Goal: Task Accomplishment & Management: Manage account settings

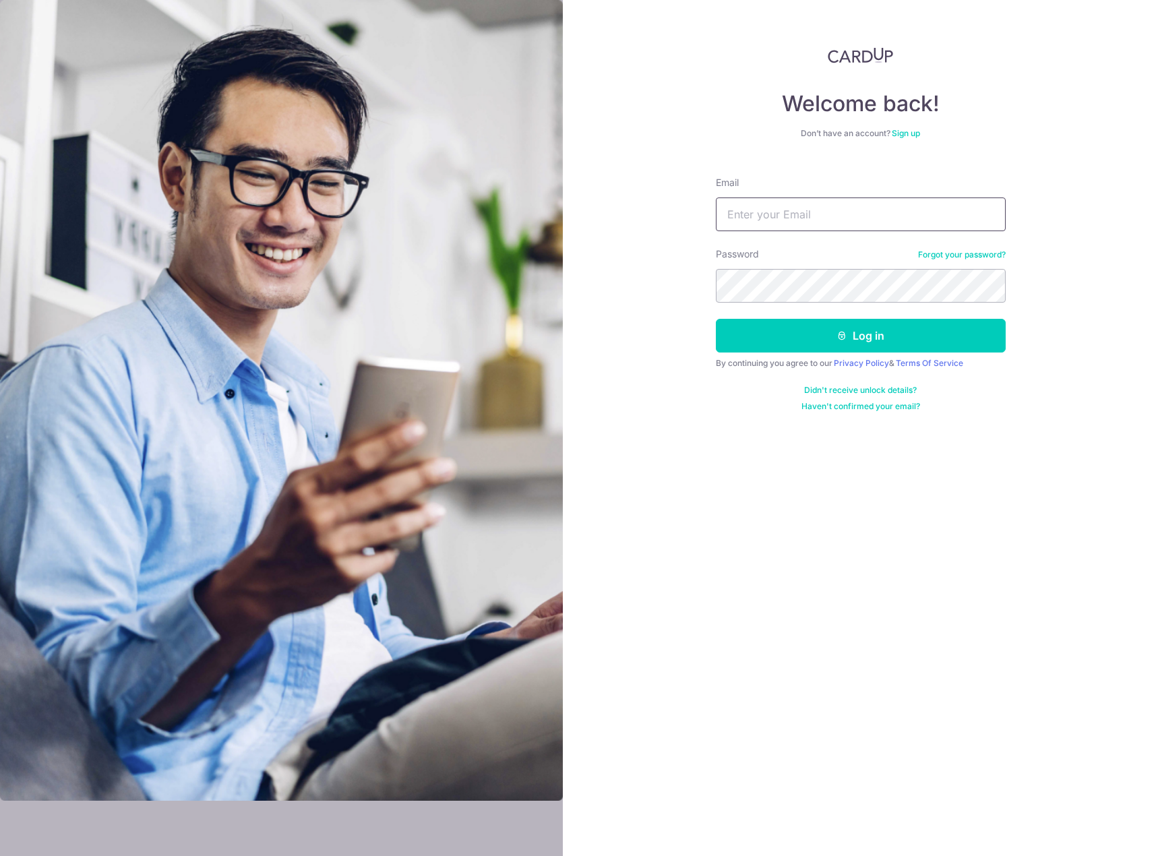
click at [772, 228] on input "Email" at bounding box center [861, 214] width 290 height 34
type input "a"
type input "[PERSON_NAME][EMAIL_ADDRESS][DOMAIN_NAME]"
click at [716, 319] on button "Log in" at bounding box center [861, 336] width 290 height 34
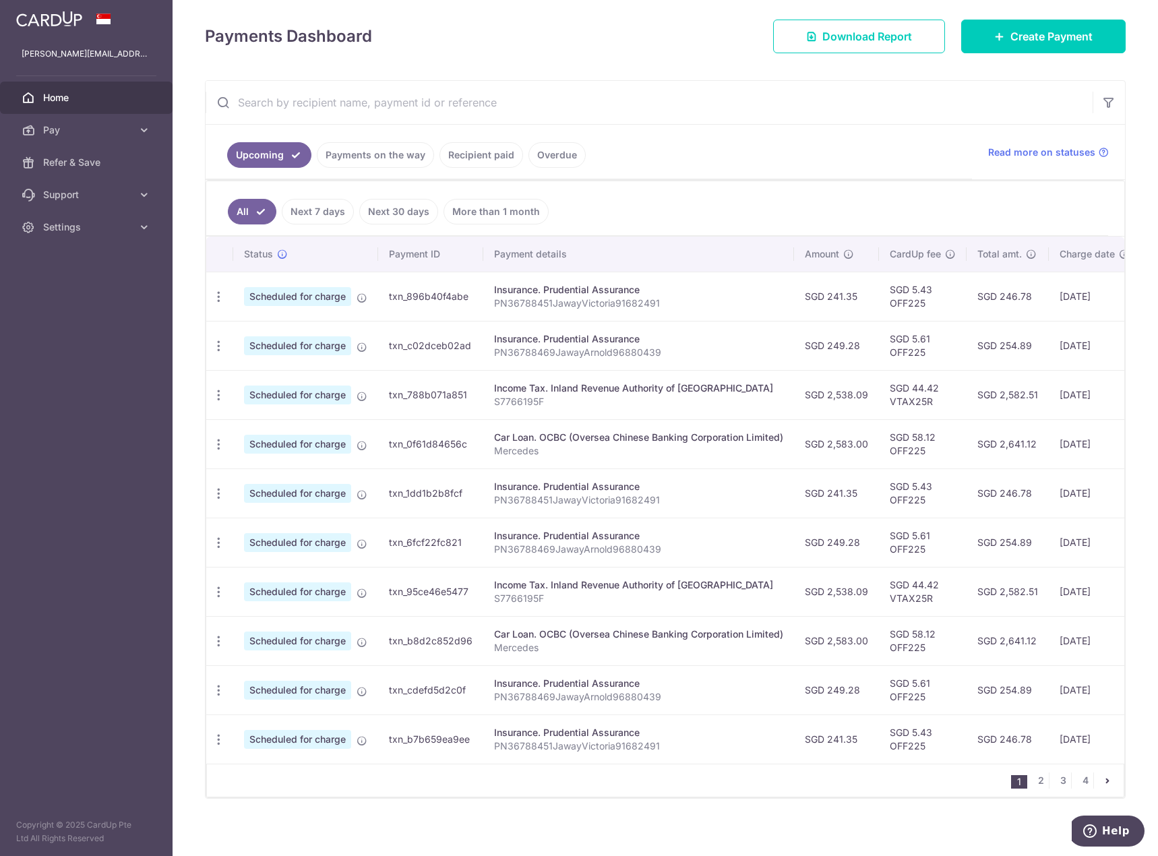
scroll to position [193, 0]
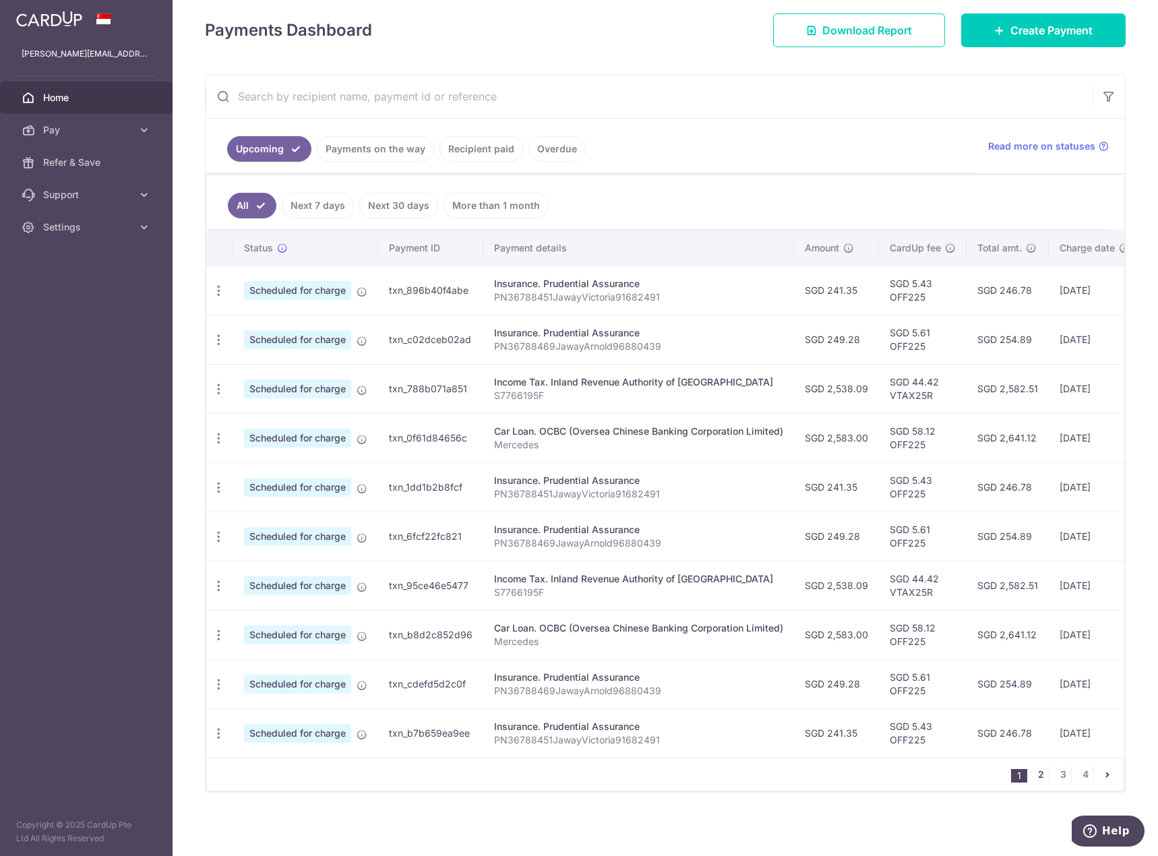
click at [1033, 776] on link "2" at bounding box center [1041, 774] width 16 height 16
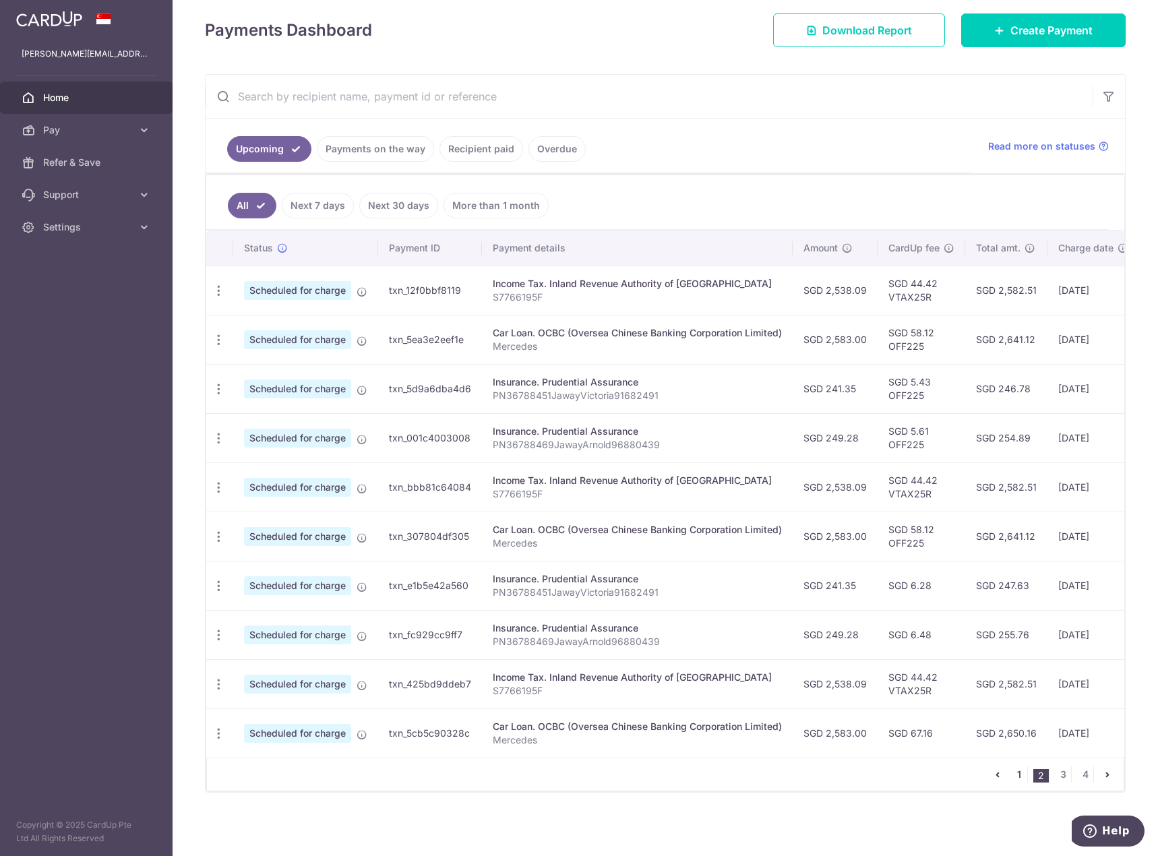
click at [1011, 773] on link "1" at bounding box center [1019, 774] width 16 height 16
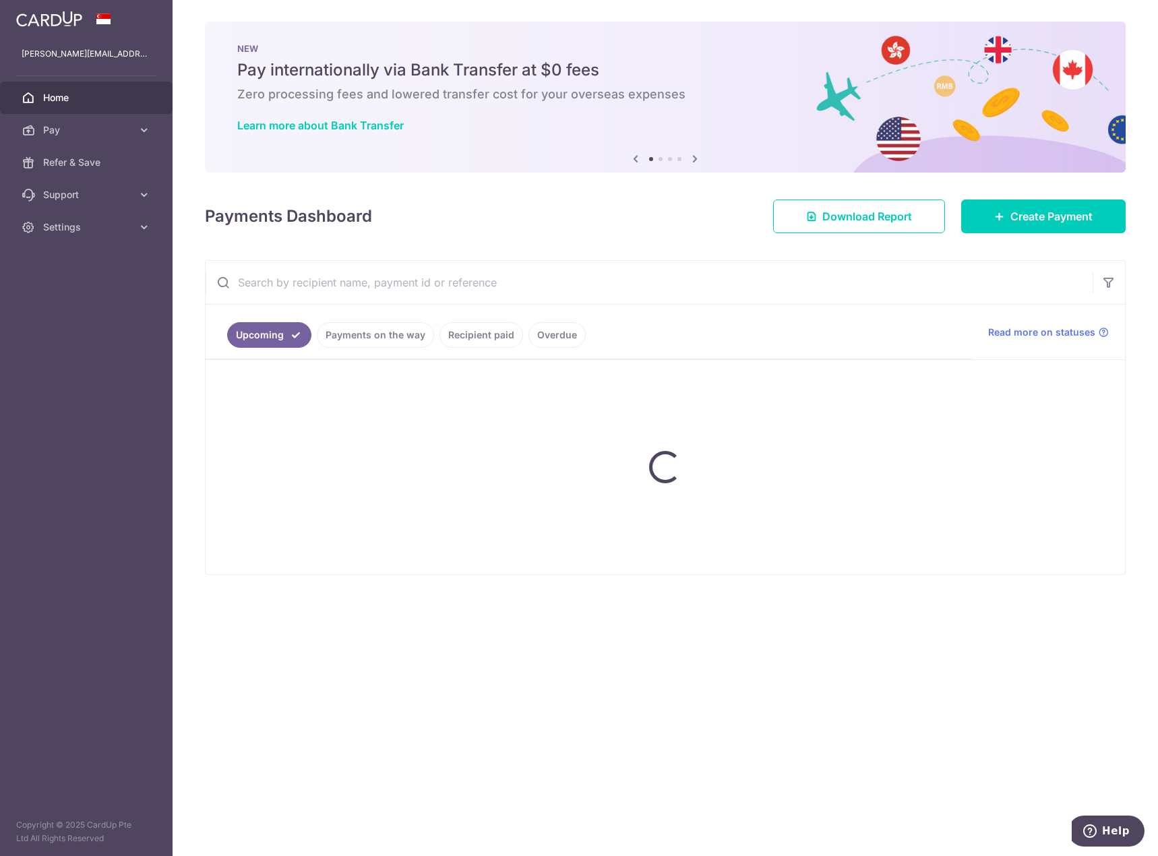
scroll to position [0, 0]
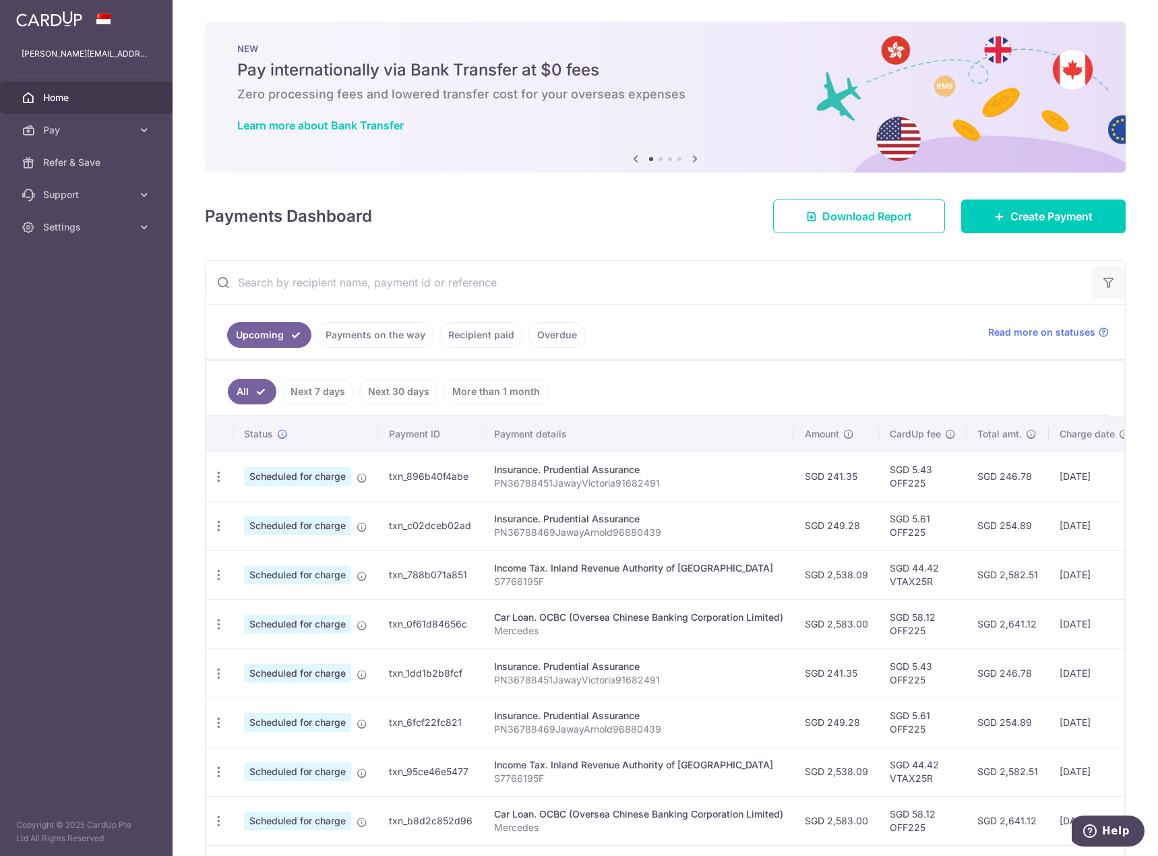
click at [1099, 275] on button "button" at bounding box center [1109, 282] width 32 height 32
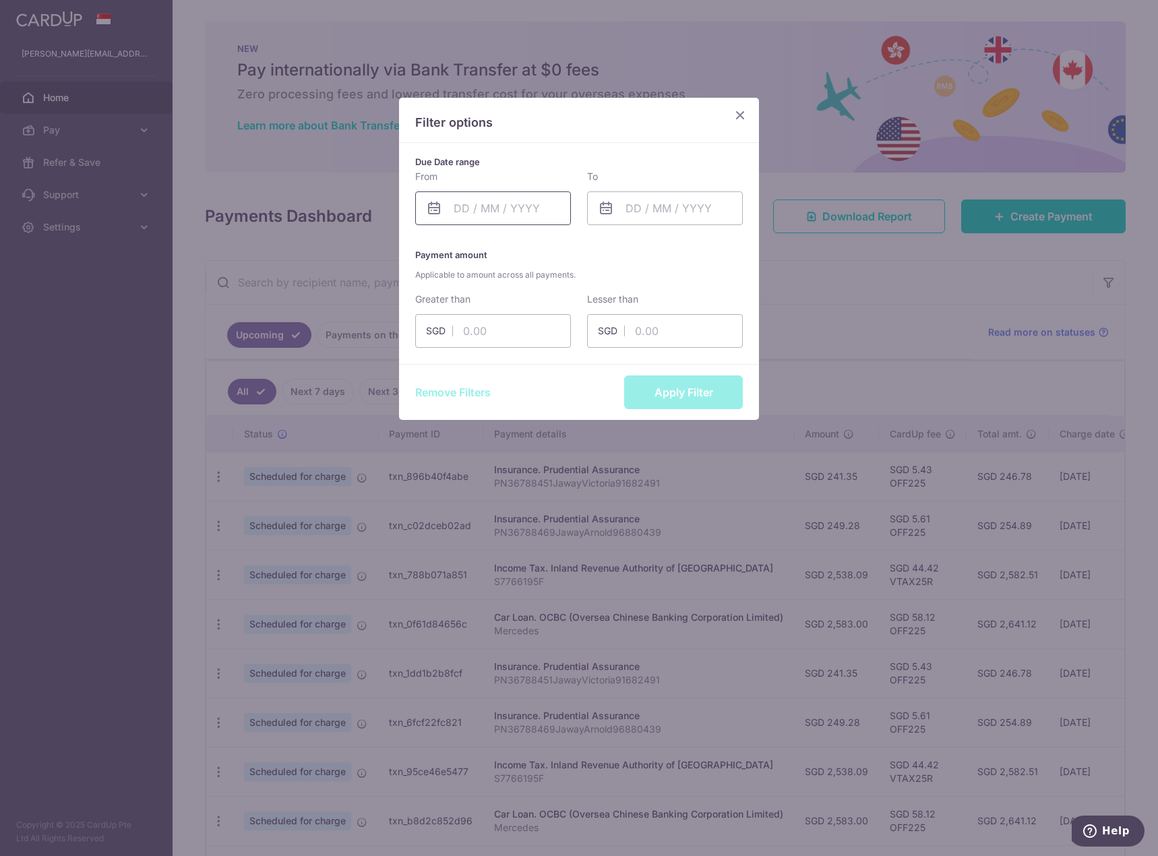
click at [490, 212] on input "text" at bounding box center [493, 208] width 156 height 34
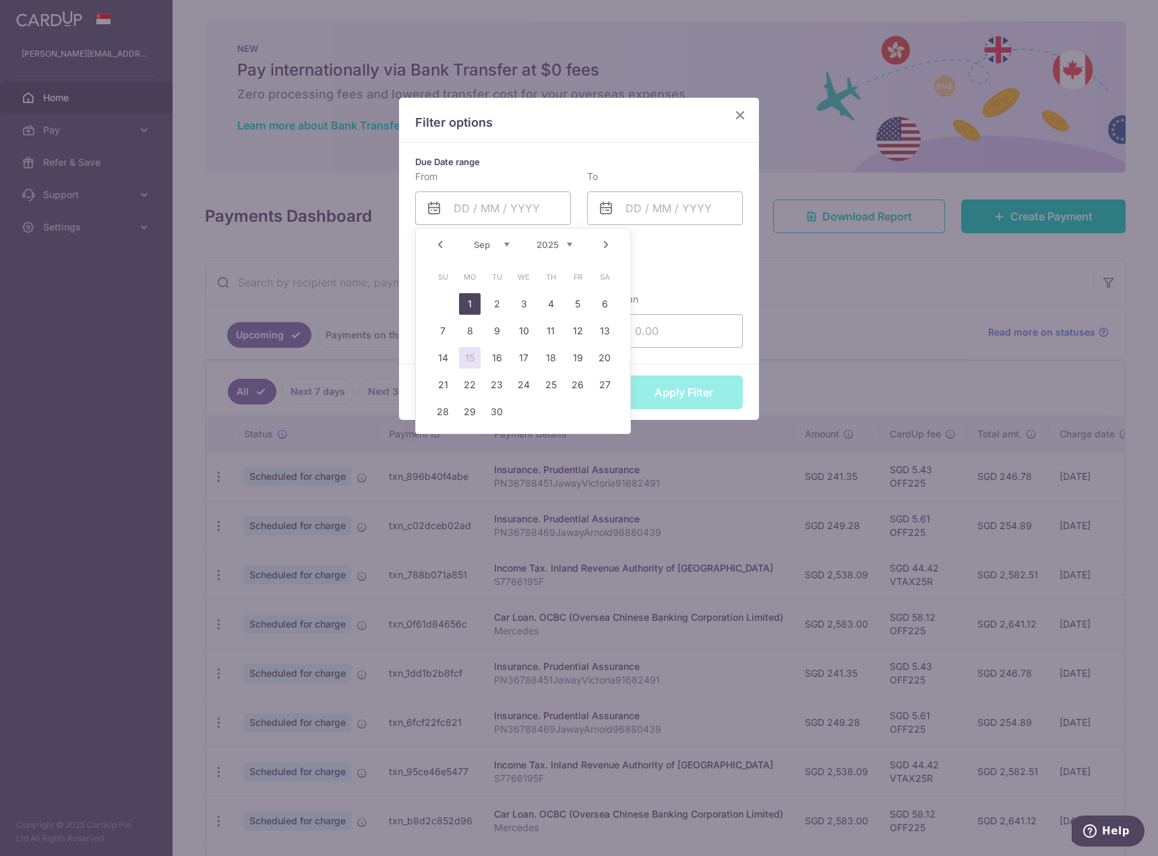
click at [464, 305] on link "1" at bounding box center [470, 304] width 22 height 22
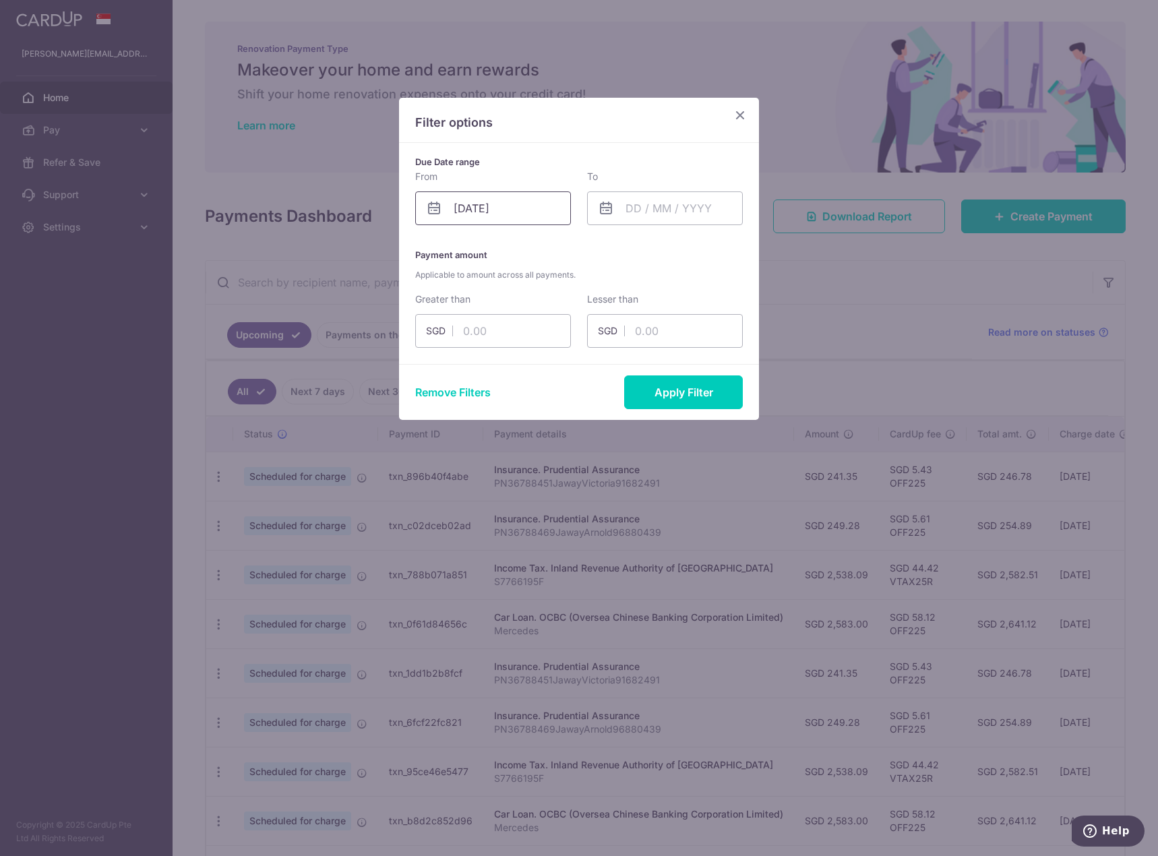
click at [464, 208] on input "01/09/2025" at bounding box center [493, 208] width 156 height 34
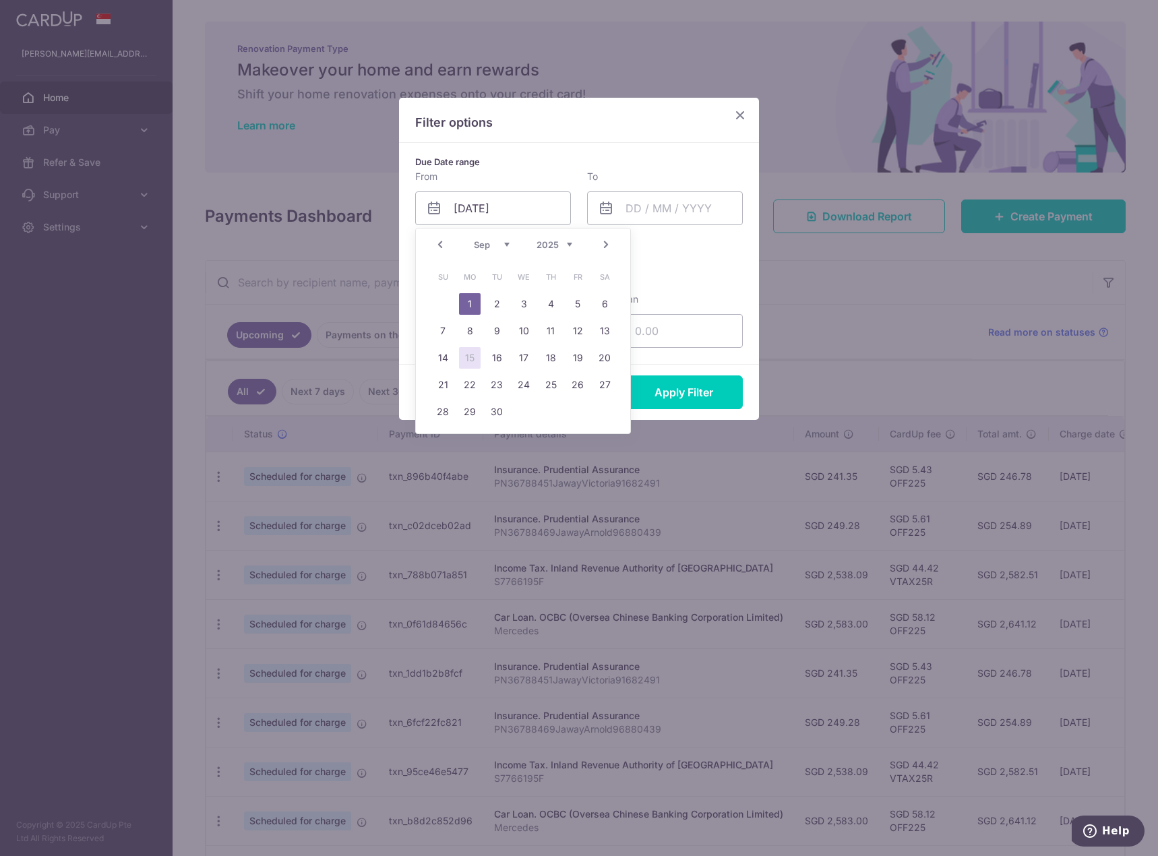
click at [441, 243] on link "Prev" at bounding box center [440, 245] width 16 height 16
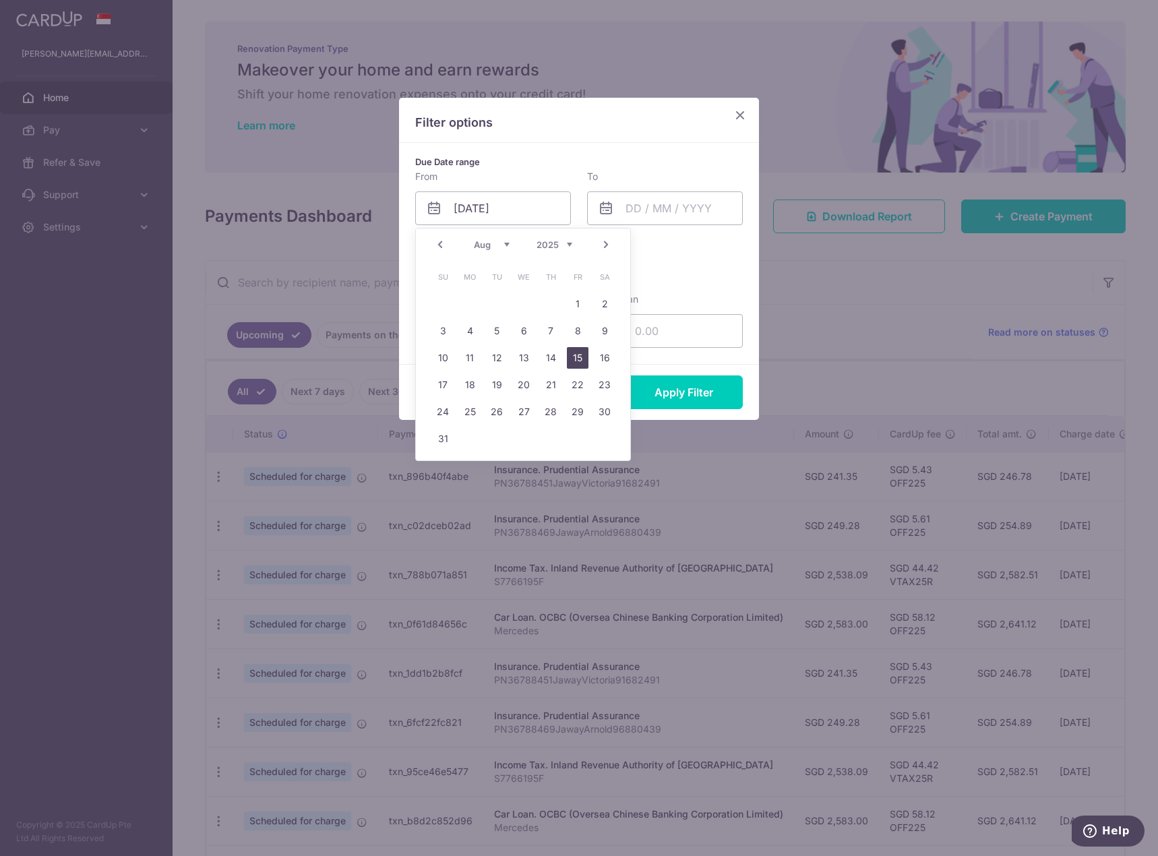
click at [578, 363] on link "15" at bounding box center [578, 358] width 22 height 22
type input "15/08/2025"
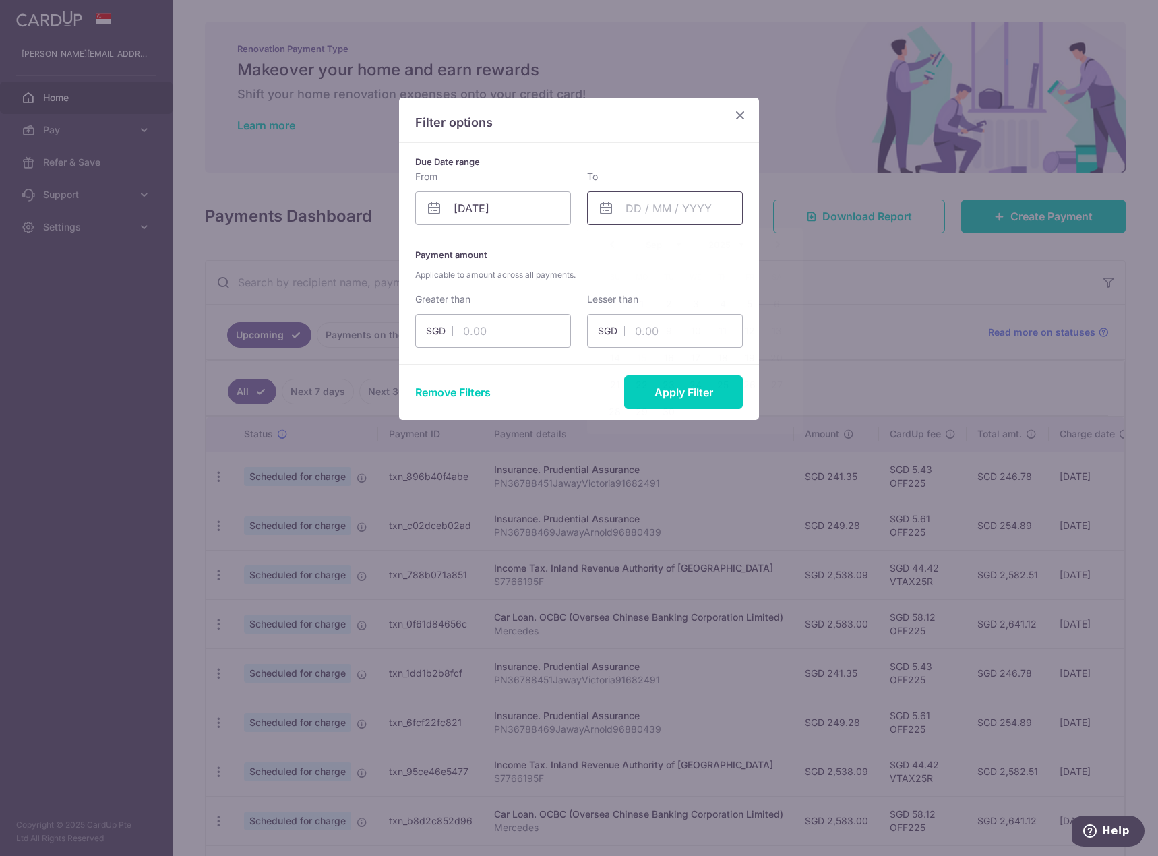
click at [664, 200] on input "text" at bounding box center [665, 208] width 156 height 34
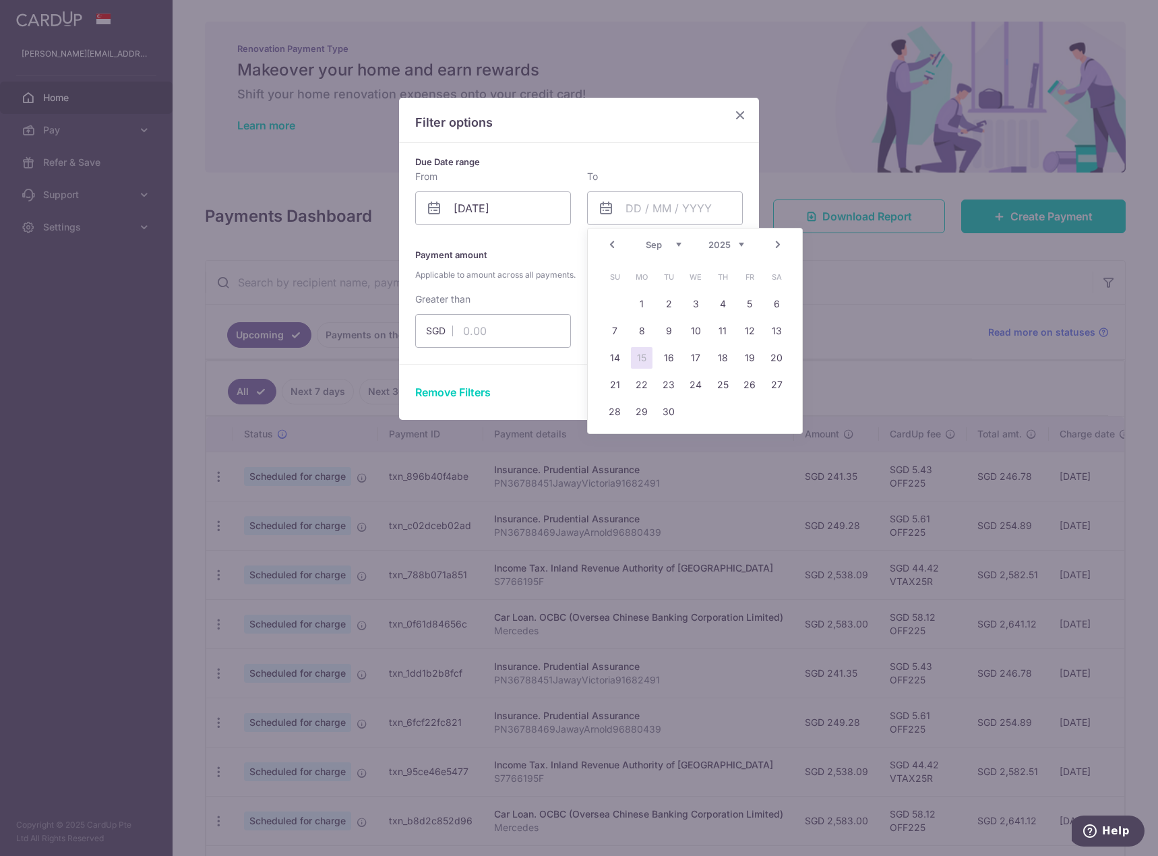
click at [642, 360] on link "15" at bounding box center [642, 358] width 22 height 22
type input "15/09/2025"
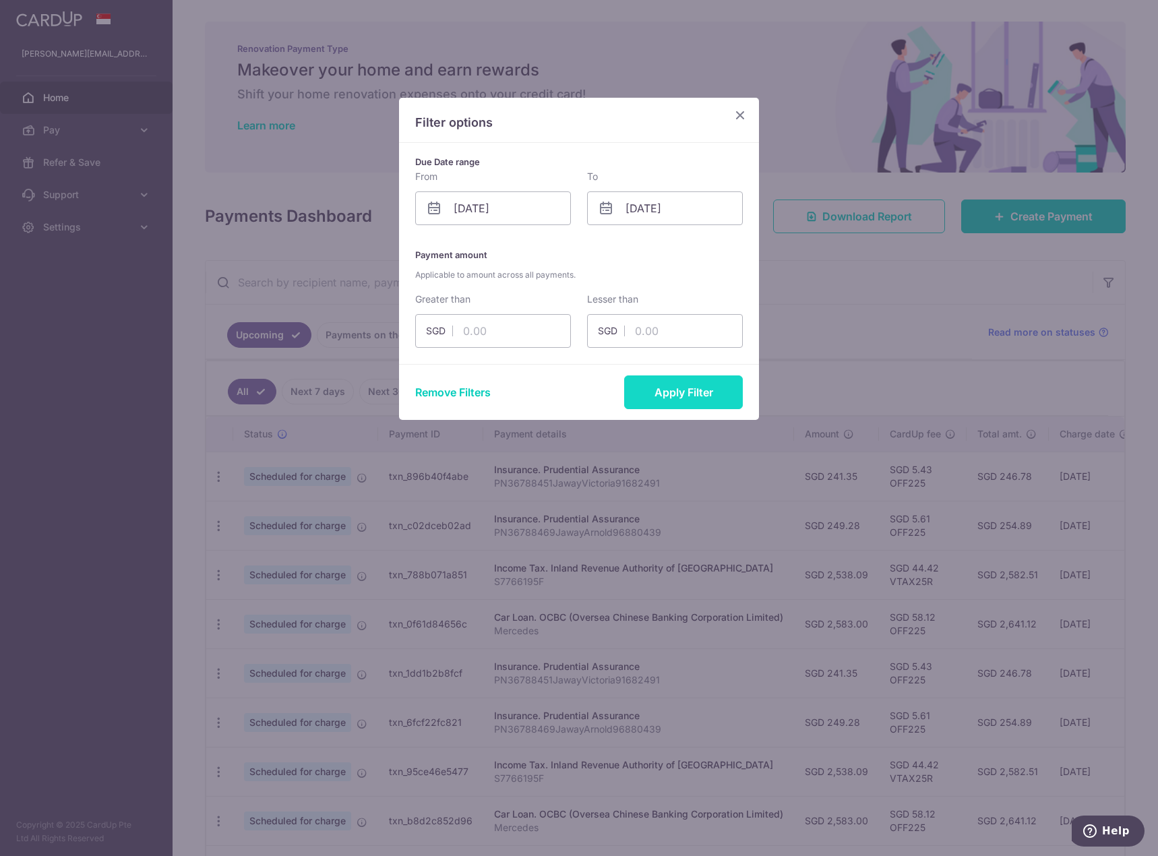
click at [697, 396] on button "Apply Filter" at bounding box center [683, 392] width 119 height 34
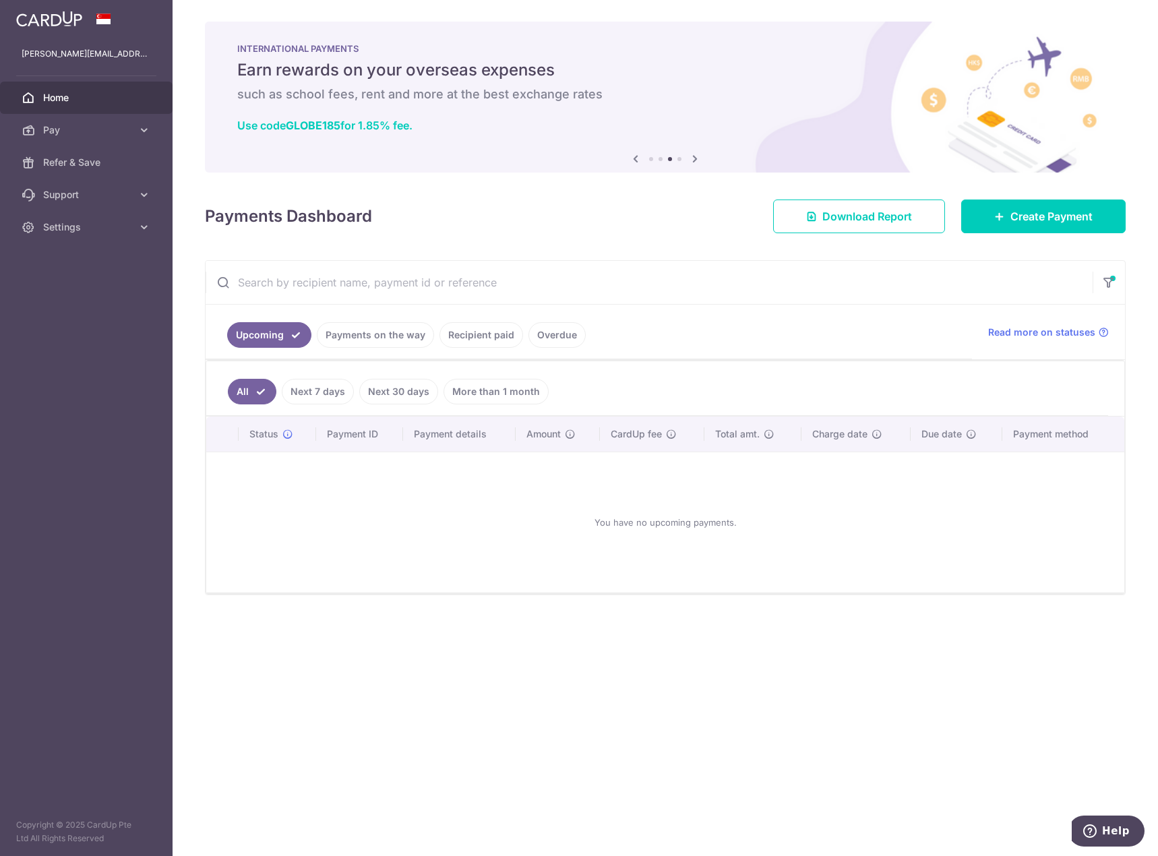
click at [284, 338] on link "Upcoming" at bounding box center [269, 335] width 84 height 26
click at [472, 338] on link "Recipient paid" at bounding box center [481, 335] width 84 height 26
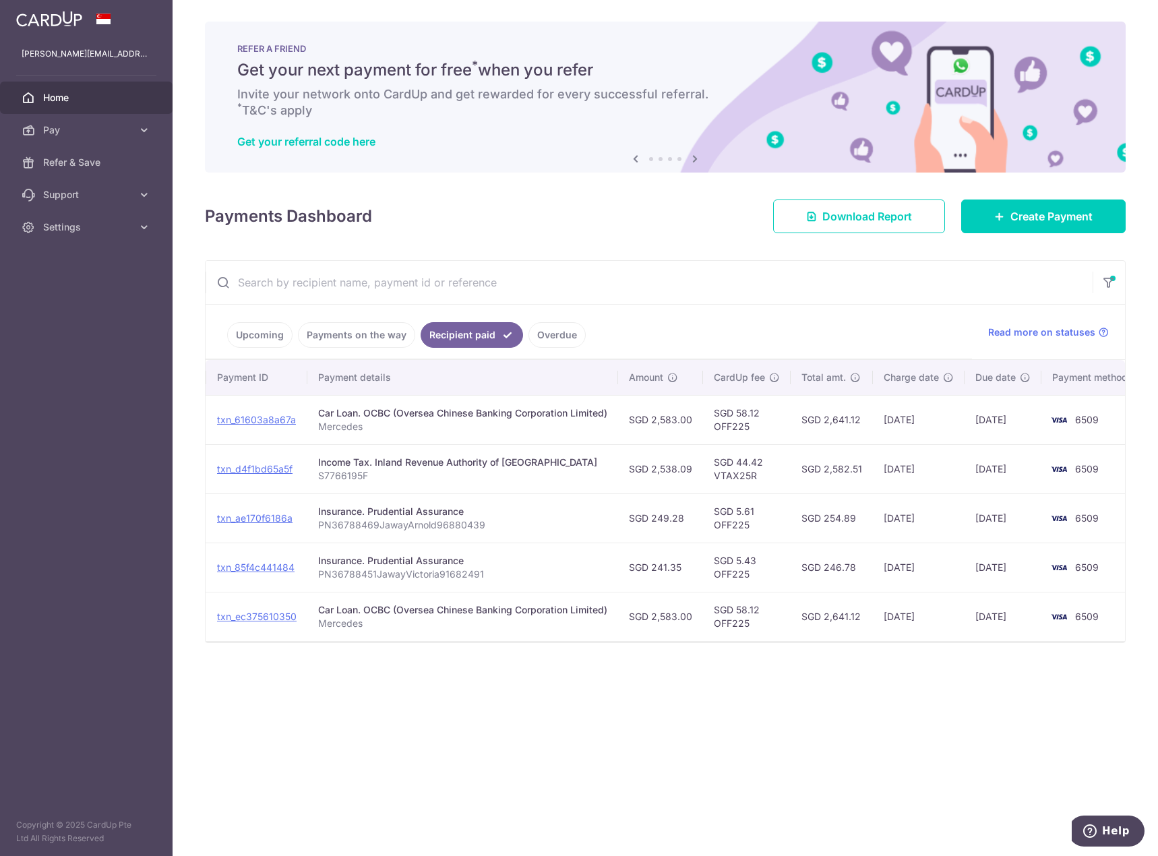
scroll to position [0, 150]
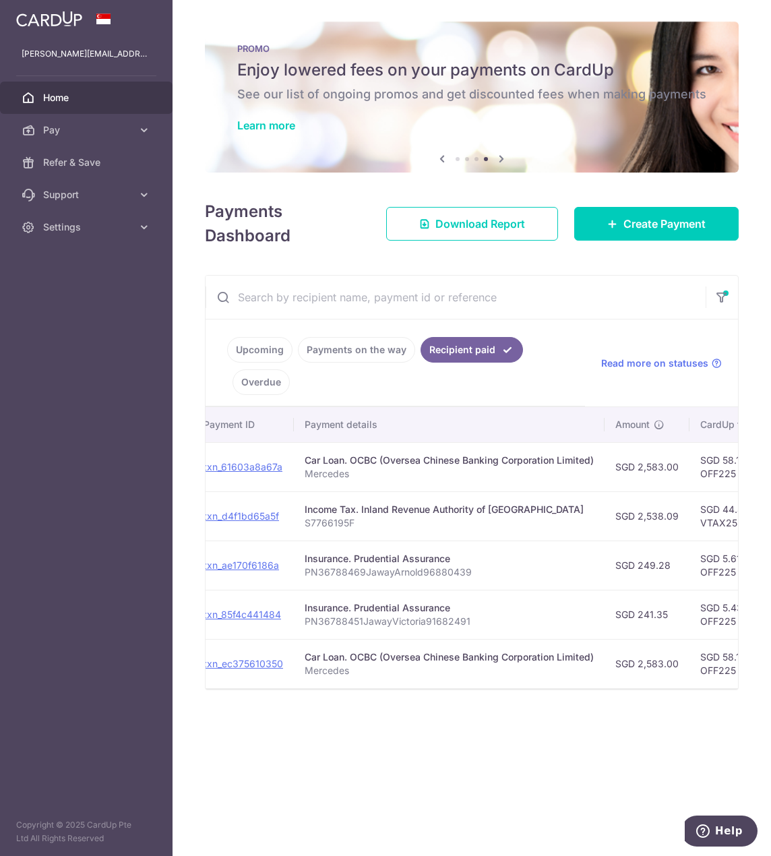
click at [363, 829] on div "× Pause Schedule Pause all future payments in this series Pause just this one p…" at bounding box center [472, 428] width 599 height 856
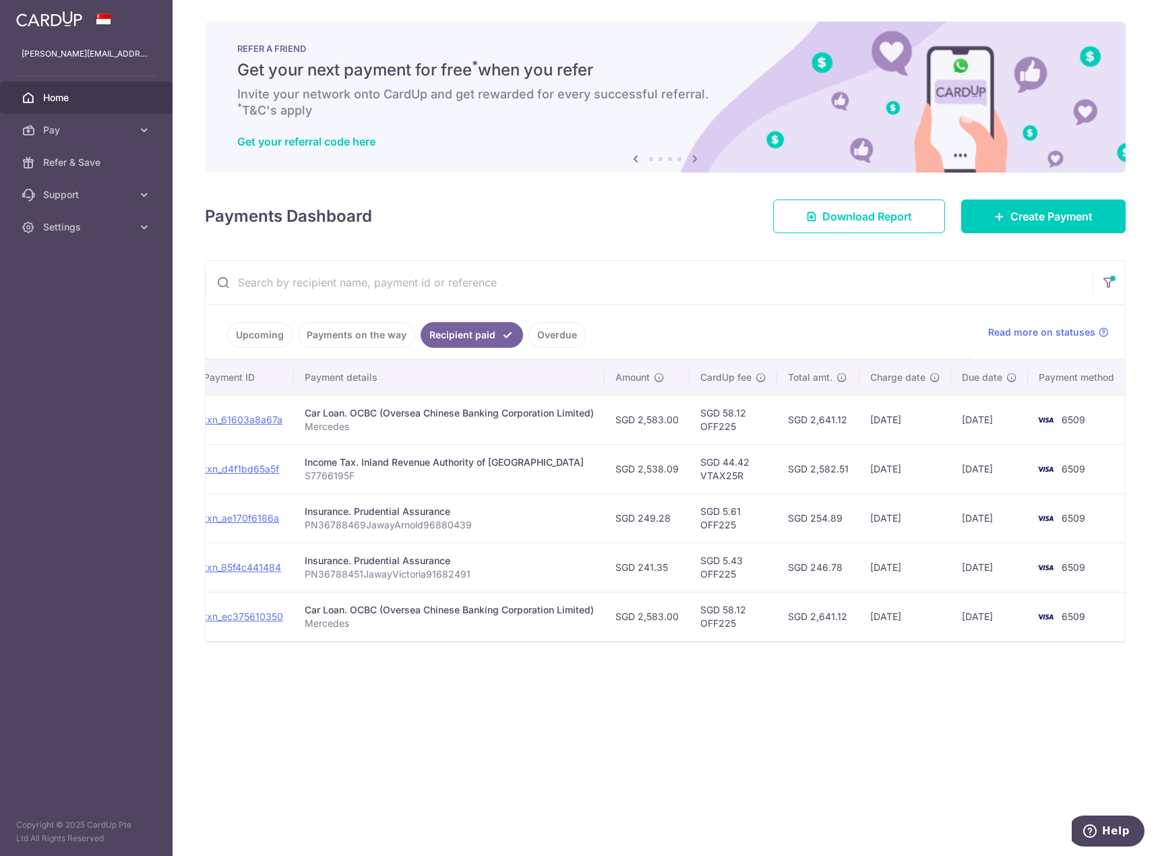
click at [597, 768] on div "× Pause Schedule Pause all future payments in this series Pause just this one p…" at bounding box center [665, 428] width 985 height 856
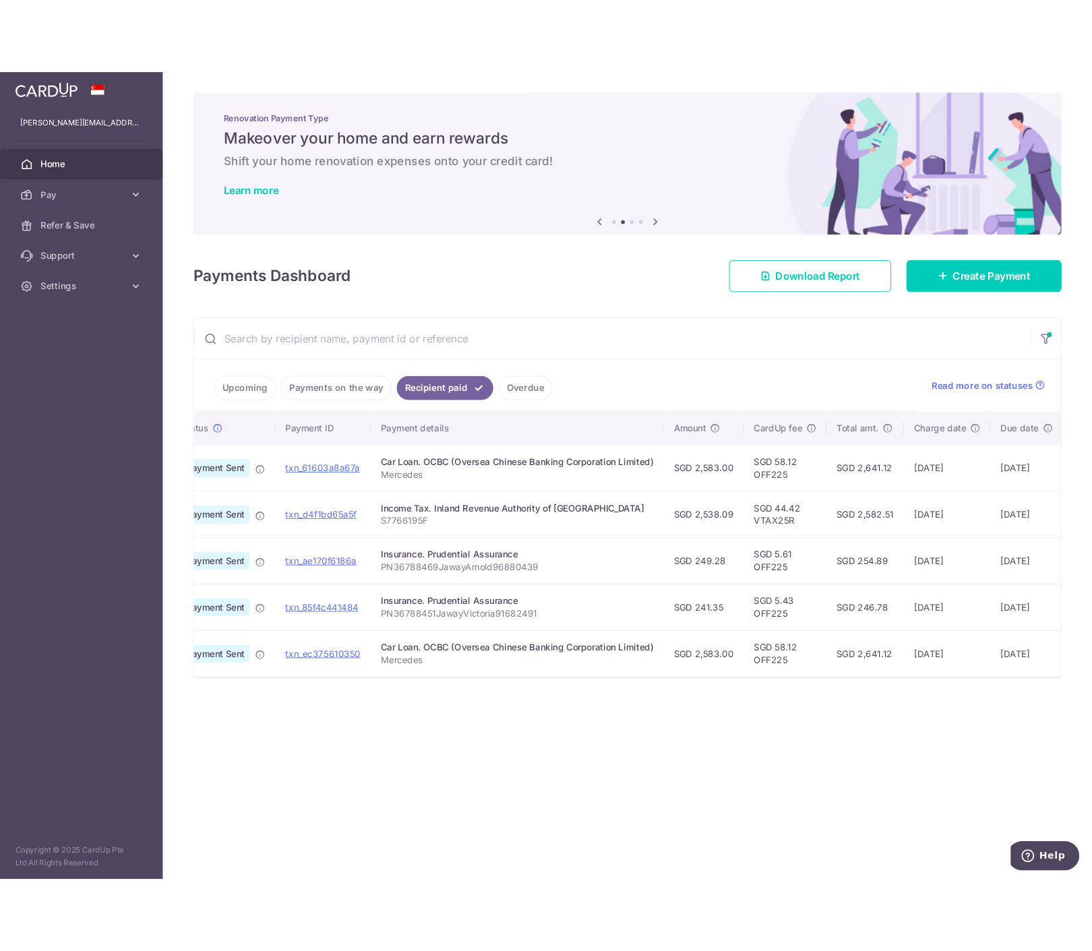
scroll to position [0, 0]
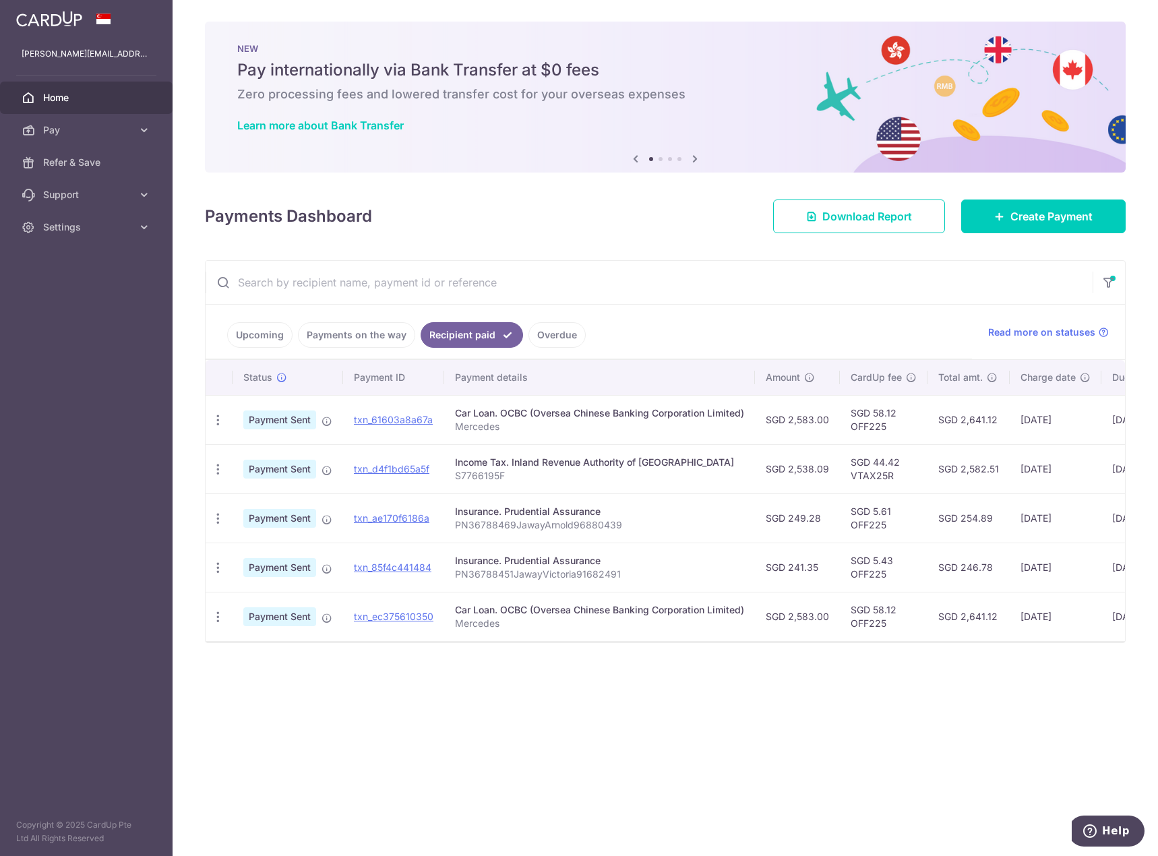
click at [532, 769] on div "× Pause Schedule Pause all future payments in this series Pause just this one p…" at bounding box center [665, 428] width 985 height 856
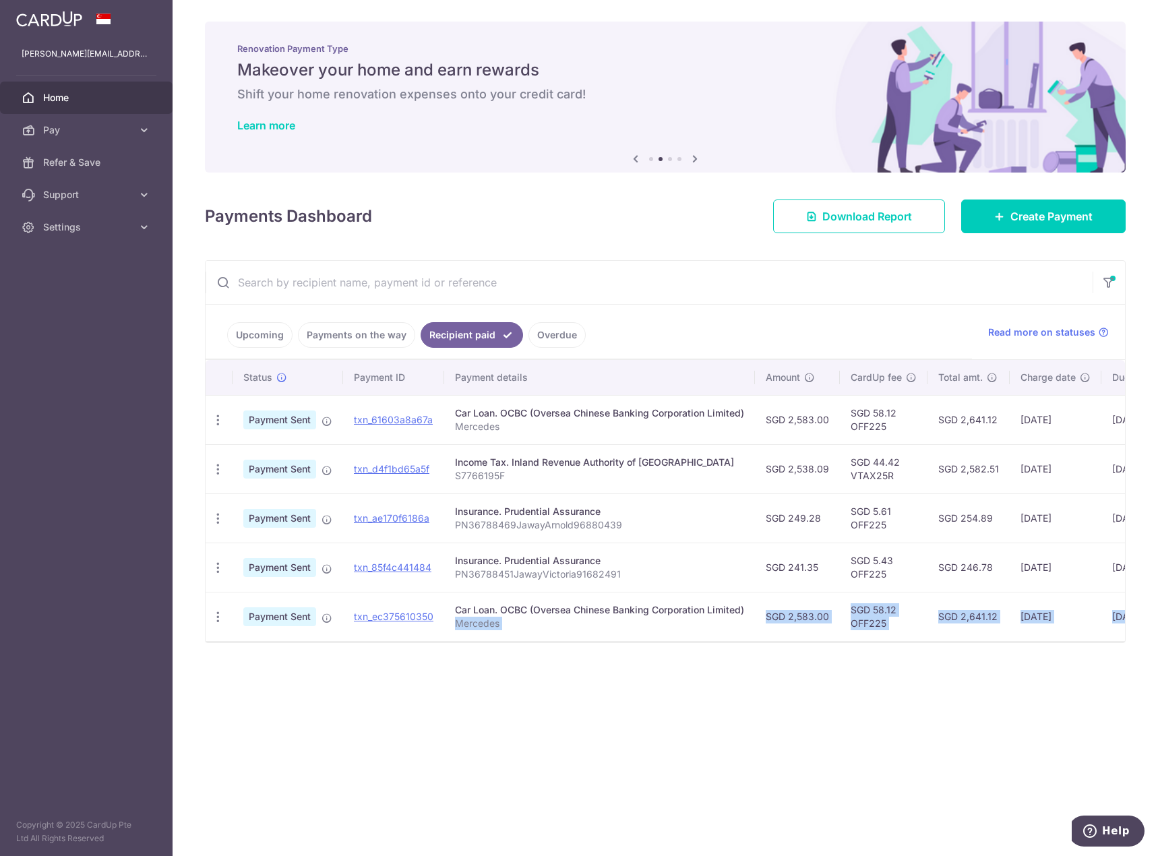
drag, startPoint x: 560, startPoint y: 632, endPoint x: 732, endPoint y: 651, distance: 172.9
click at [732, 651] on div "× Pause Schedule Pause all future payments in this series Pause just this one p…" at bounding box center [665, 428] width 985 height 856
click at [977, 703] on div "× Pause Schedule Pause all future payments in this series Pause just this one p…" at bounding box center [665, 428] width 985 height 856
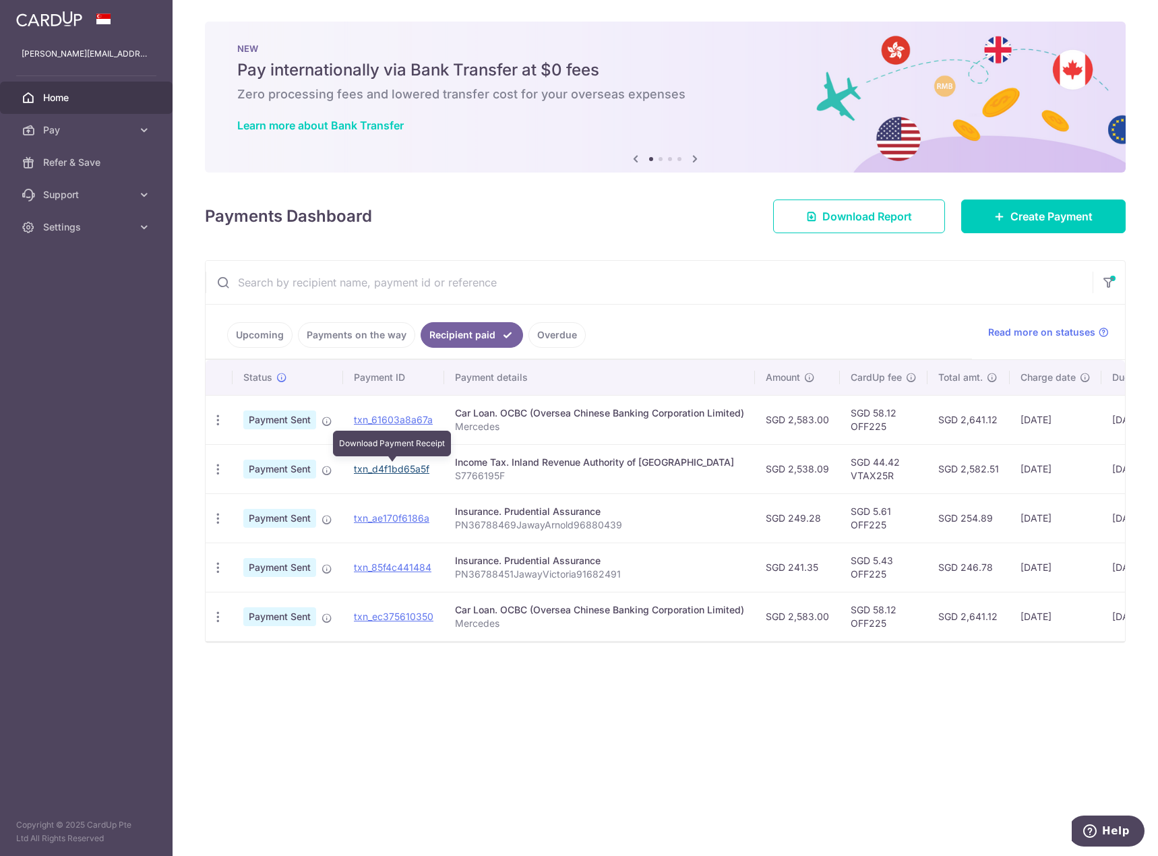
click at [402, 466] on link "txn_d4f1bd65a5f" at bounding box center [391, 468] width 75 height 11
click at [493, 751] on div "× Pause Schedule Pause all future payments in this series Pause just this one p…" at bounding box center [665, 428] width 985 height 856
click at [472, 820] on div "× Pause Schedule Pause all future payments in this series Pause just this one p…" at bounding box center [665, 428] width 985 height 856
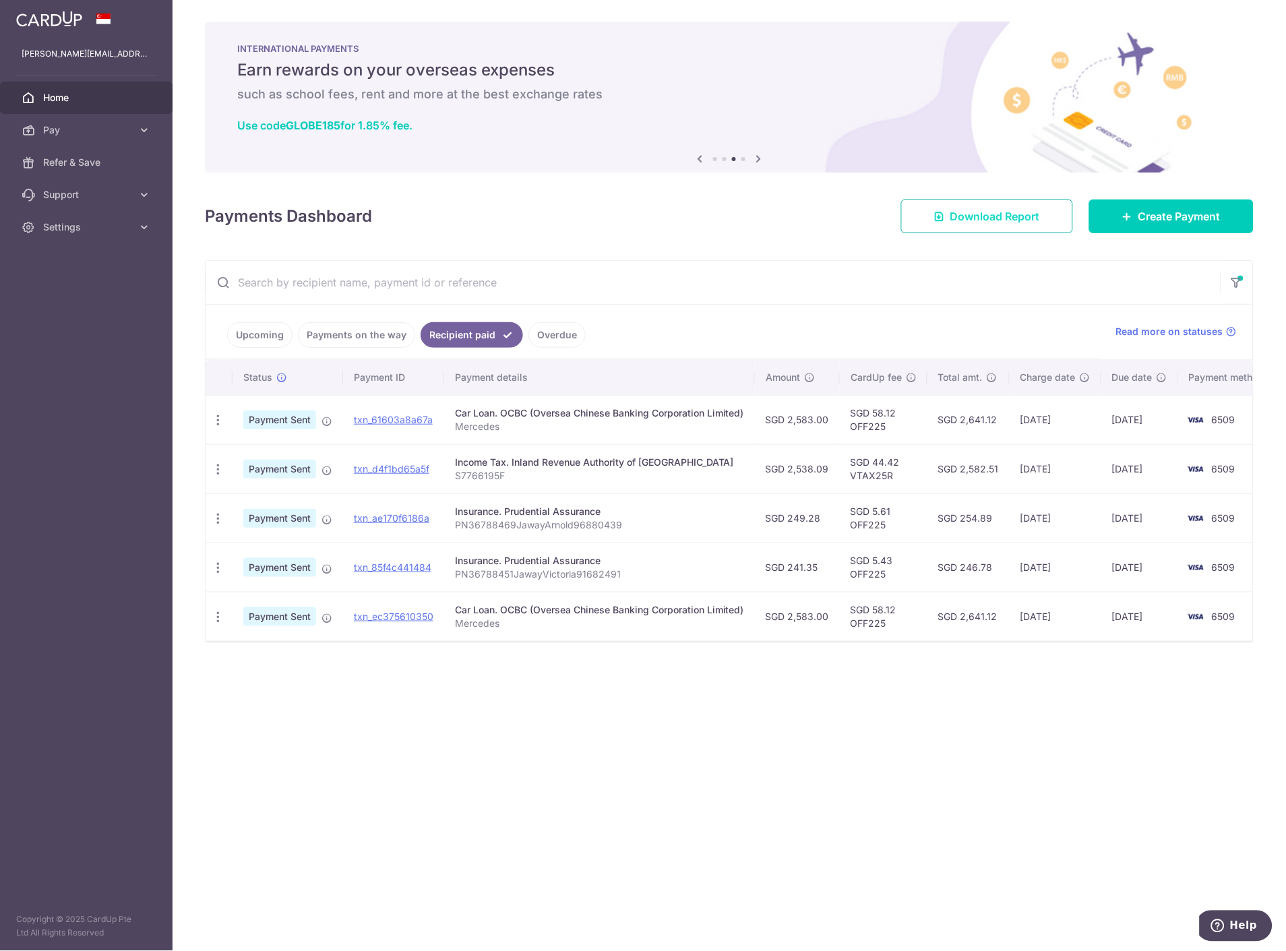
click at [988, 218] on span "Download Report" at bounding box center [995, 216] width 90 height 16
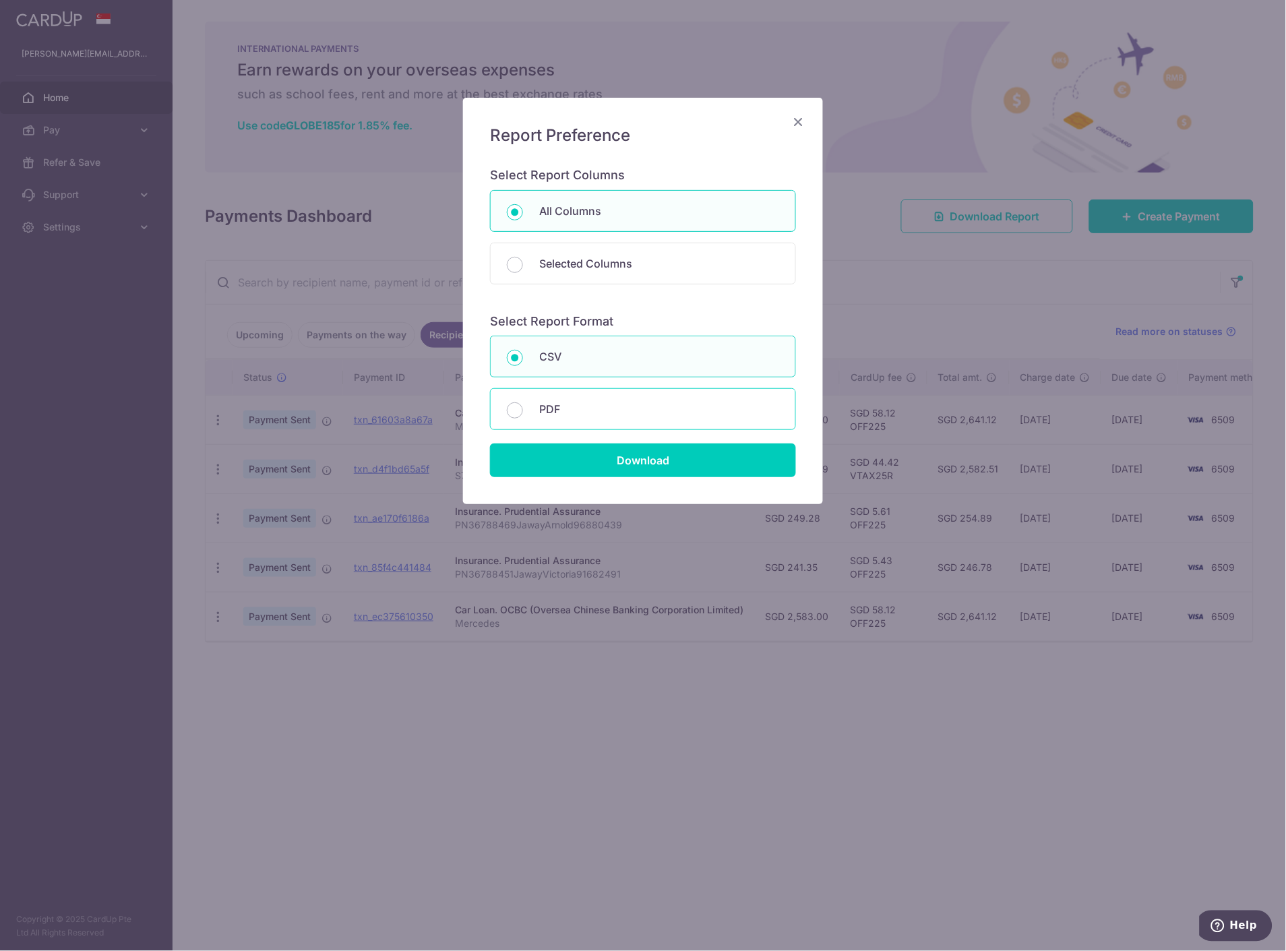
click at [558, 410] on p "PDF" at bounding box center [659, 409] width 240 height 16
click at [523, 410] on input "PDF" at bounding box center [515, 410] width 16 height 16
radio input "false"
radio input "true"
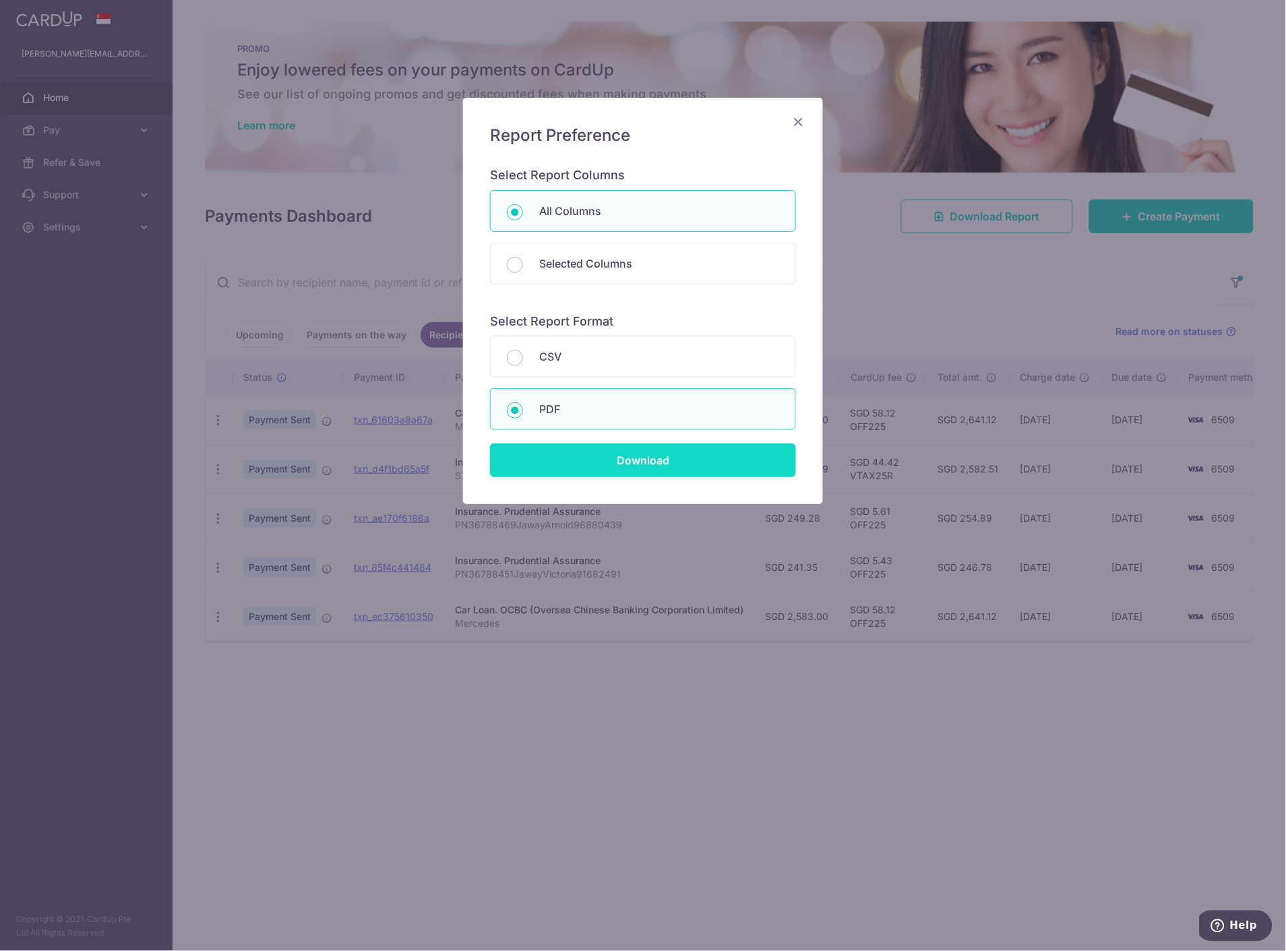
click at [575, 459] on input "Download" at bounding box center [643, 460] width 306 height 34
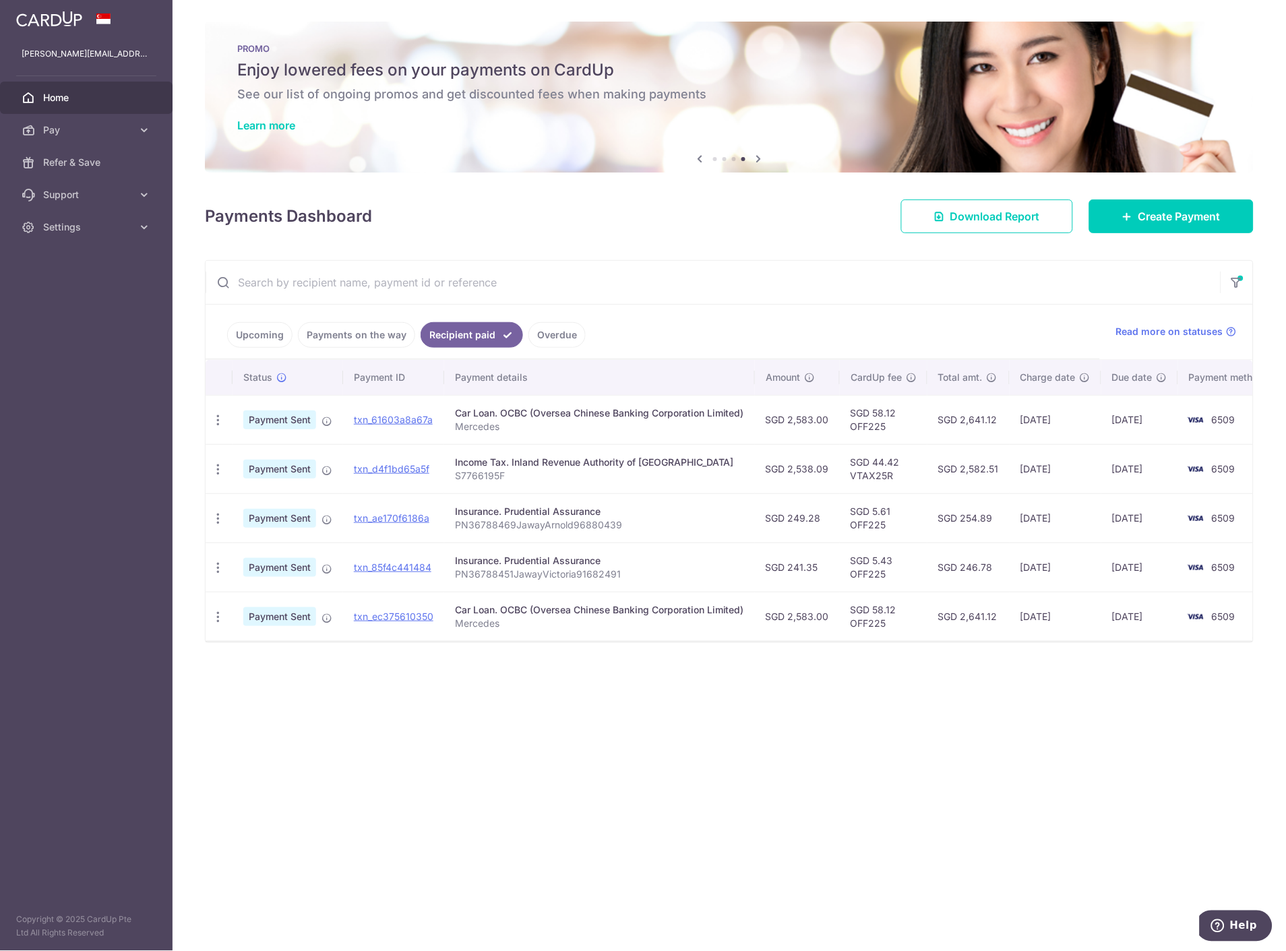
click at [652, 851] on div "× Pause Schedule Pause all future payments in this series Pause just this one p…" at bounding box center [729, 475] width 1113 height 951
click at [692, 776] on div "× Pause Schedule Pause all future payments in this series Pause just this one p…" at bounding box center [729, 475] width 1113 height 951
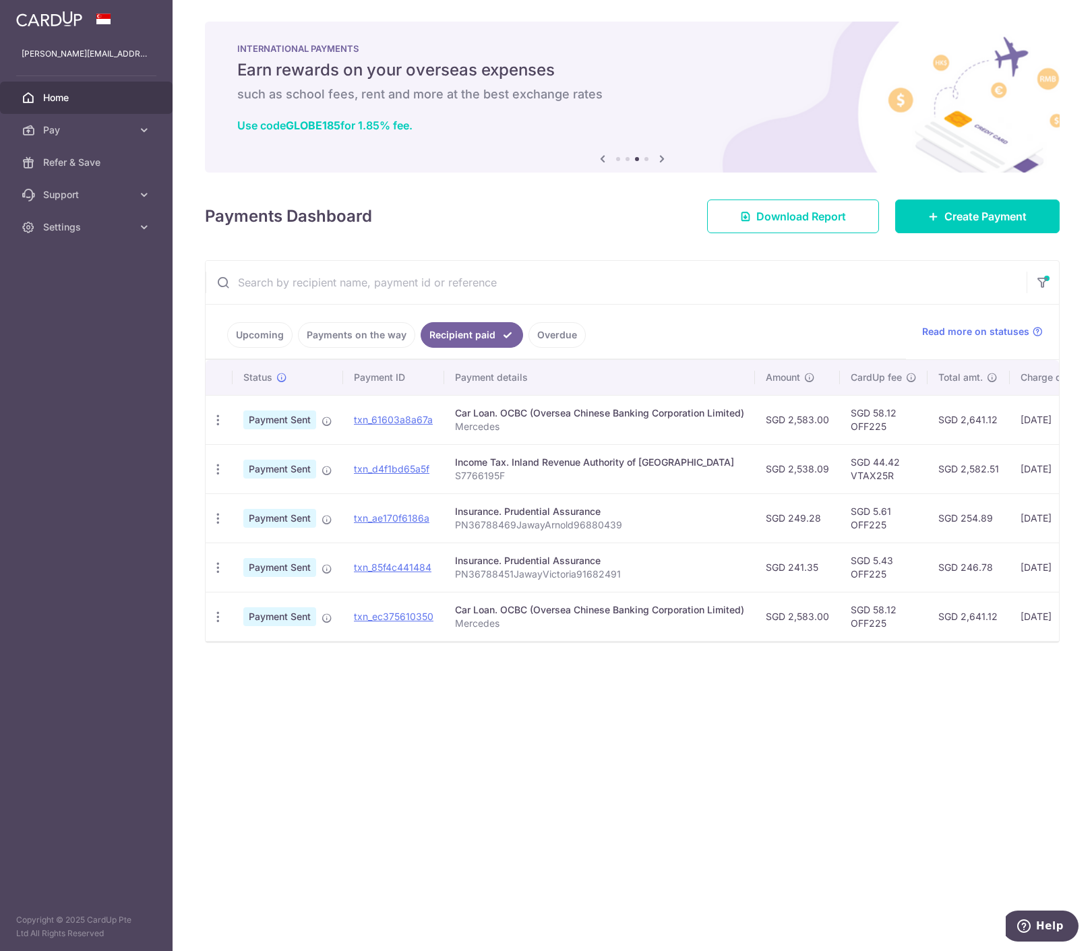
click at [691, 855] on div "× Pause Schedule Pause all future payments in this series Pause just this one p…" at bounding box center [632, 475] width 919 height 951
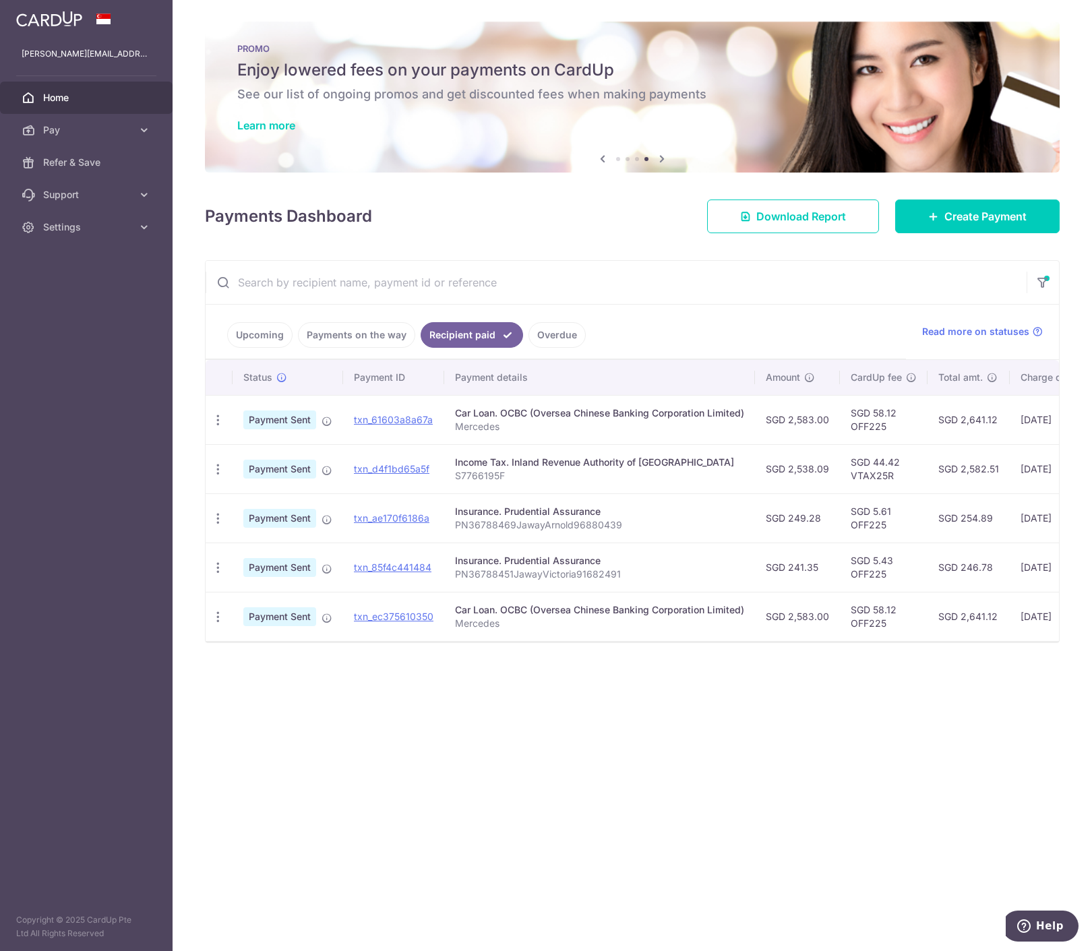
click at [607, 855] on div "× Pause Schedule Pause all future payments in this series Pause just this one p…" at bounding box center [632, 475] width 919 height 951
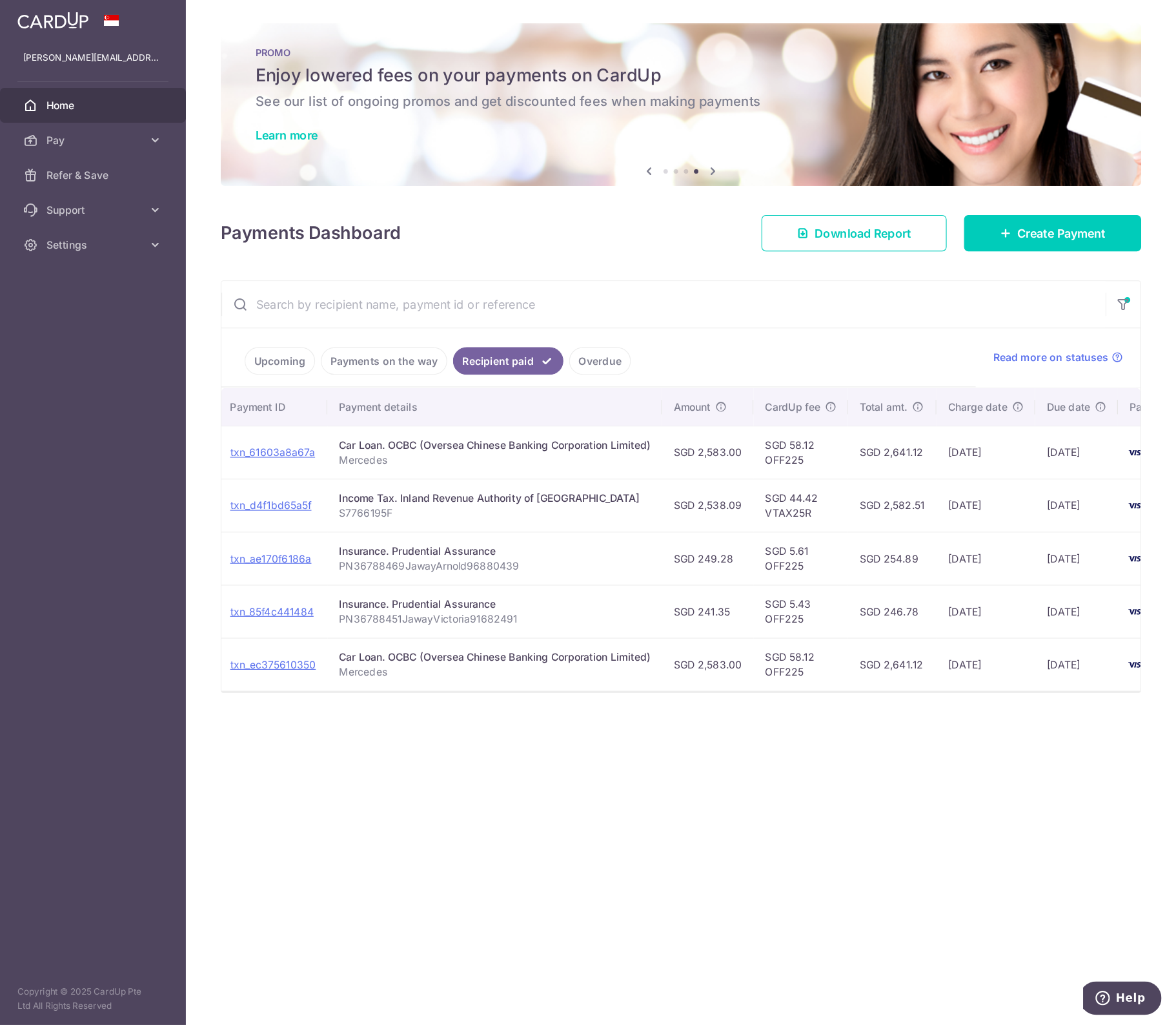
scroll to position [0, 155]
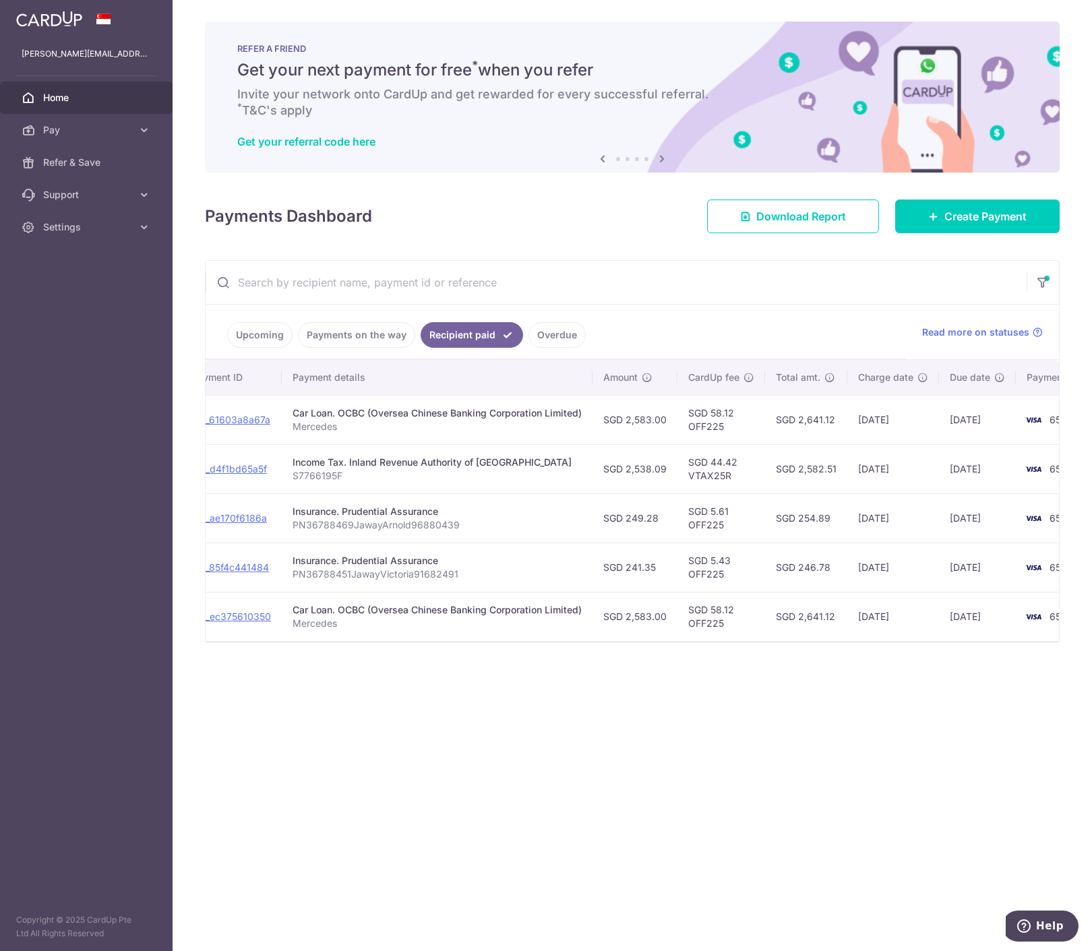
click at [611, 848] on div "× Pause Schedule Pause all future payments in this series Pause just this one p…" at bounding box center [632, 475] width 919 height 951
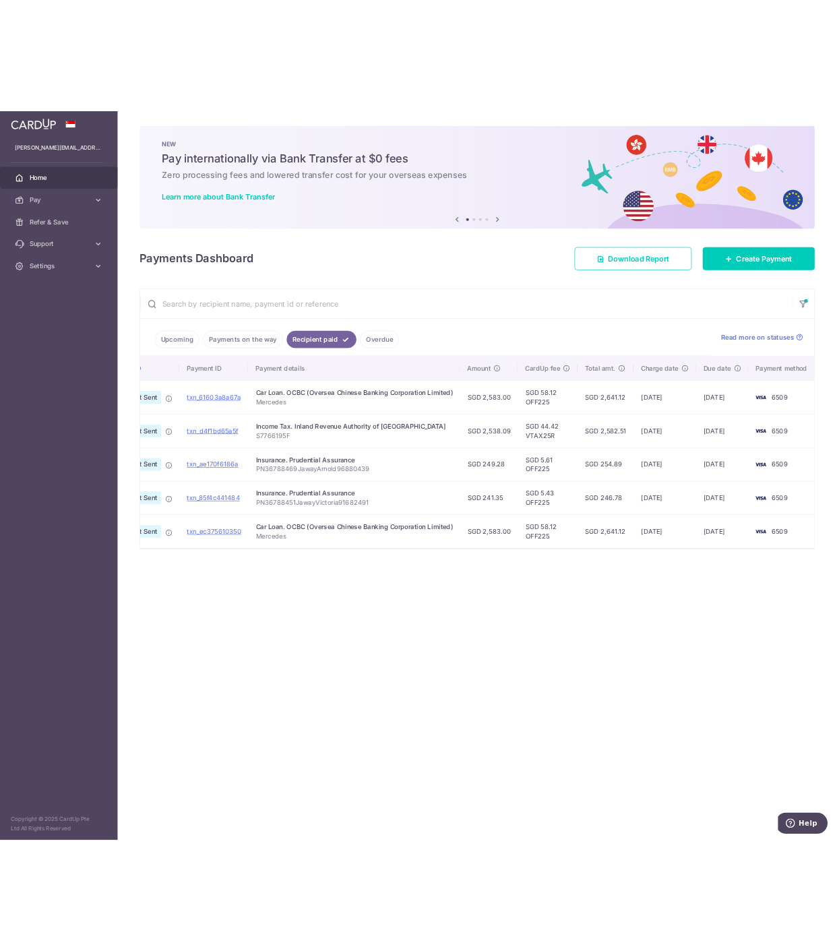
scroll to position [0, 0]
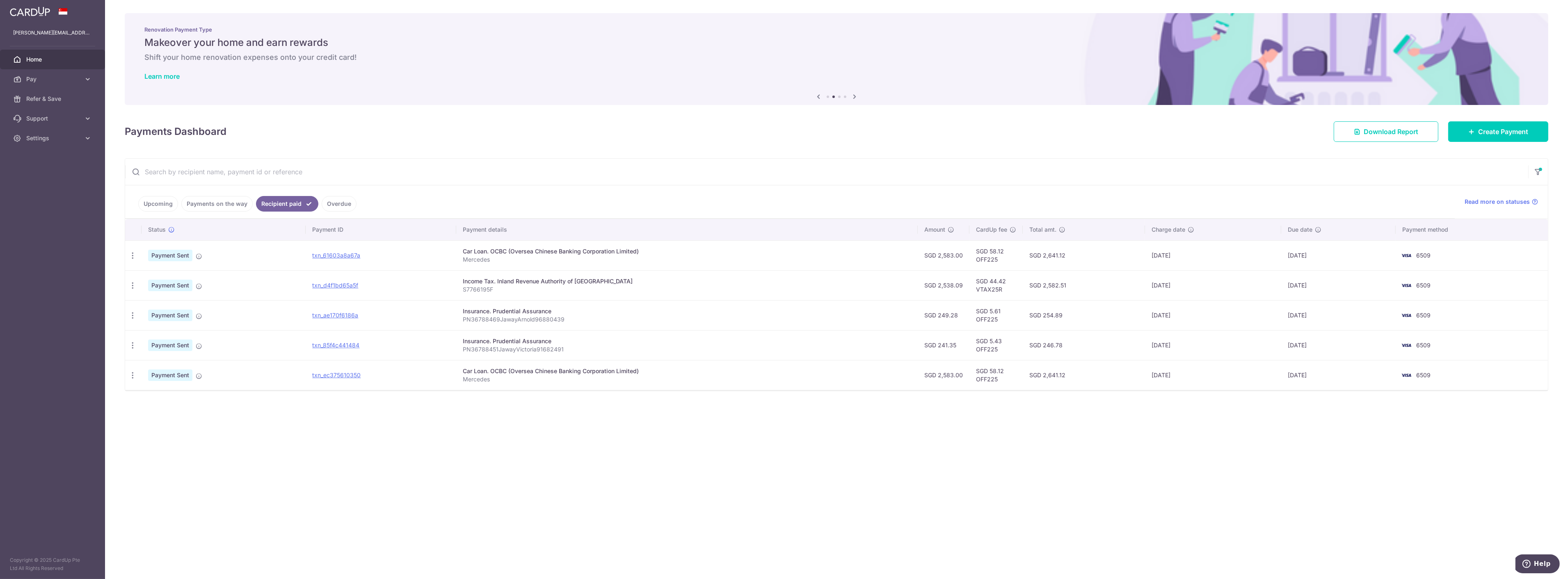
click at [704, 96] on icon at bounding box center [855, 96] width 10 height 10
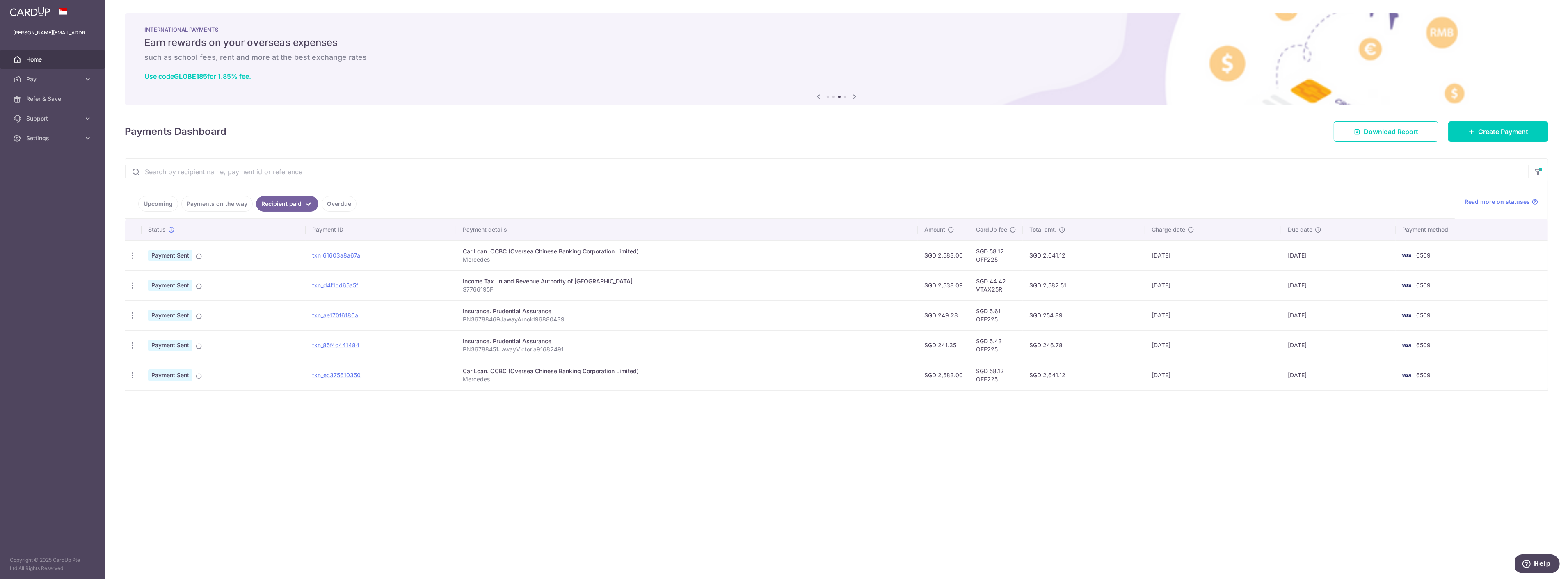
click at [704, 96] on icon at bounding box center [855, 96] width 10 height 10
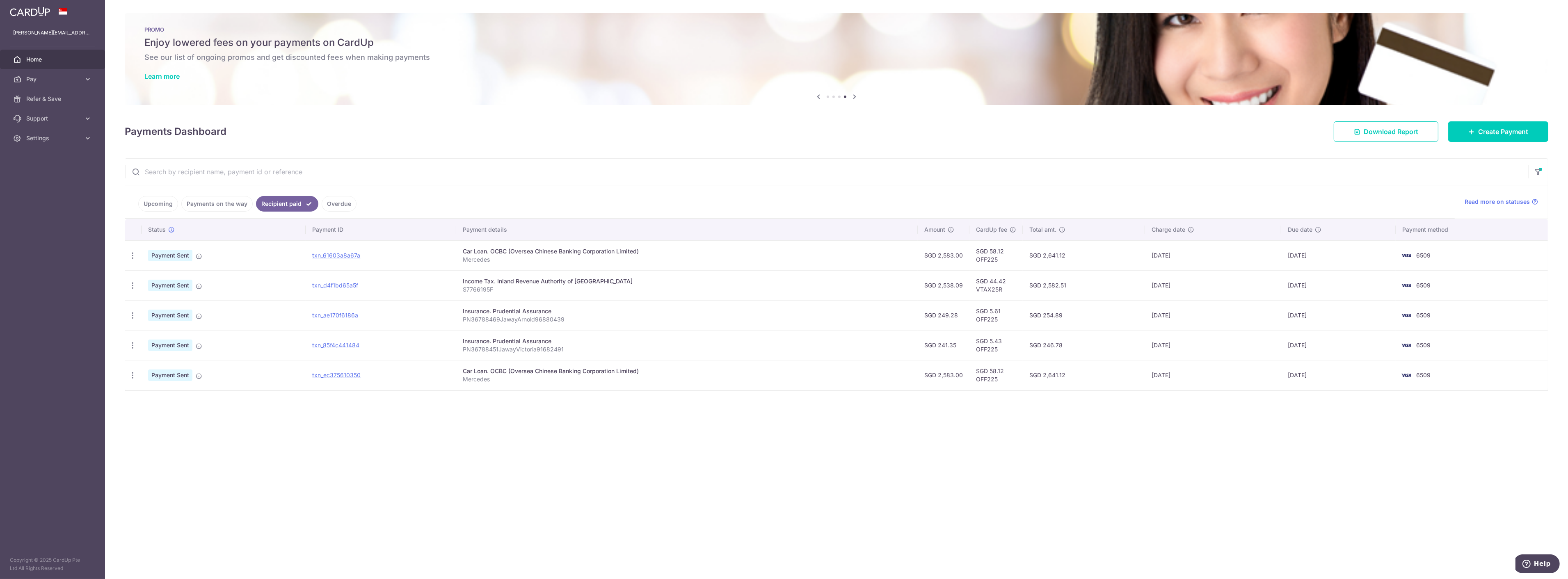
click at [254, 61] on h6 "See our list of ongoing promos and get discounted fees when making payments" at bounding box center [836, 57] width 1384 height 10
click at [156, 73] on link "Learn more" at bounding box center [162, 76] width 35 height 8
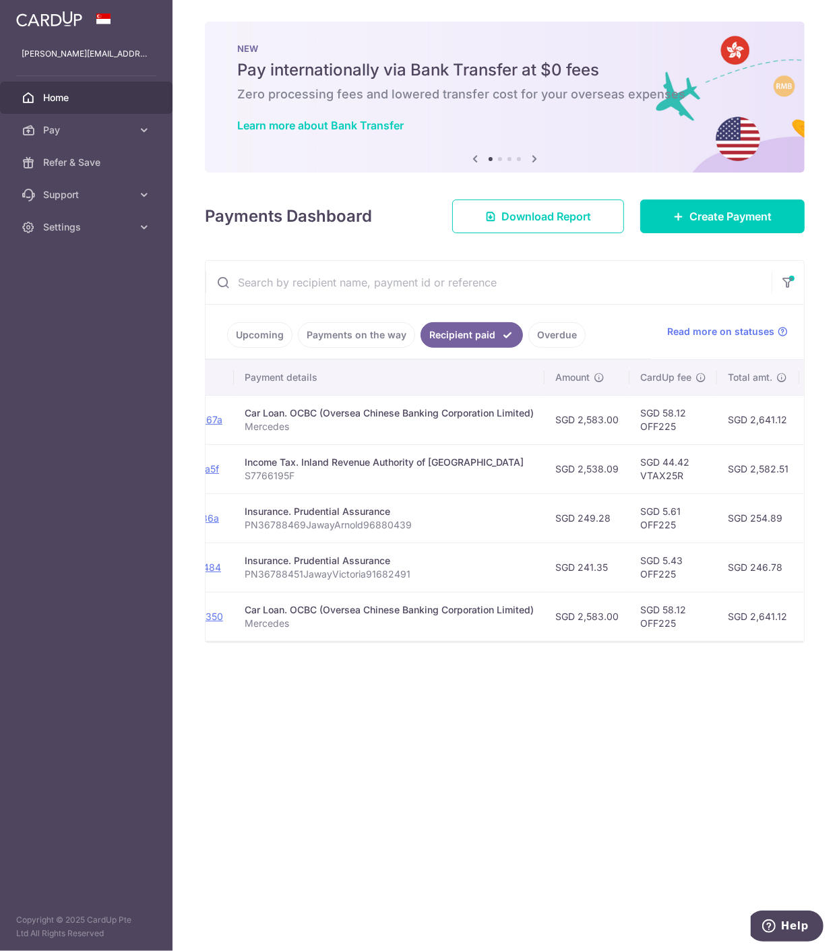
scroll to position [0, 210]
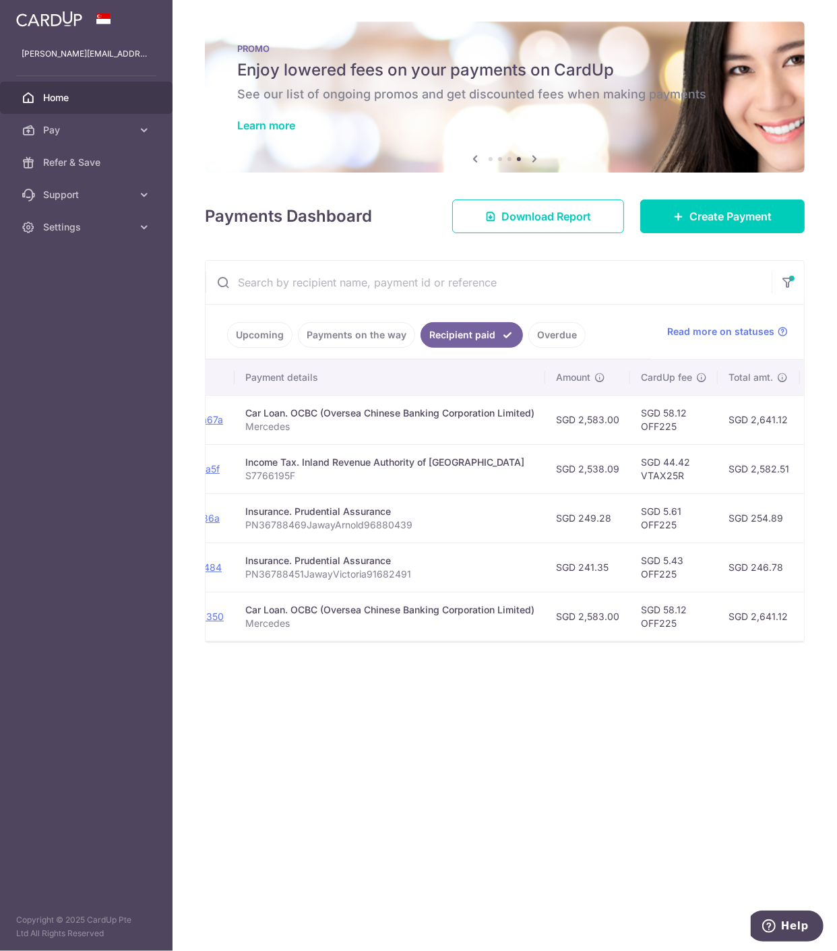
click at [555, 321] on ul "Upcoming Payments on the way Recipient paid Overdue" at bounding box center [429, 332] width 446 height 55
click at [536, 338] on link "Overdue" at bounding box center [556, 335] width 57 height 26
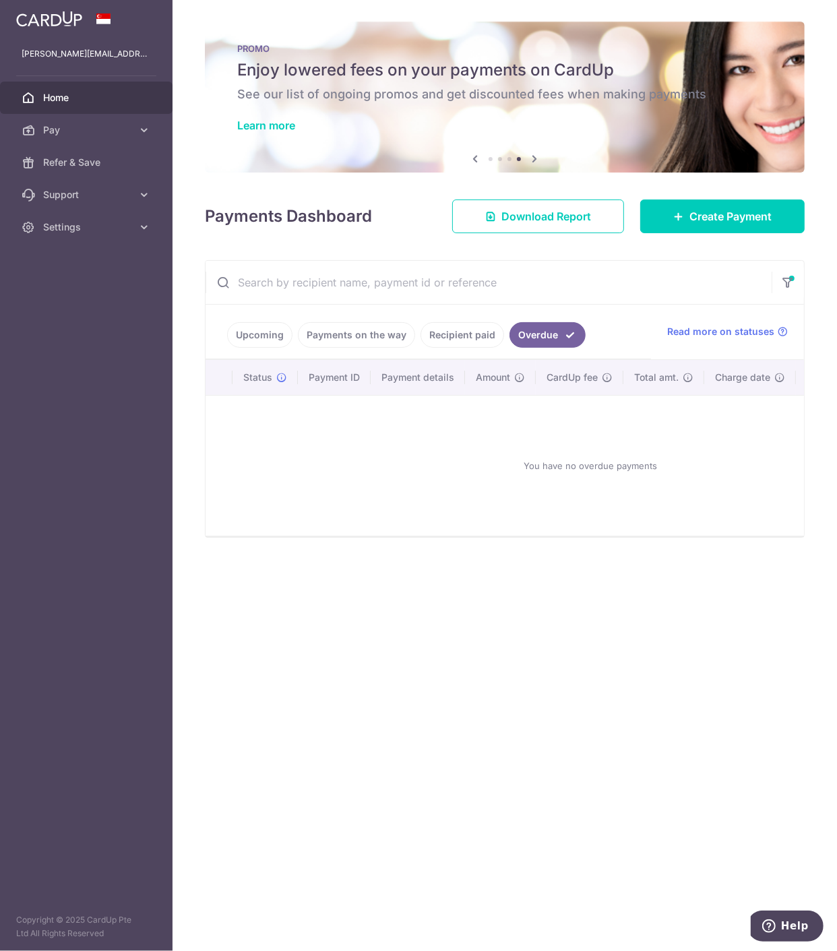
click at [369, 339] on link "Payments on the way" at bounding box center [356, 335] width 117 height 26
click at [264, 333] on link "Upcoming" at bounding box center [259, 335] width 65 height 26
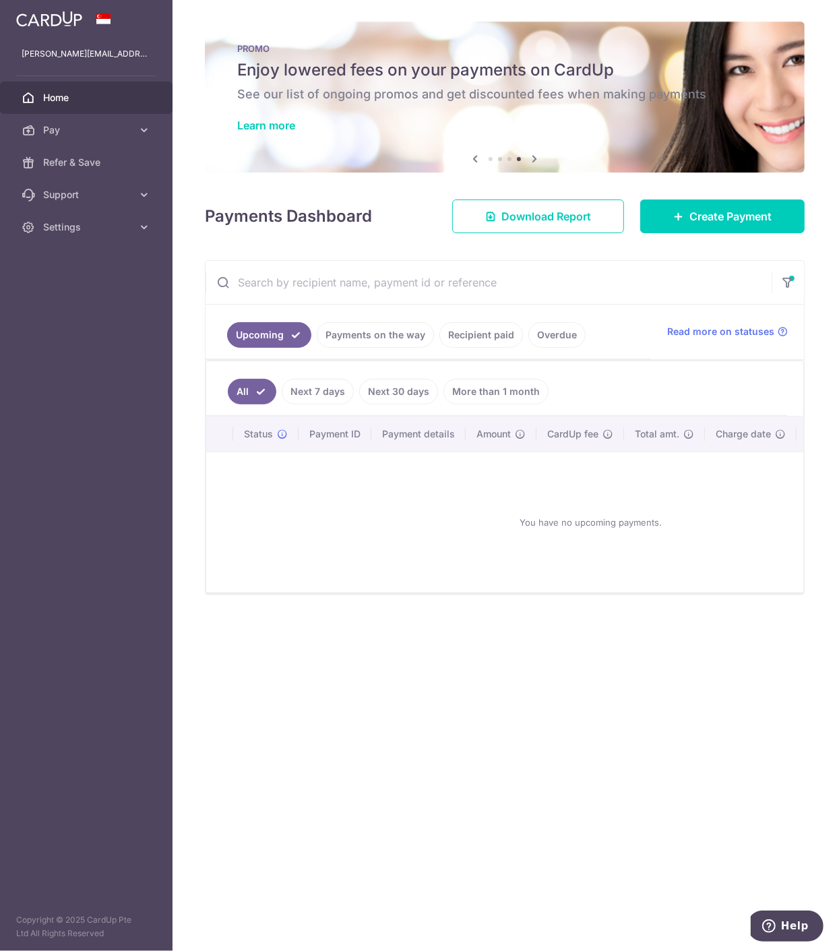
click at [271, 337] on link "Upcoming" at bounding box center [269, 335] width 84 height 26
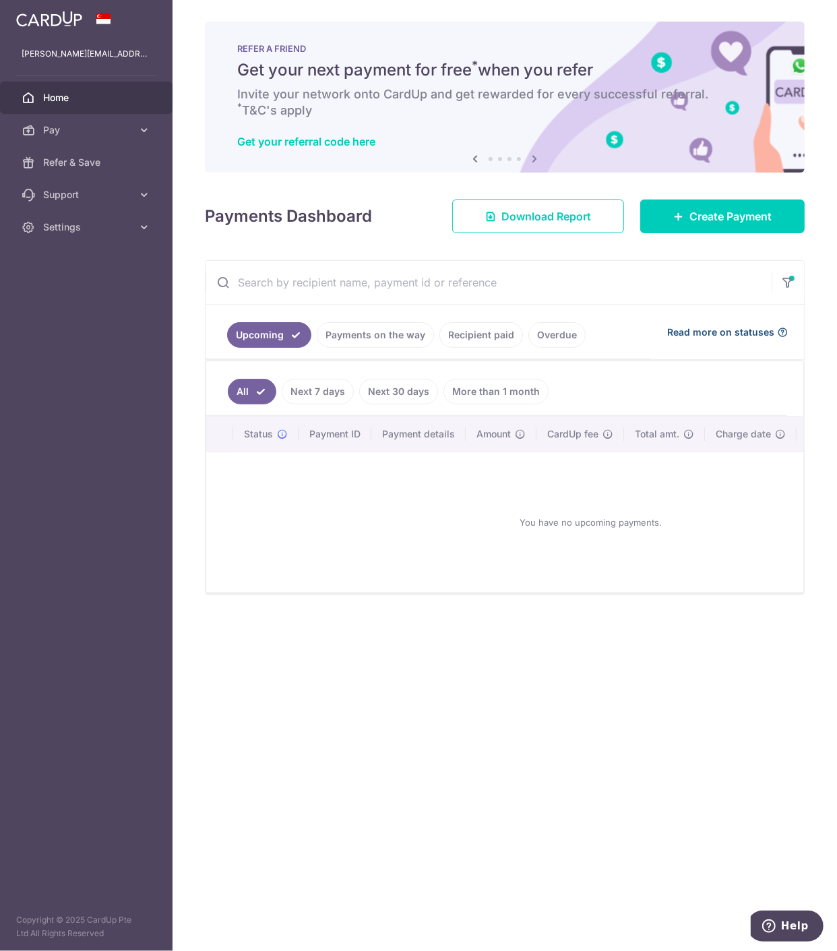
click at [754, 332] on span "Read more on statuses" at bounding box center [720, 332] width 107 height 13
click at [481, 338] on link "Recipient paid" at bounding box center [481, 335] width 84 height 26
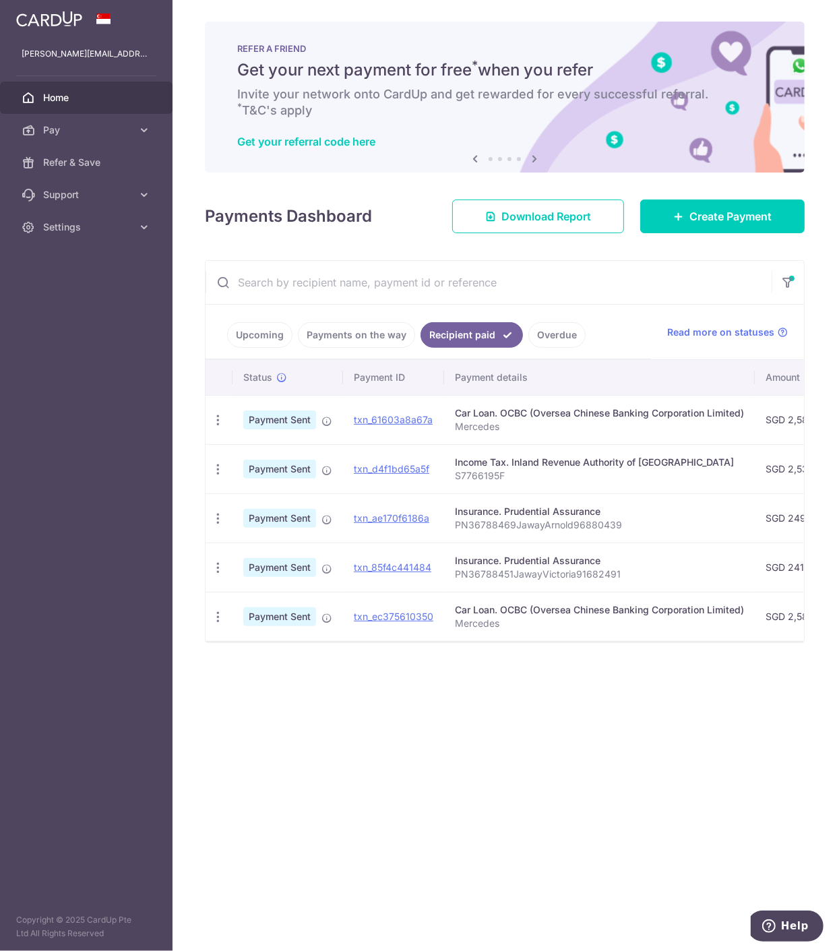
click at [373, 333] on link "Payments on the way" at bounding box center [356, 335] width 117 height 26
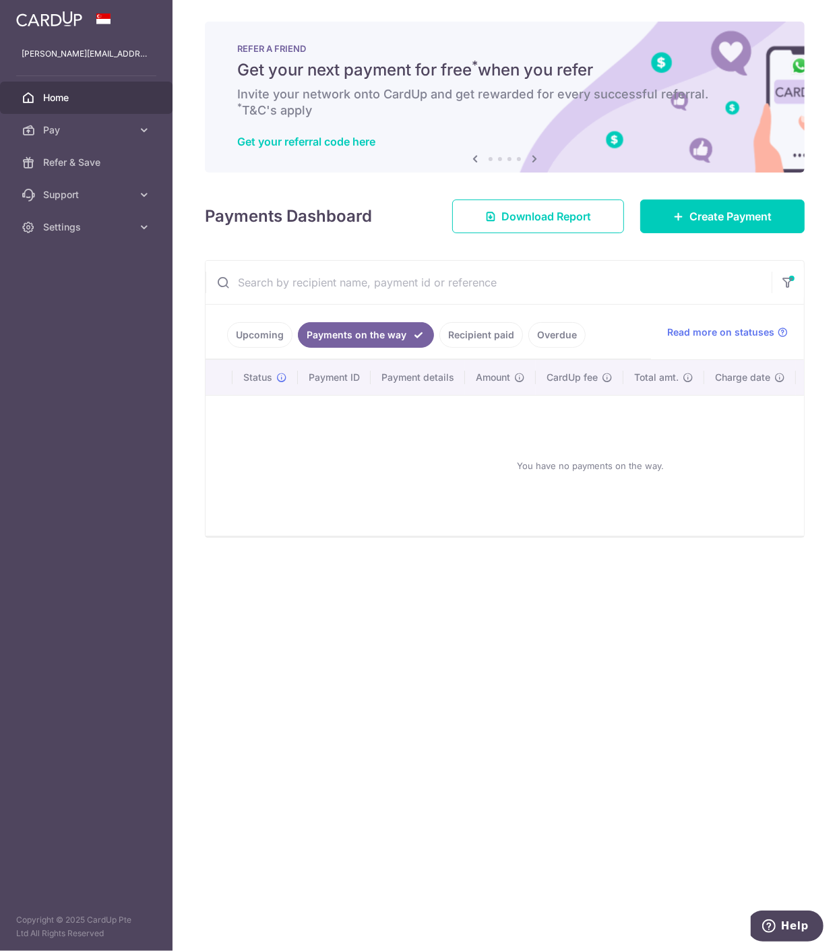
click at [241, 332] on link "Upcoming" at bounding box center [259, 335] width 65 height 26
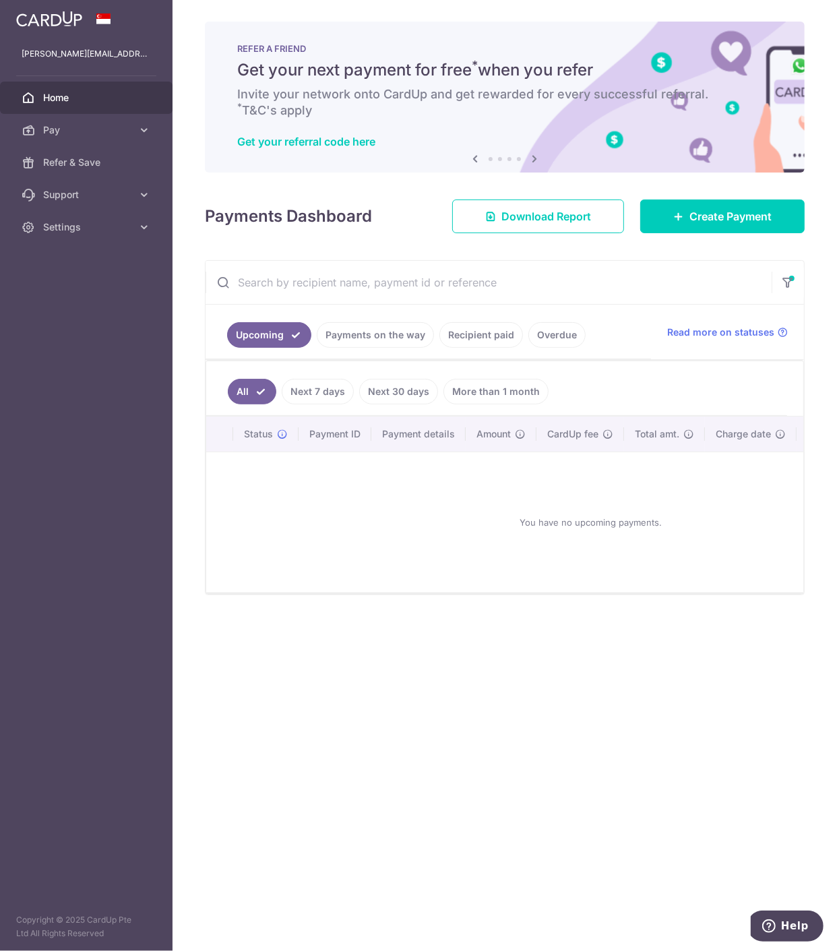
click at [551, 338] on link "Overdue" at bounding box center [556, 335] width 57 height 26
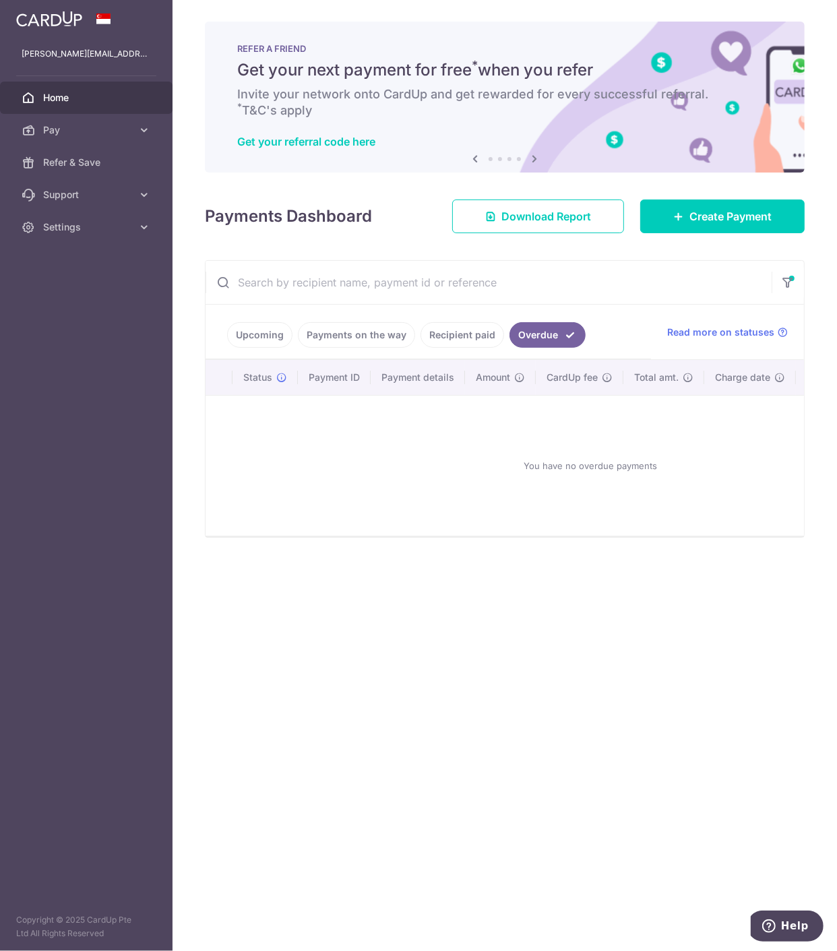
click at [367, 340] on link "Payments on the way" at bounding box center [356, 335] width 117 height 26
click at [321, 335] on link "Payments on the way" at bounding box center [366, 335] width 136 height 26
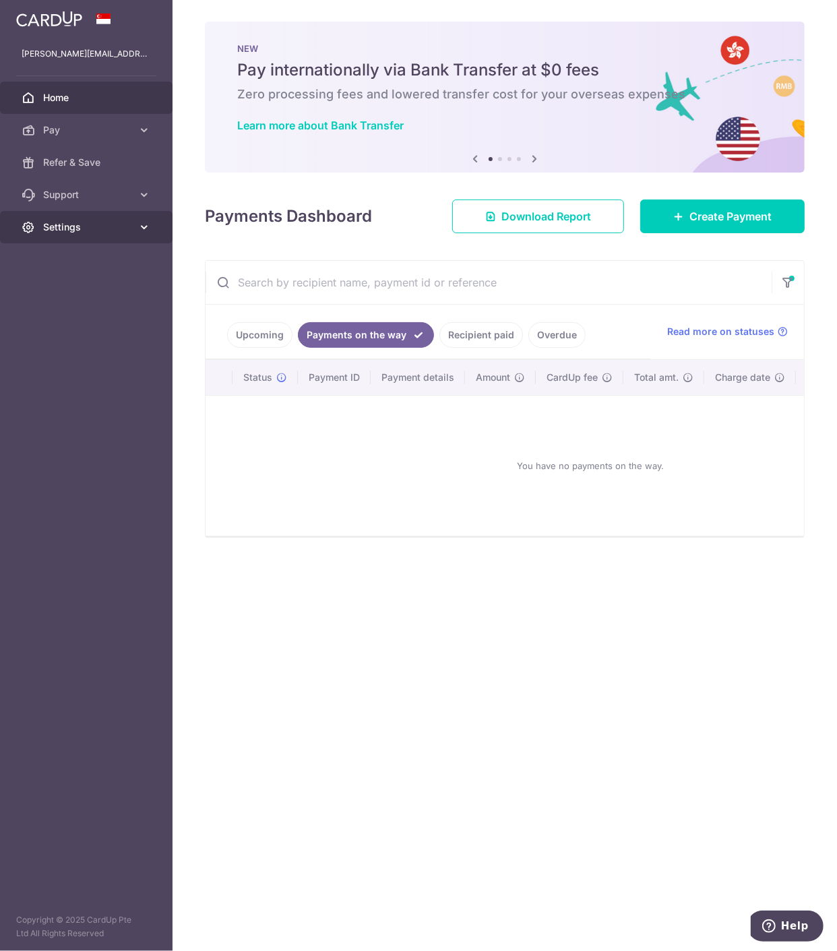
click at [56, 226] on span "Settings" at bounding box center [87, 226] width 89 height 13
click at [51, 264] on span "Account" at bounding box center [87, 259] width 89 height 13
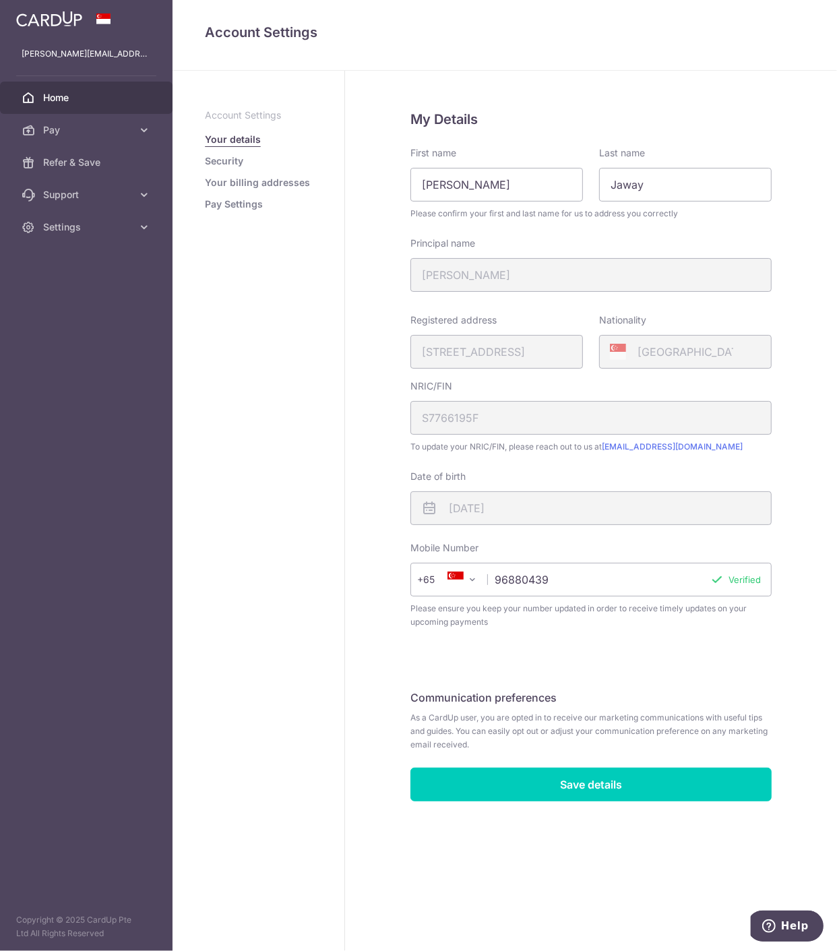
click at [43, 95] on span "Home" at bounding box center [87, 97] width 89 height 13
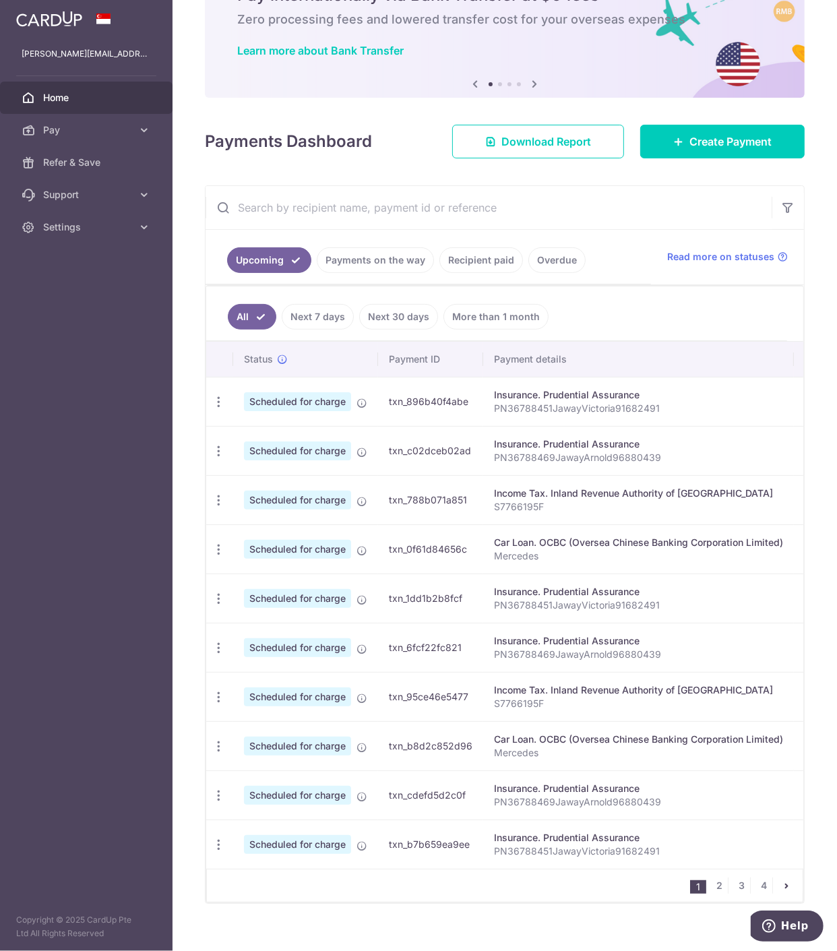
scroll to position [99, 0]
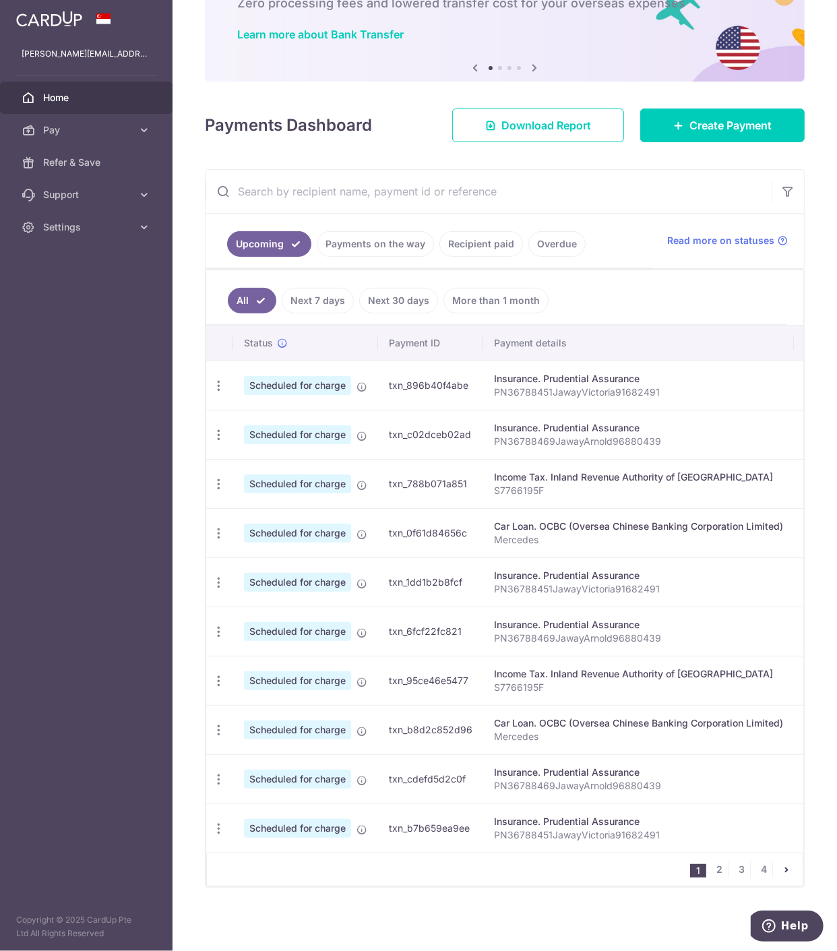
click at [379, 297] on link "Next 30 days" at bounding box center [398, 301] width 79 height 26
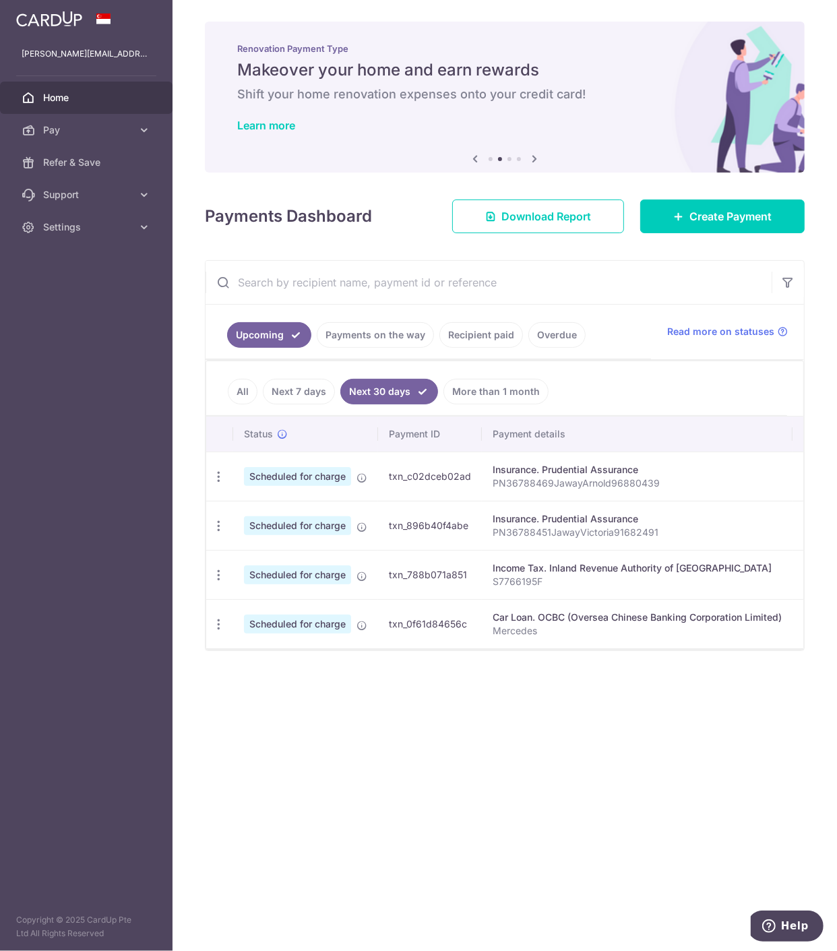
click at [345, 335] on link "Payments on the way" at bounding box center [375, 335] width 117 height 26
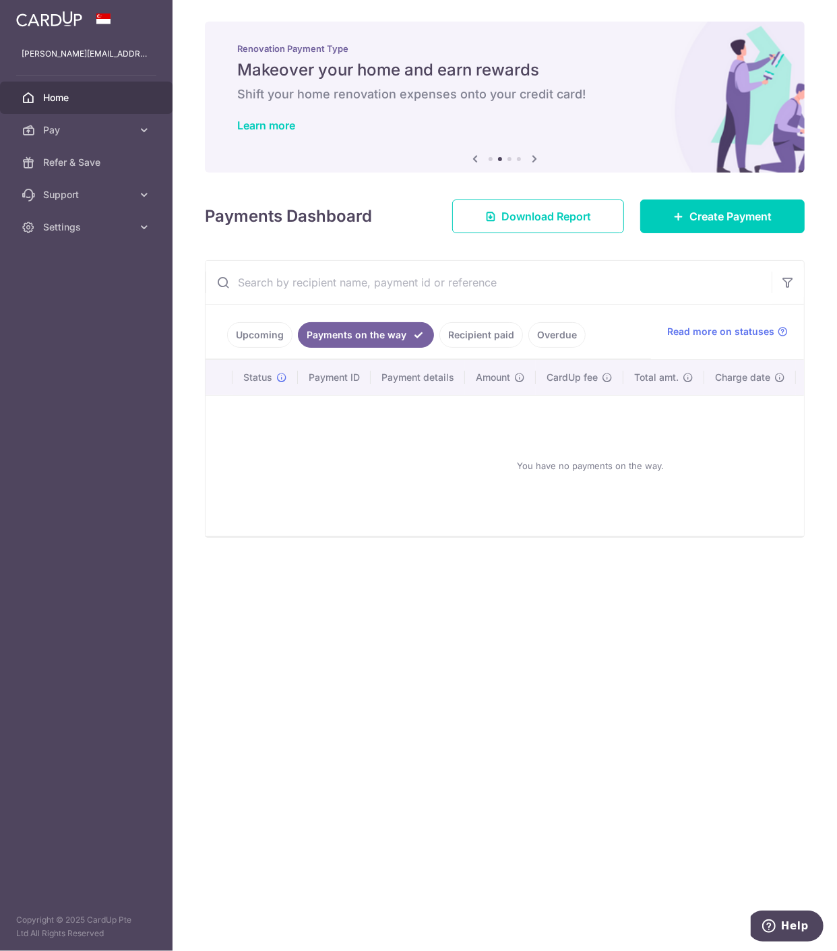
click at [271, 334] on link "Upcoming" at bounding box center [259, 335] width 65 height 26
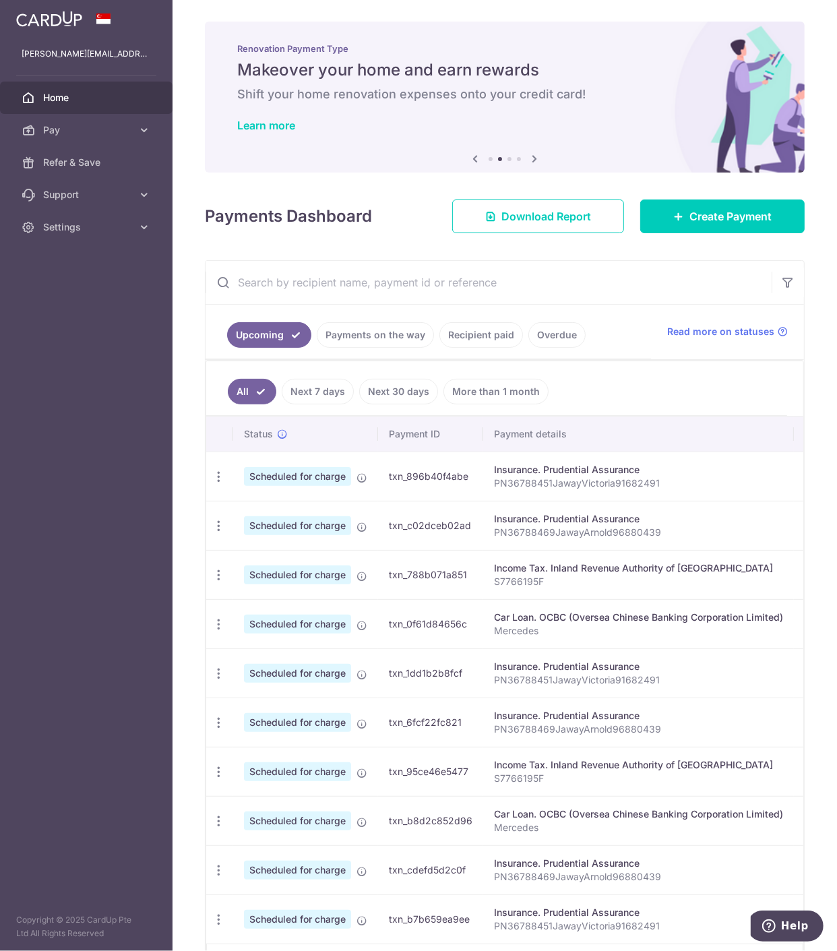
click at [479, 331] on link "Recipient paid" at bounding box center [481, 335] width 84 height 26
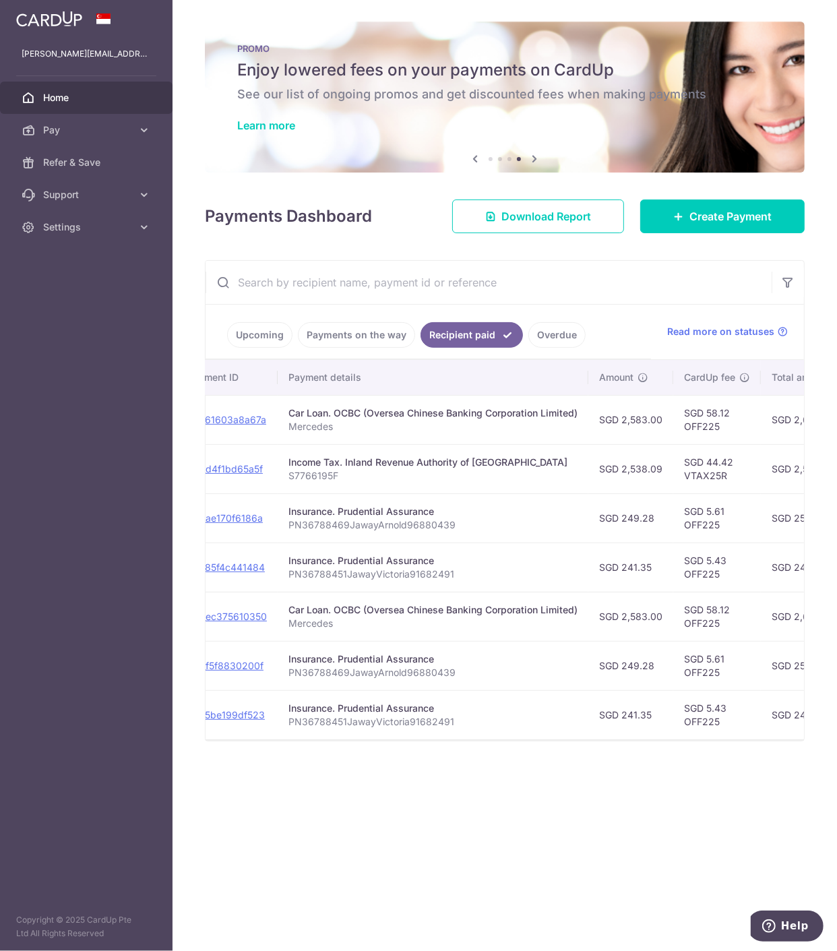
scroll to position [0, 18]
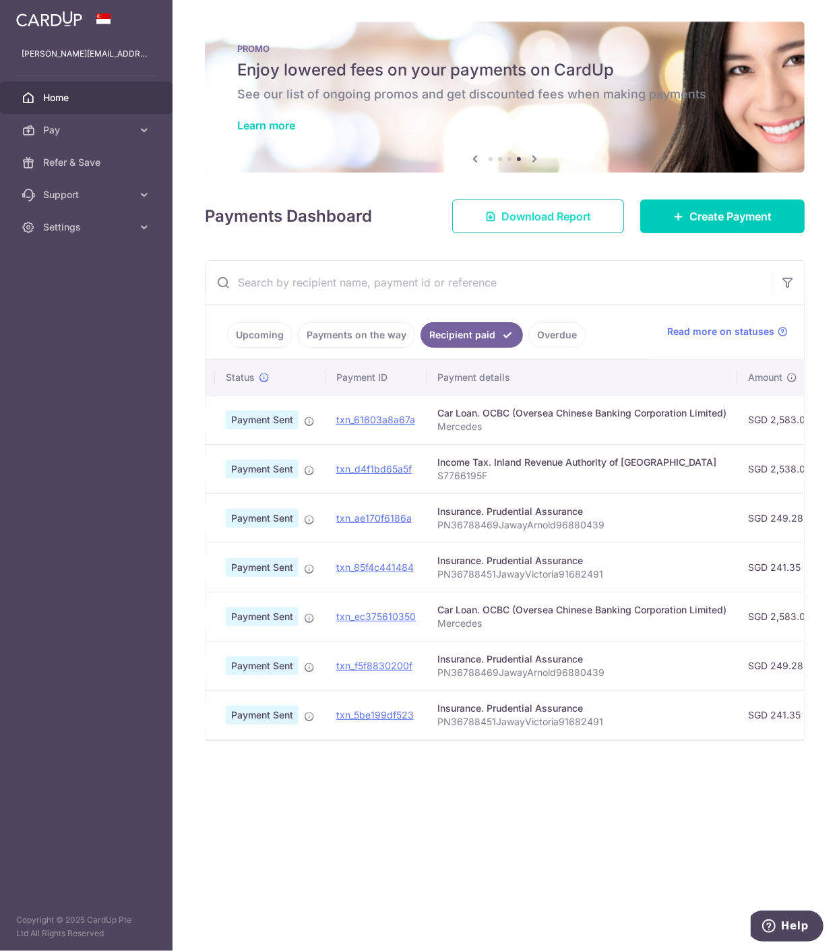
click at [546, 224] on span "Download Report" at bounding box center [546, 216] width 90 height 16
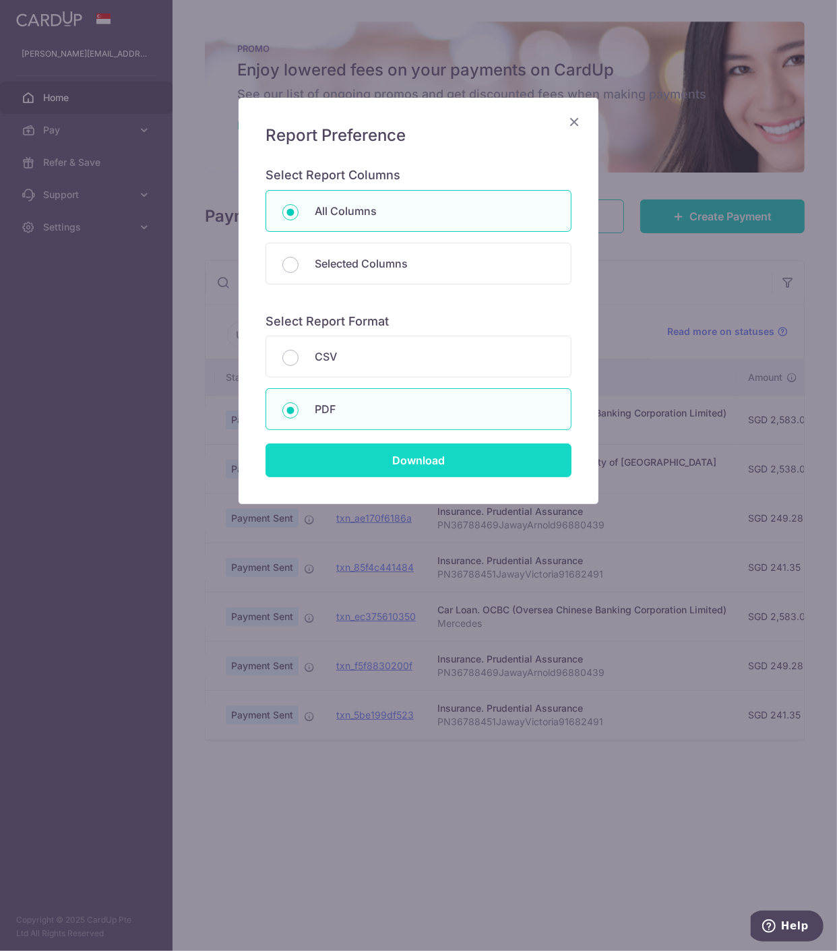
click at [338, 460] on input "Download" at bounding box center [419, 460] width 306 height 34
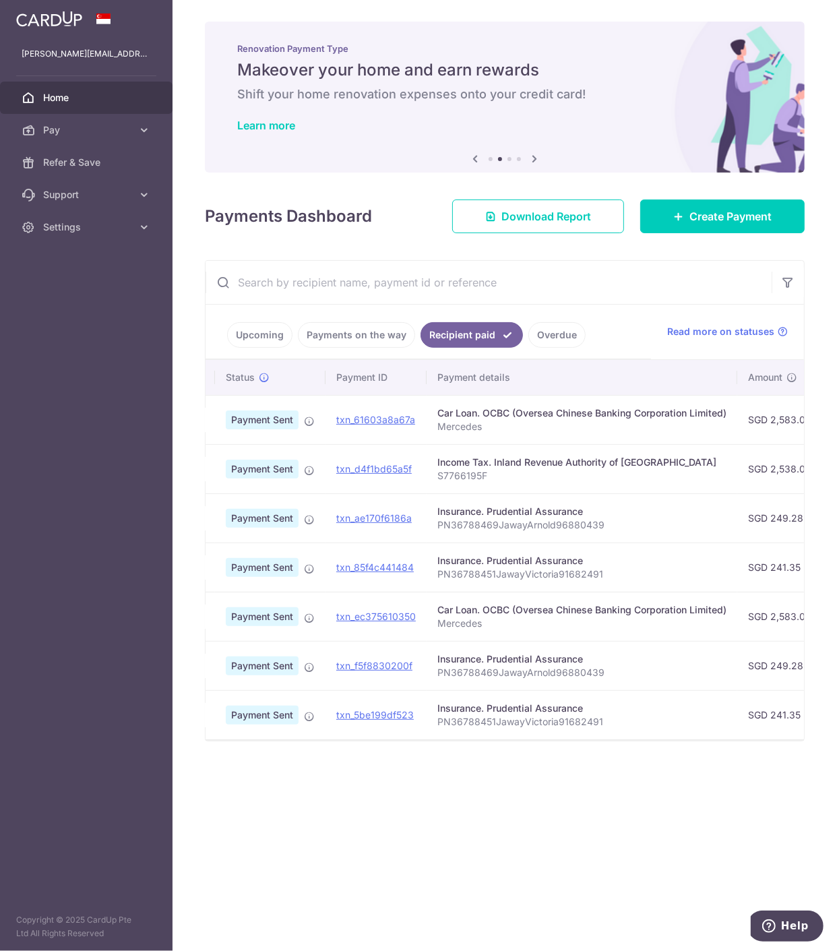
click at [458, 830] on div "× Pause Schedule Pause all future payments in this series Pause just this one p…" at bounding box center [505, 475] width 665 height 951
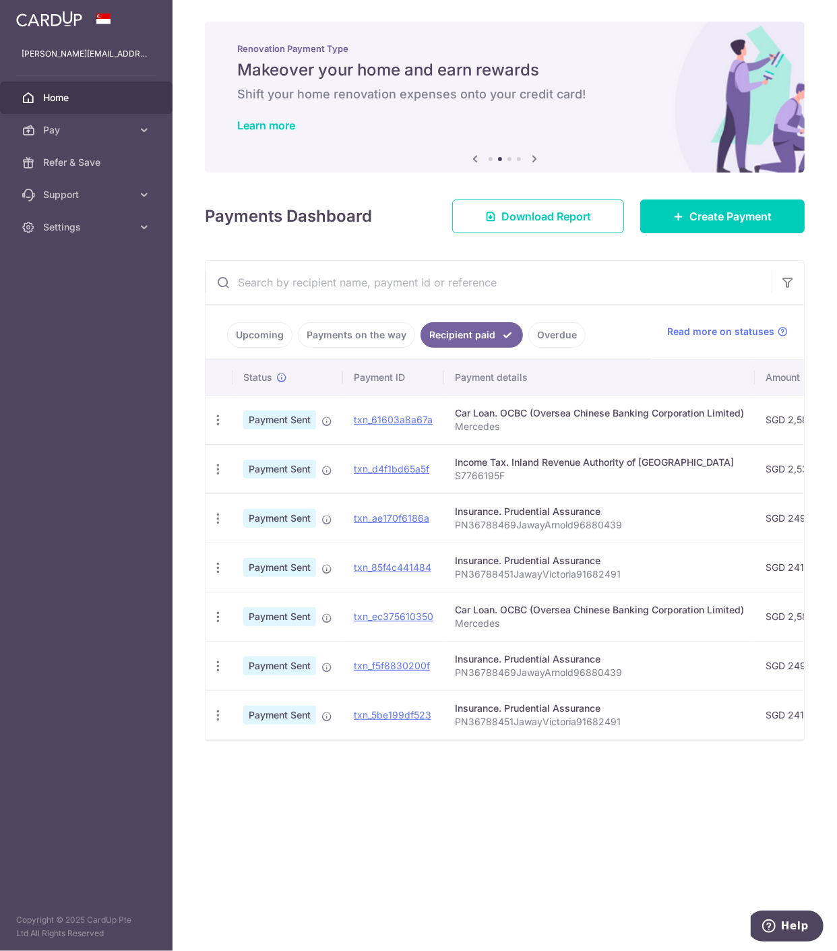
click at [470, 338] on link "Recipient paid" at bounding box center [472, 335] width 102 height 26
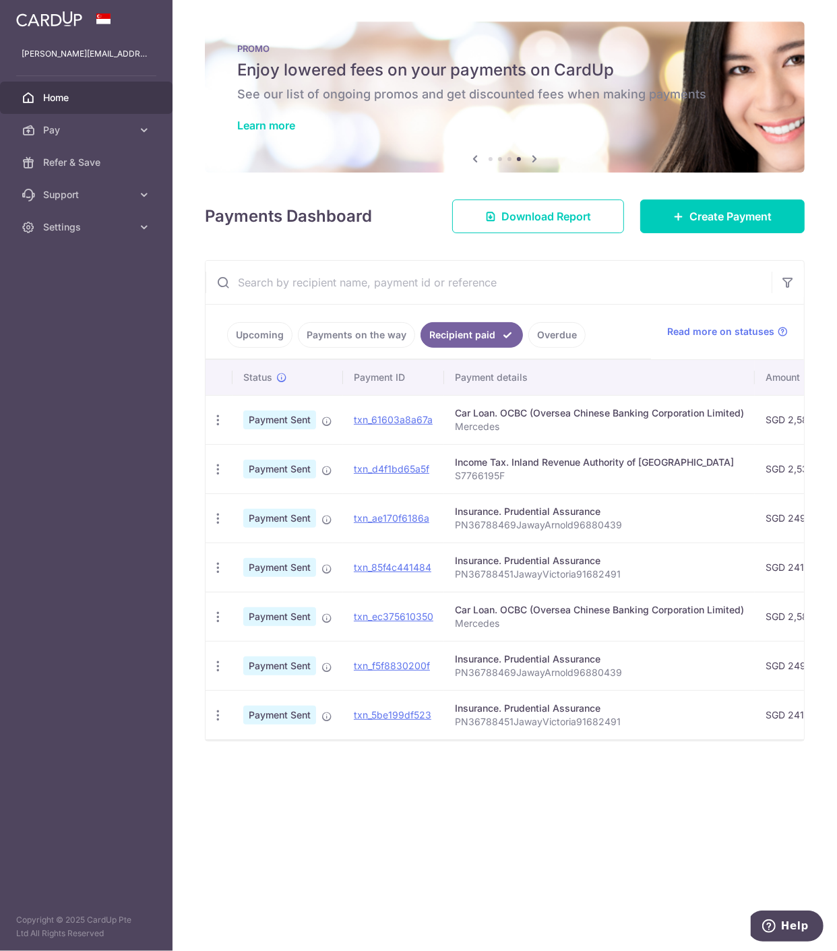
click at [547, 863] on div "× Pause Schedule Pause all future payments in this series Pause just this one p…" at bounding box center [505, 475] width 665 height 951
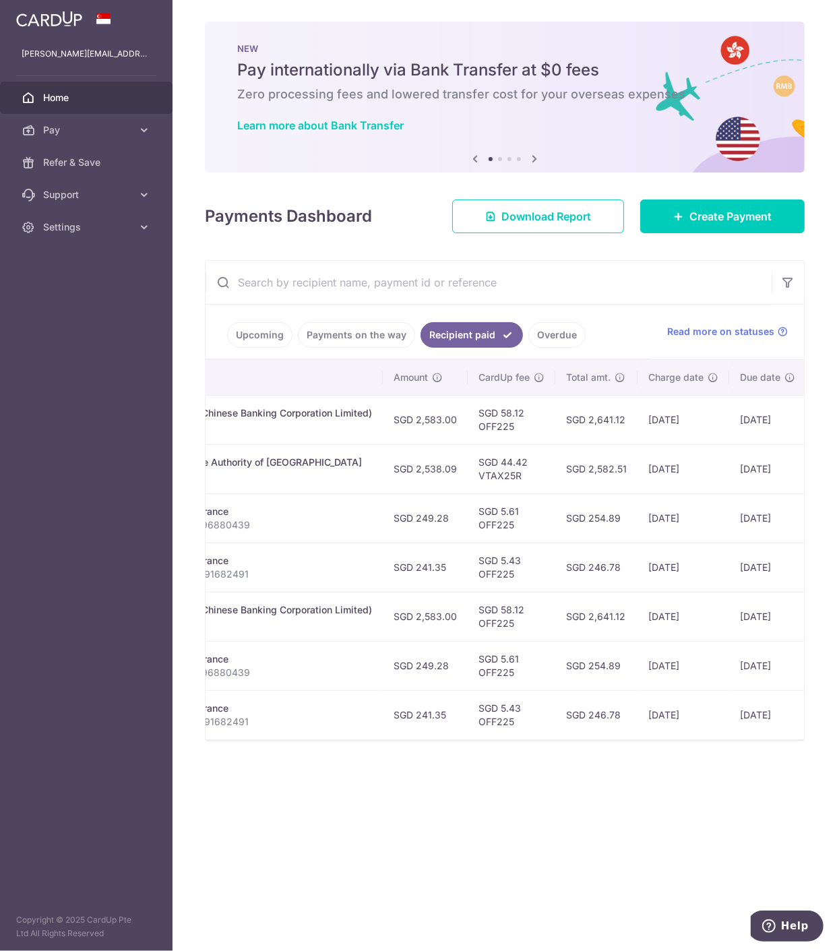
scroll to position [0, 431]
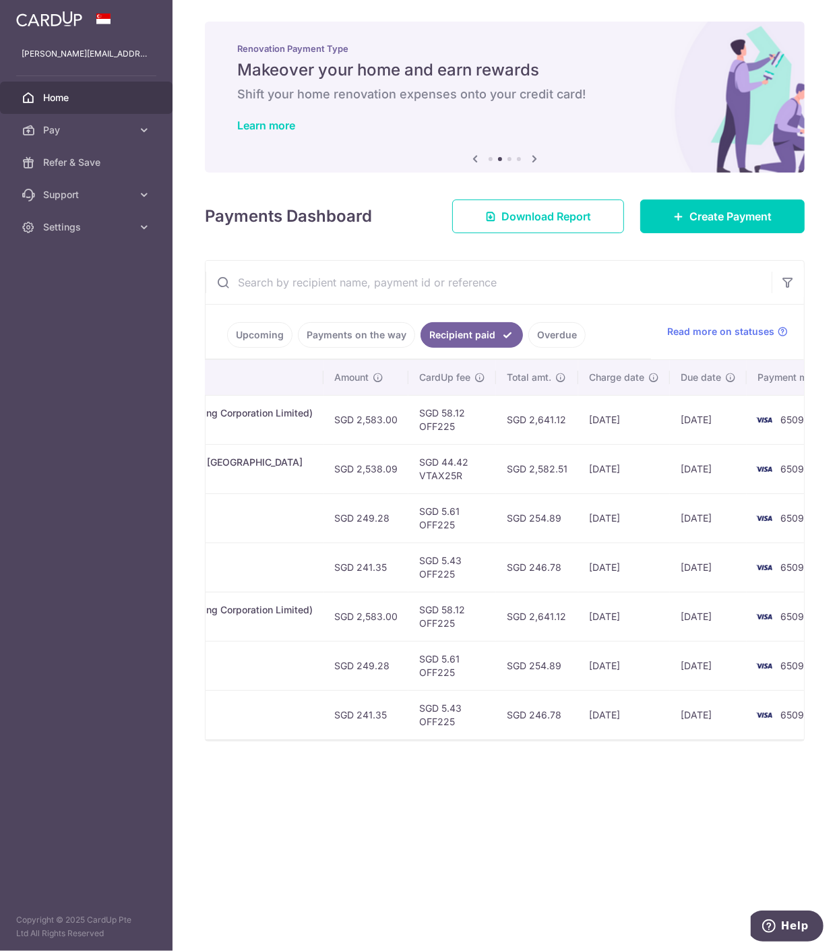
click at [377, 854] on div "× Pause Schedule Pause all future payments in this series Pause just this one p…" at bounding box center [505, 475] width 665 height 951
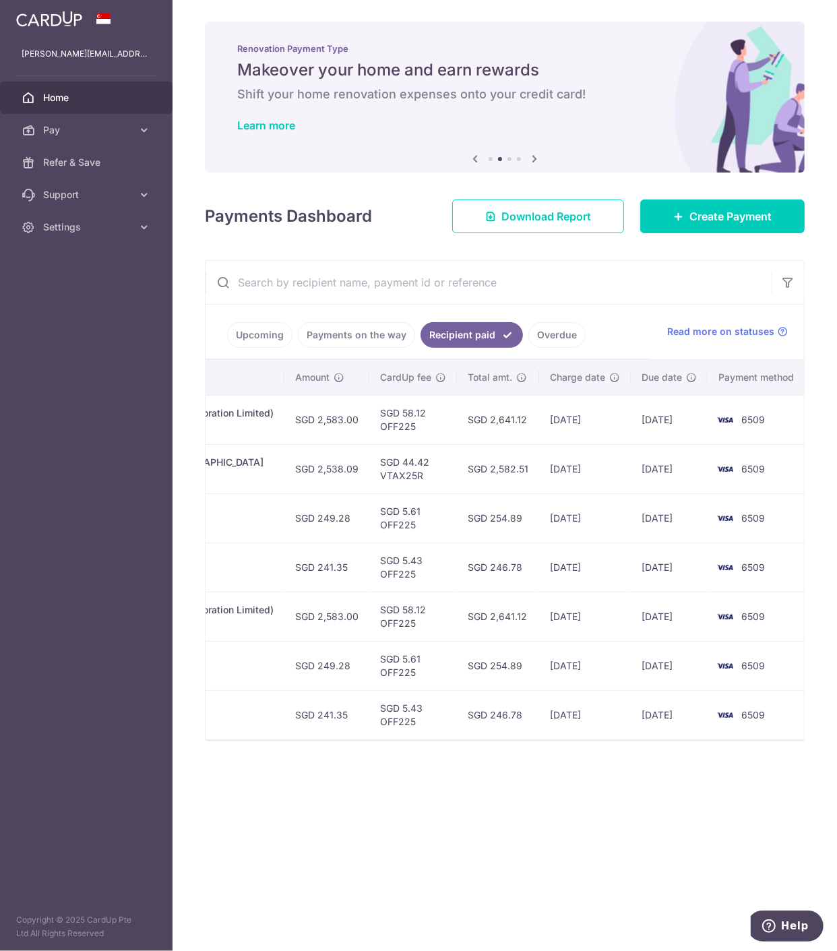
scroll to position [0, 0]
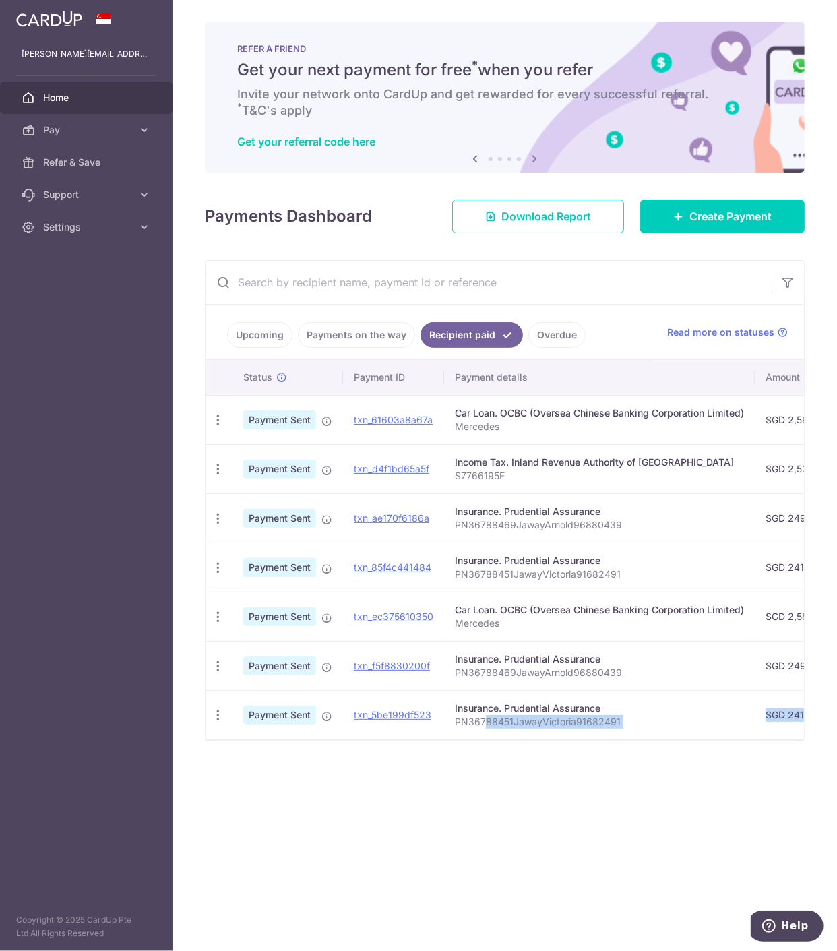
drag, startPoint x: 485, startPoint y: 739, endPoint x: 630, endPoint y: 752, distance: 144.8
click at [630, 752] on div "× Pause Schedule Pause all future payments in this series Pause just this one p…" at bounding box center [505, 475] width 665 height 951
click at [526, 768] on div "× Pause Schedule Pause all future payments in this series Pause just this one p…" at bounding box center [505, 475] width 665 height 951
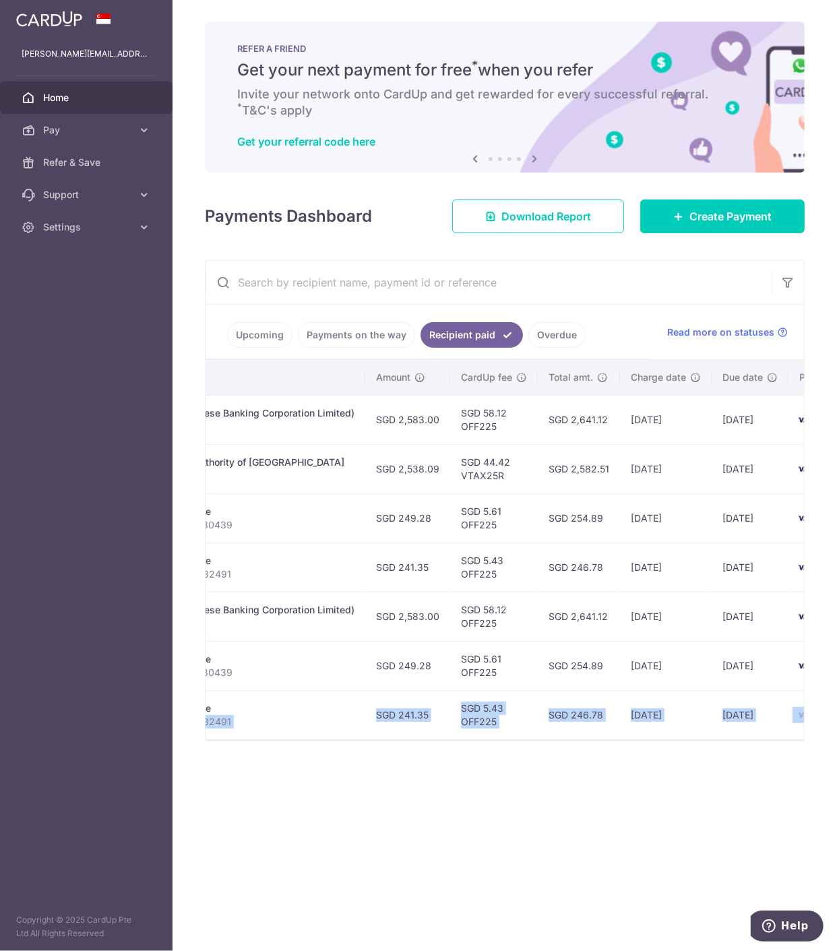
scroll to position [0, 392]
click at [638, 719] on td "31/07/2025" at bounding box center [664, 714] width 92 height 49
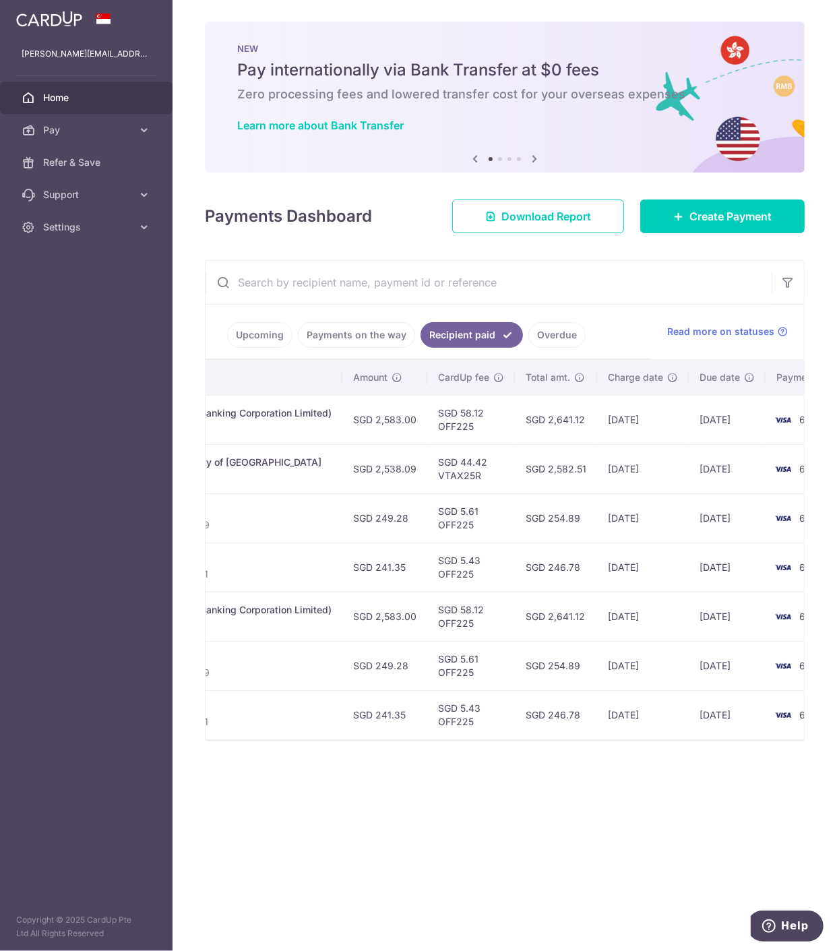
scroll to position [0, 470]
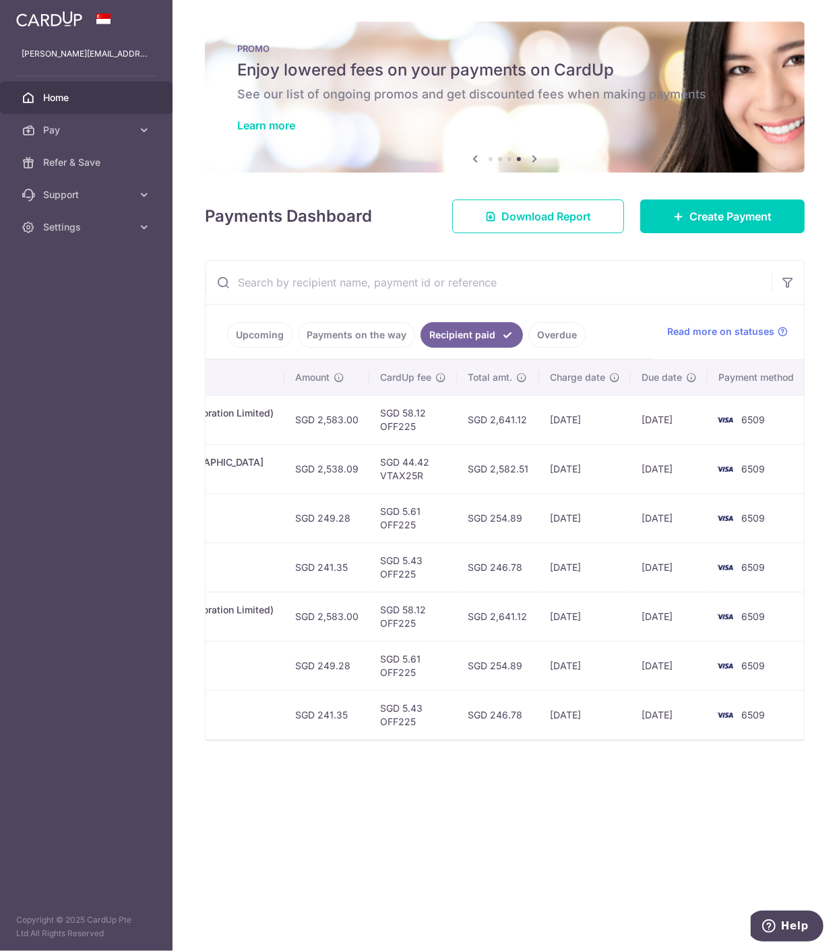
click at [54, 91] on span "Home" at bounding box center [87, 97] width 89 height 13
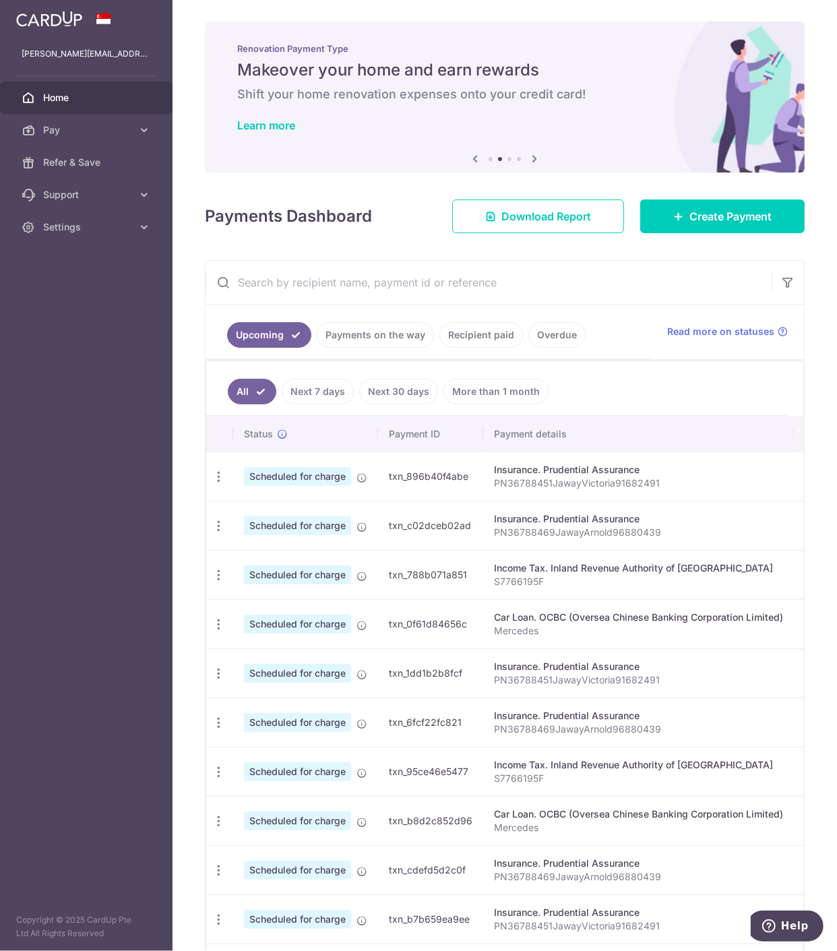
click at [357, 341] on link "Payments on the way" at bounding box center [375, 335] width 117 height 26
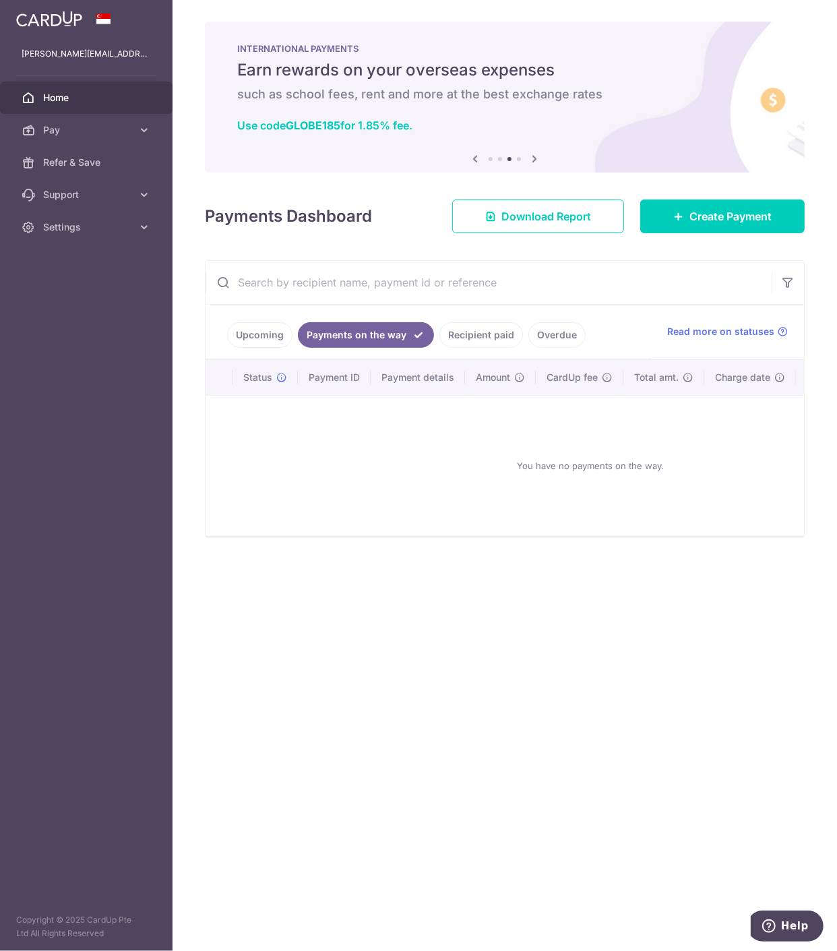
click at [263, 337] on link "Upcoming" at bounding box center [259, 335] width 65 height 26
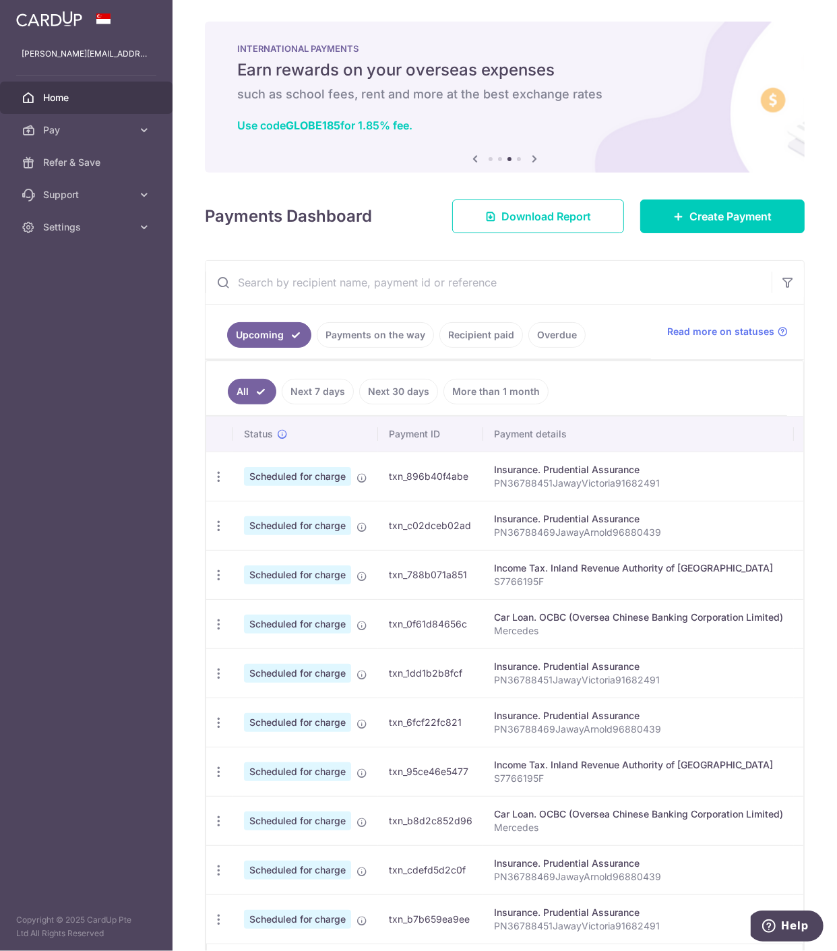
click at [403, 390] on link "Next 30 days" at bounding box center [398, 392] width 79 height 26
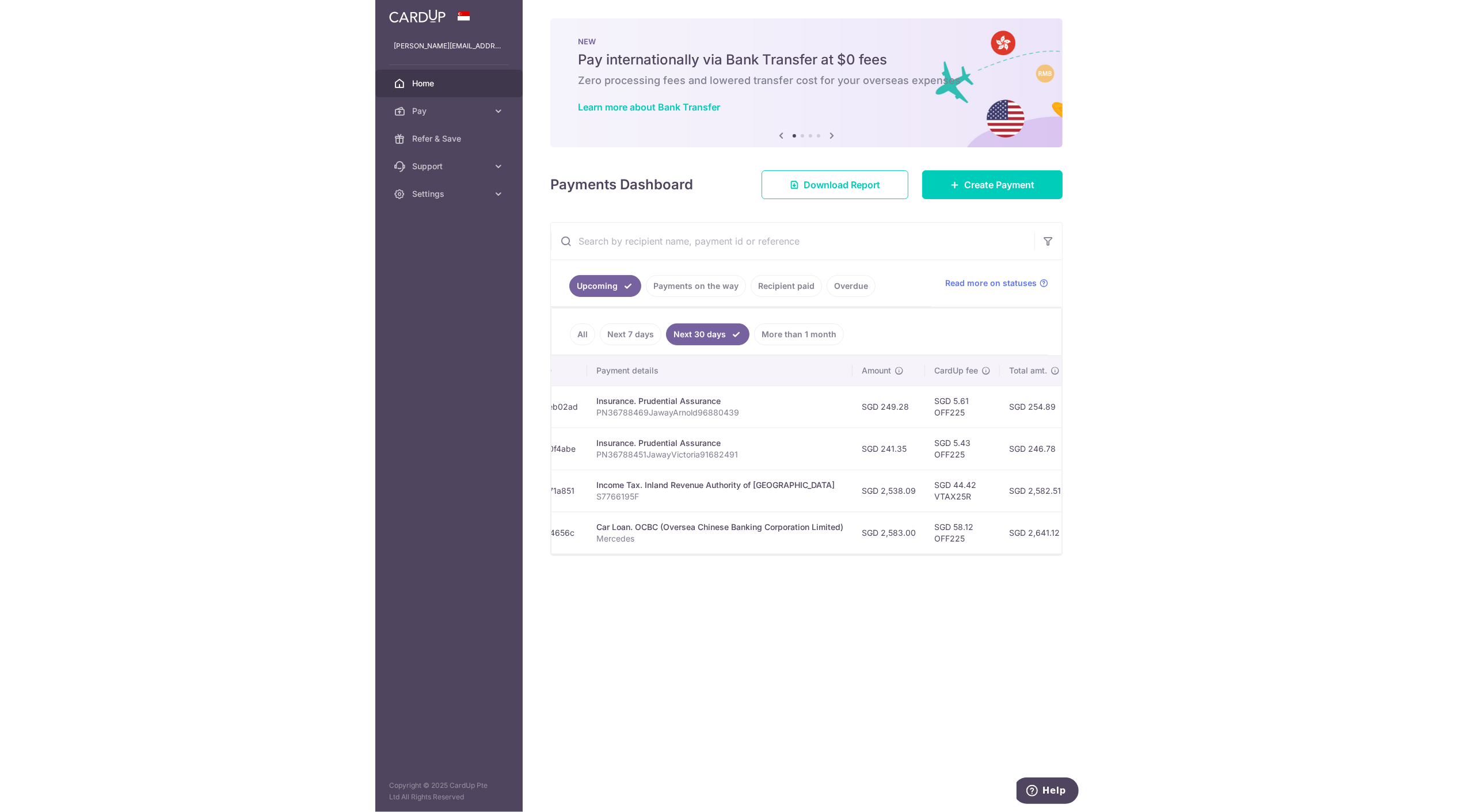
scroll to position [0, 197]
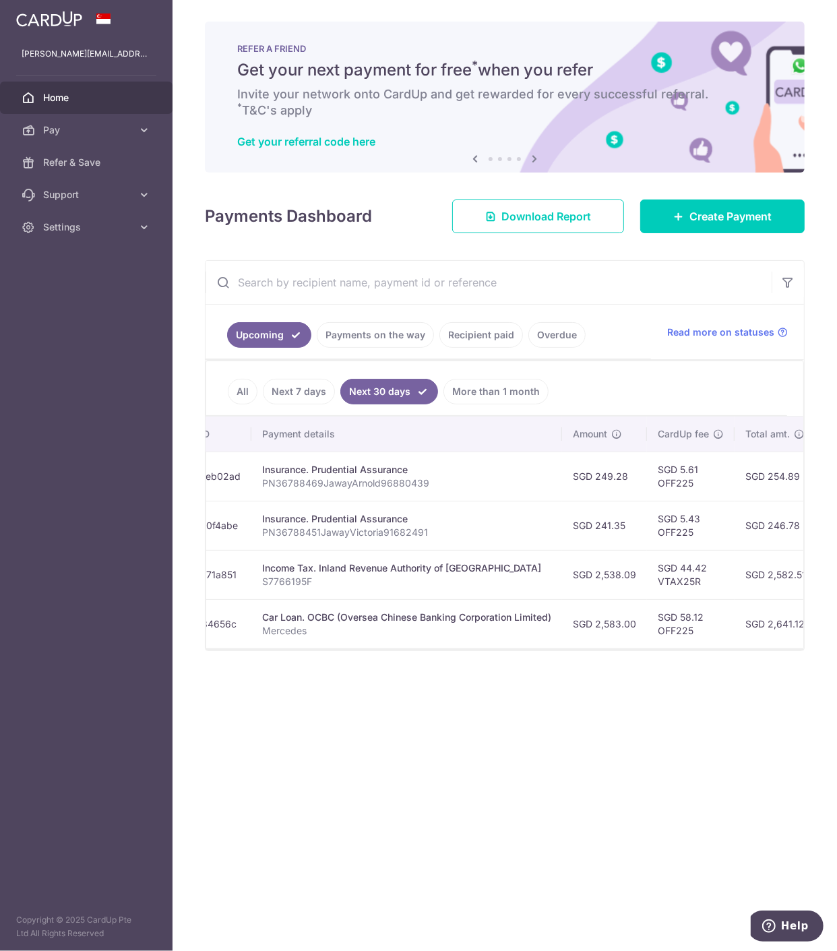
click at [495, 810] on div "× Pause Schedule Pause all future payments in this series Pause just this one p…" at bounding box center [505, 475] width 665 height 951
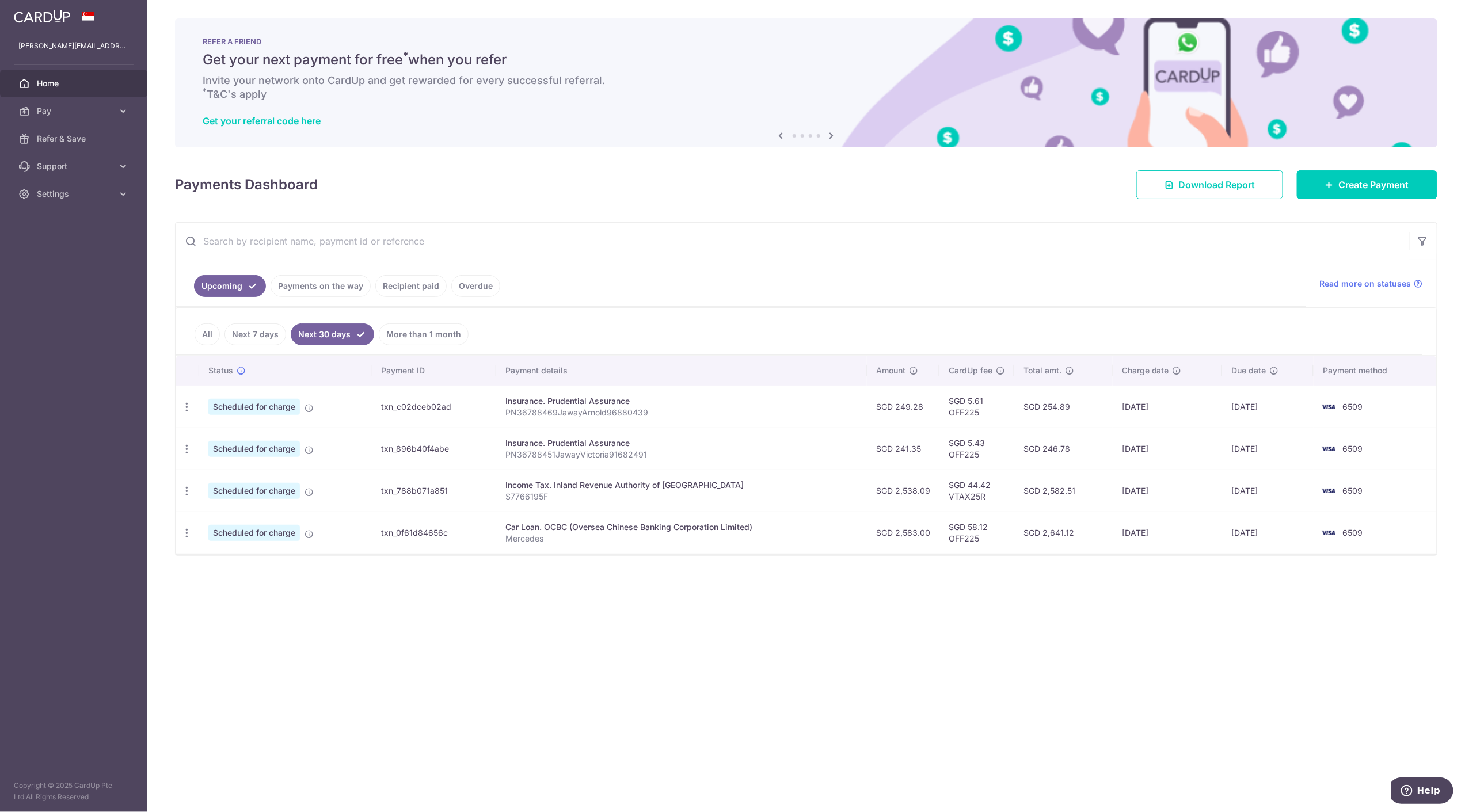
scroll to position [0, 0]
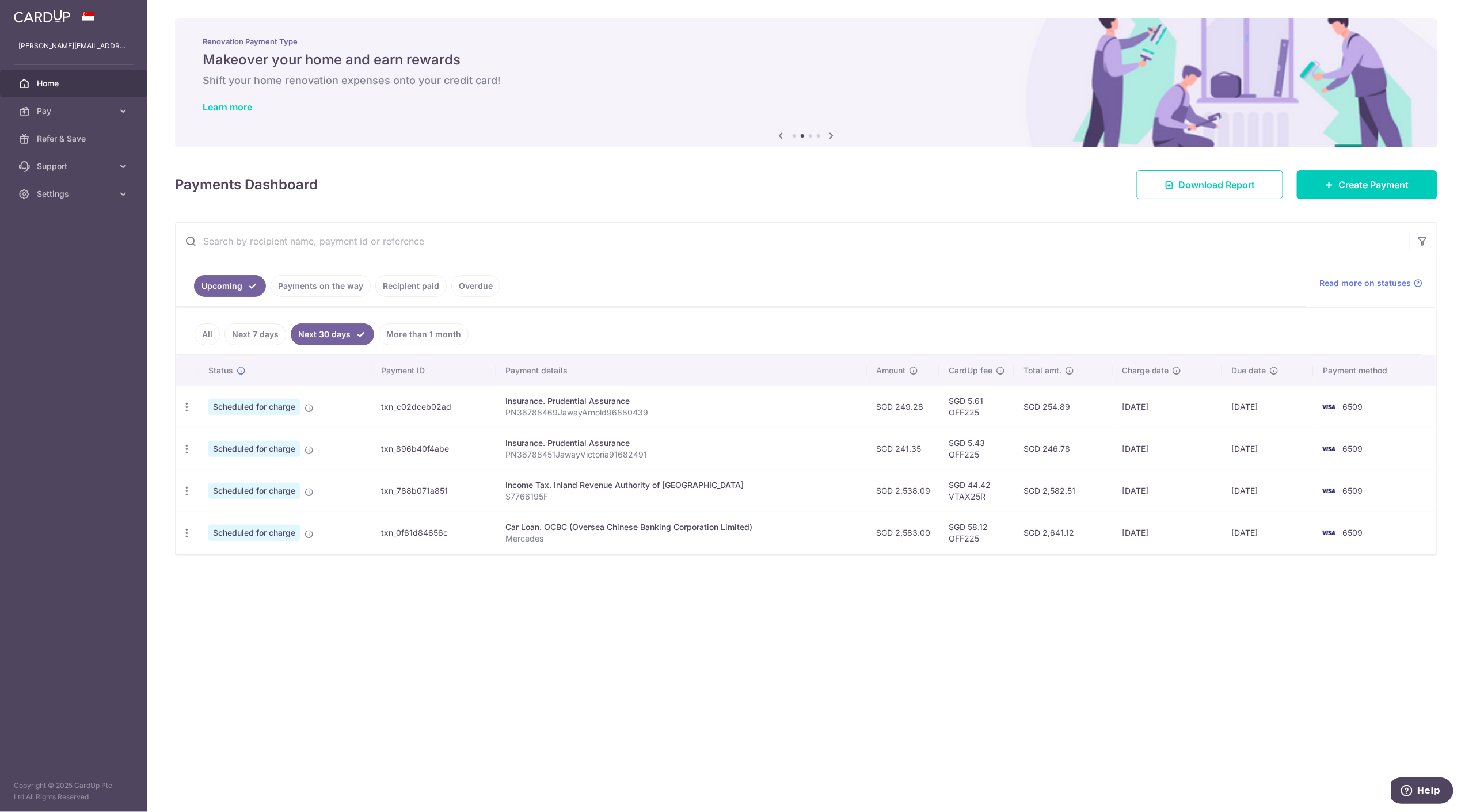
click at [64, 88] on span "Home" at bounding box center [74, 83] width 76 height 11
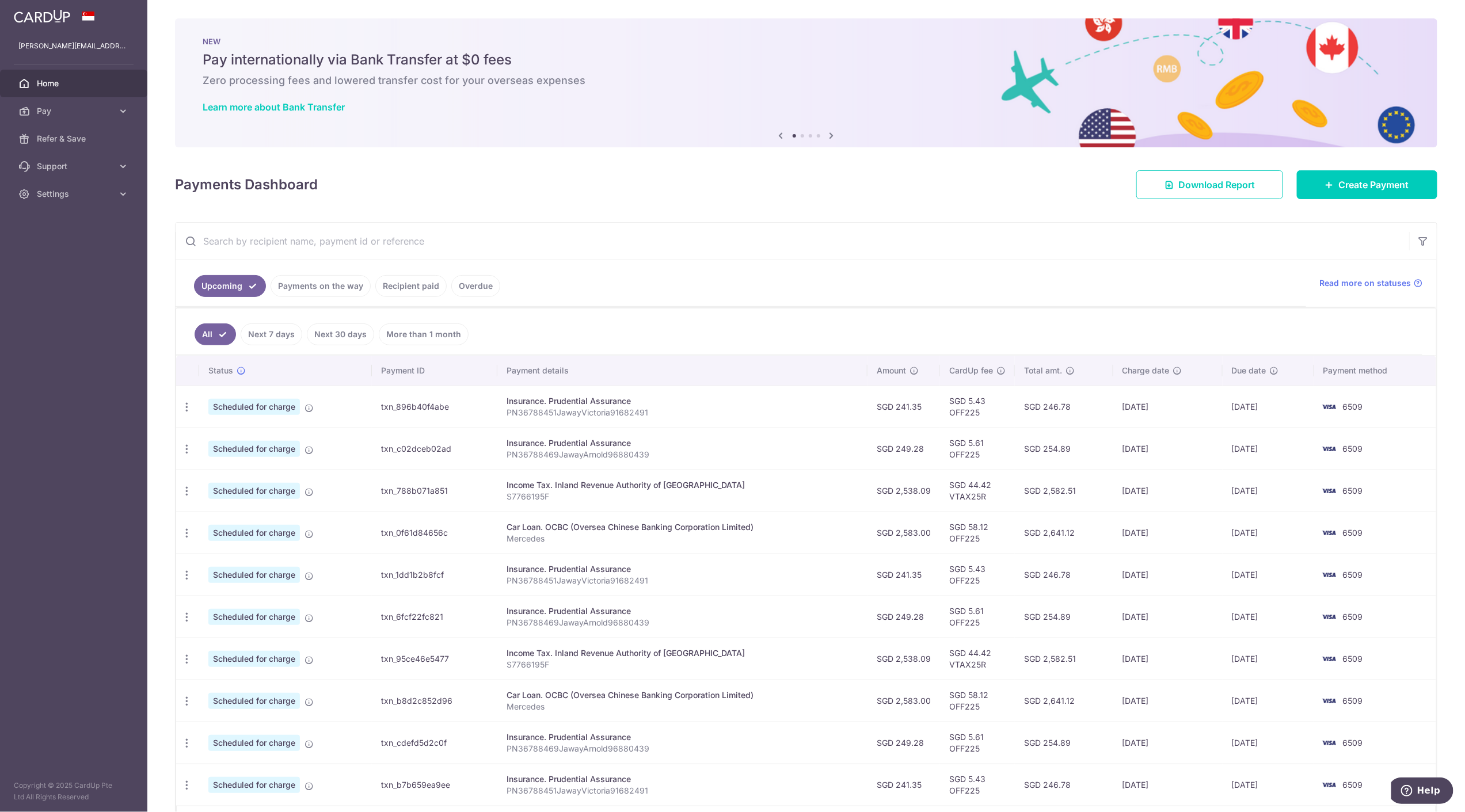
click at [278, 330] on link "Next 7 days" at bounding box center [272, 335] width 62 height 22
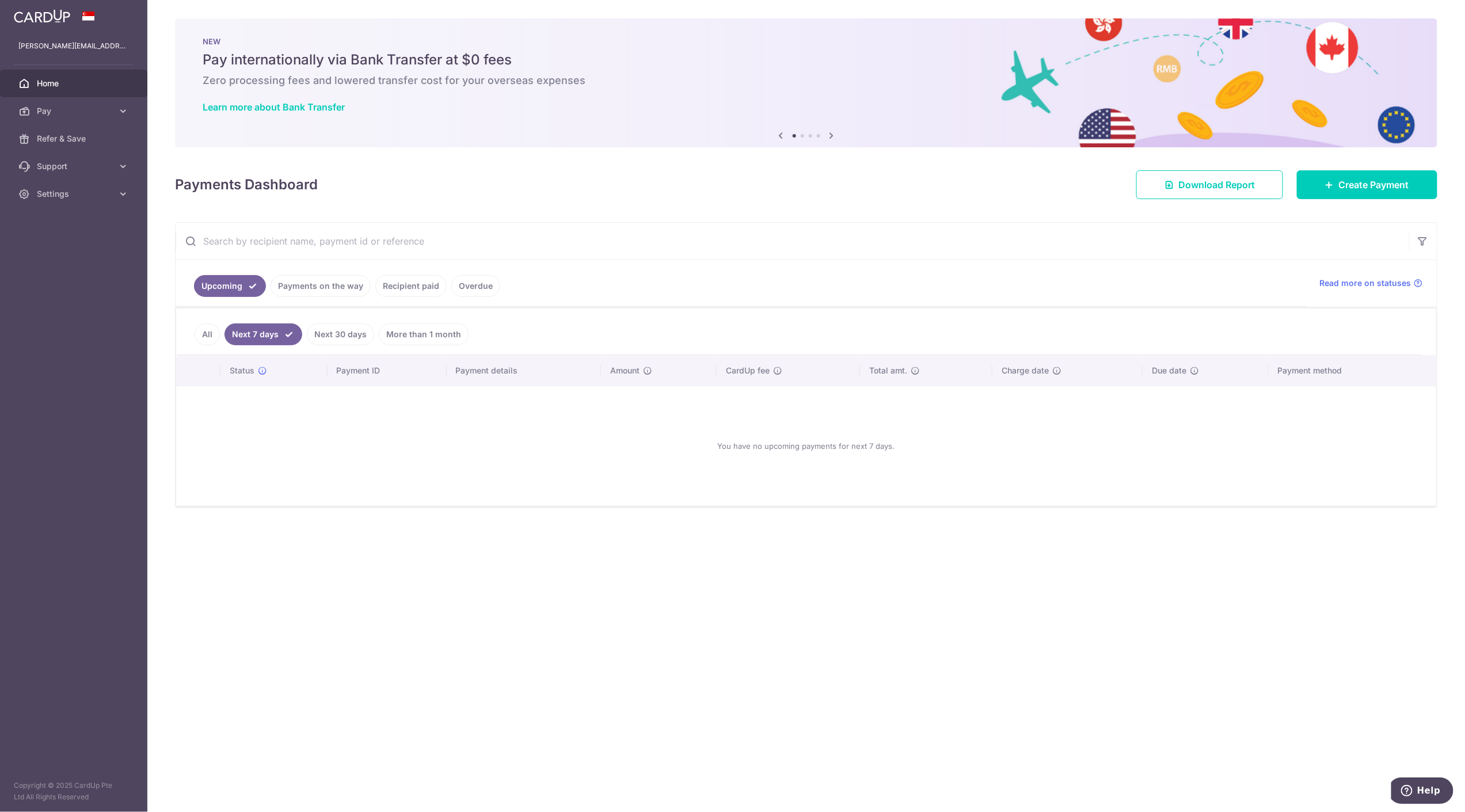
click at [323, 334] on link "Next 30 days" at bounding box center [340, 335] width 67 height 22
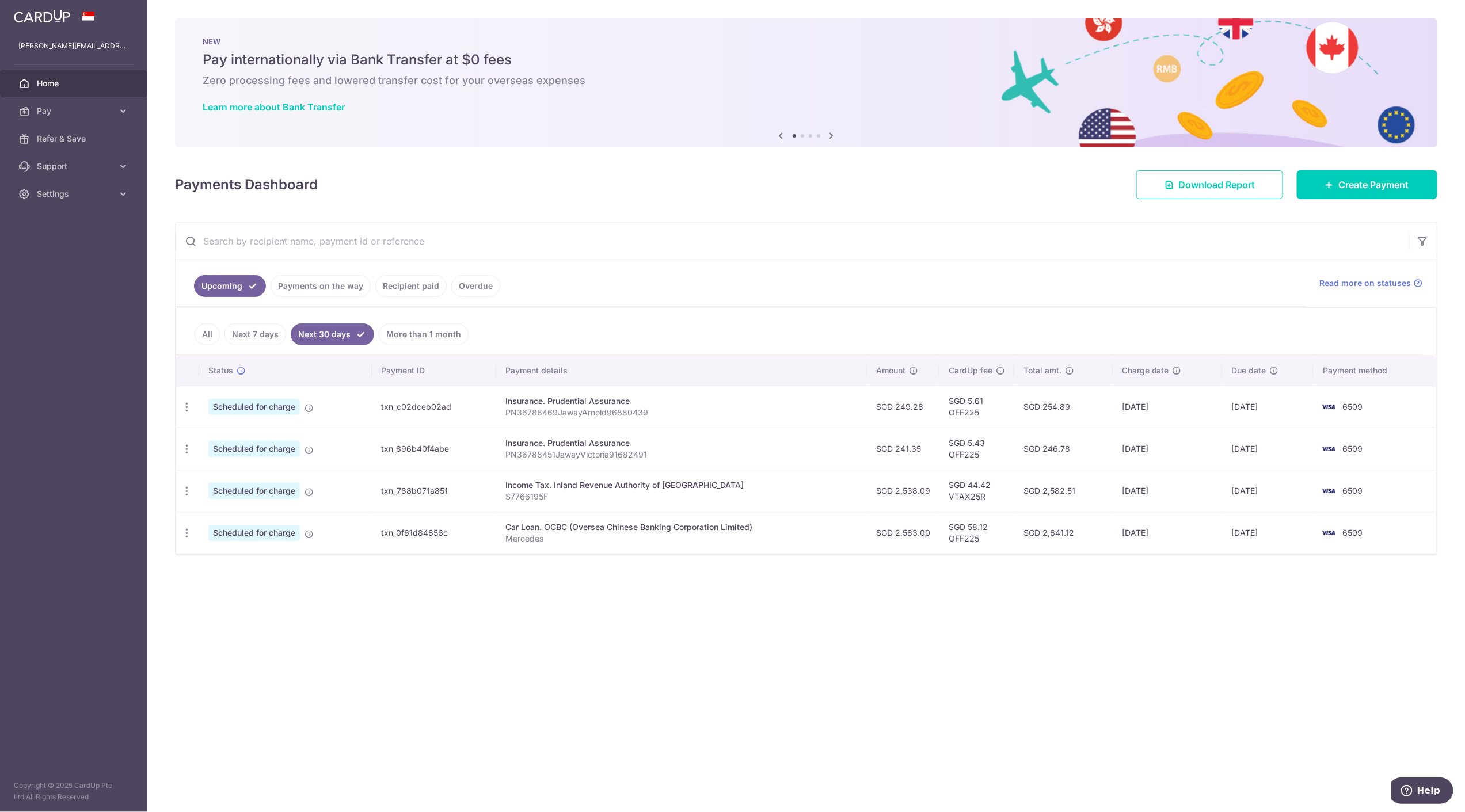
click at [1055, 715] on div "× Pause Schedule Pause all future payments in this series Pause just this one p…" at bounding box center [806, 406] width 1318 height 812
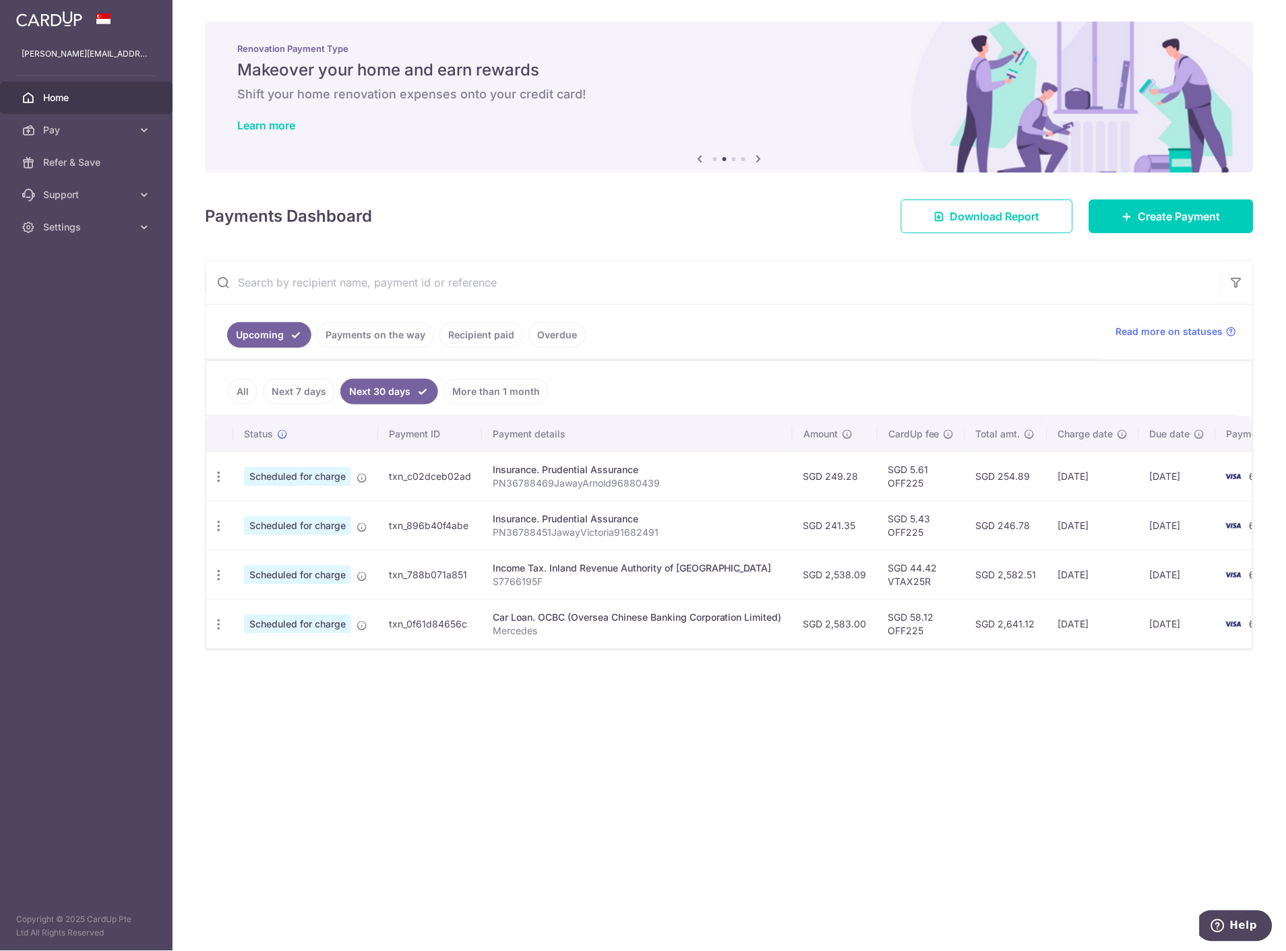
click at [737, 737] on div "× Pause Schedule Pause all future payments in this series Pause just this one p…" at bounding box center [729, 475] width 1113 height 951
click at [50, 99] on span "Home" at bounding box center [87, 97] width 89 height 13
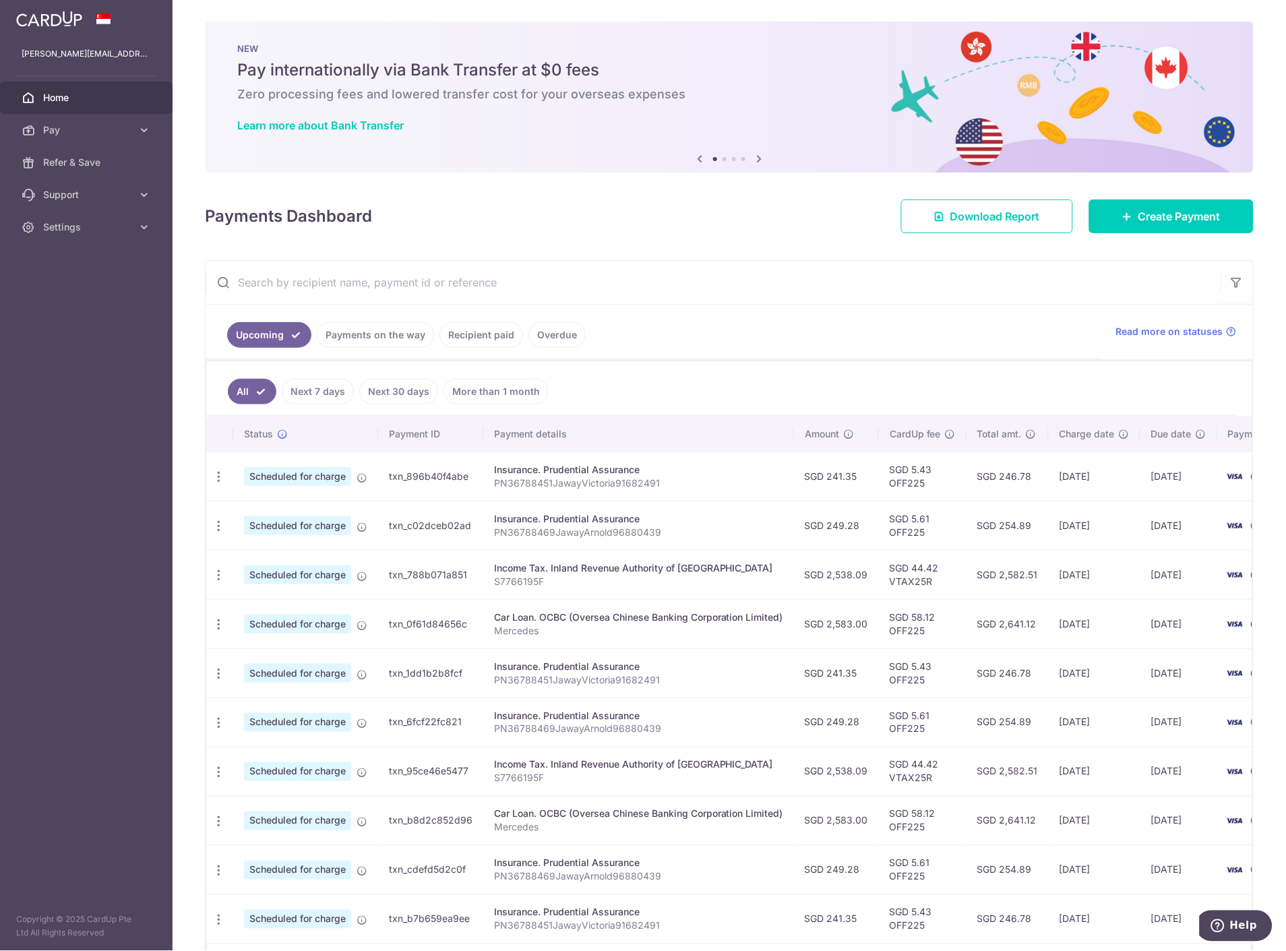
click at [491, 394] on link "More than 1 month" at bounding box center [495, 392] width 105 height 26
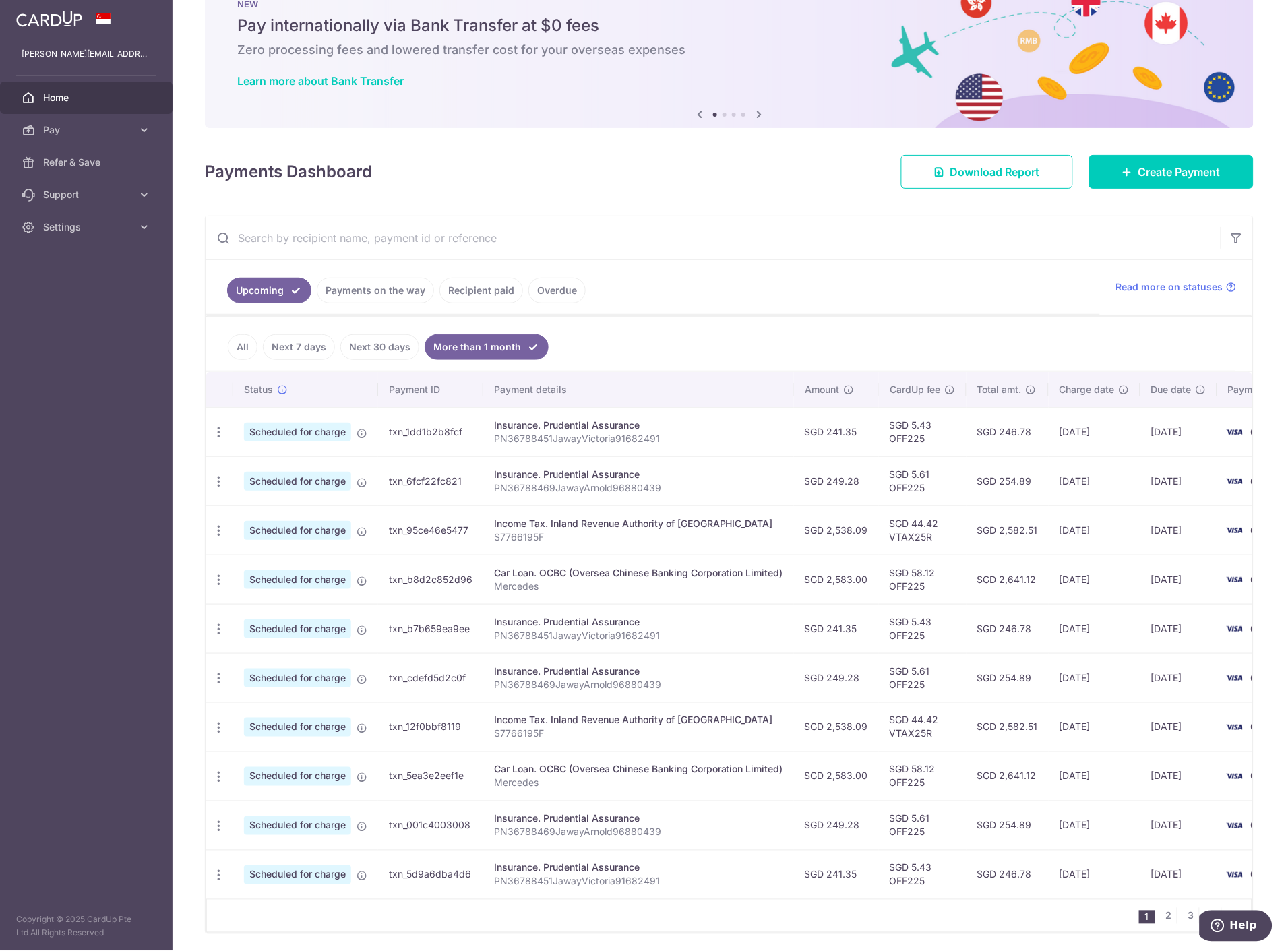
scroll to position [100, 0]
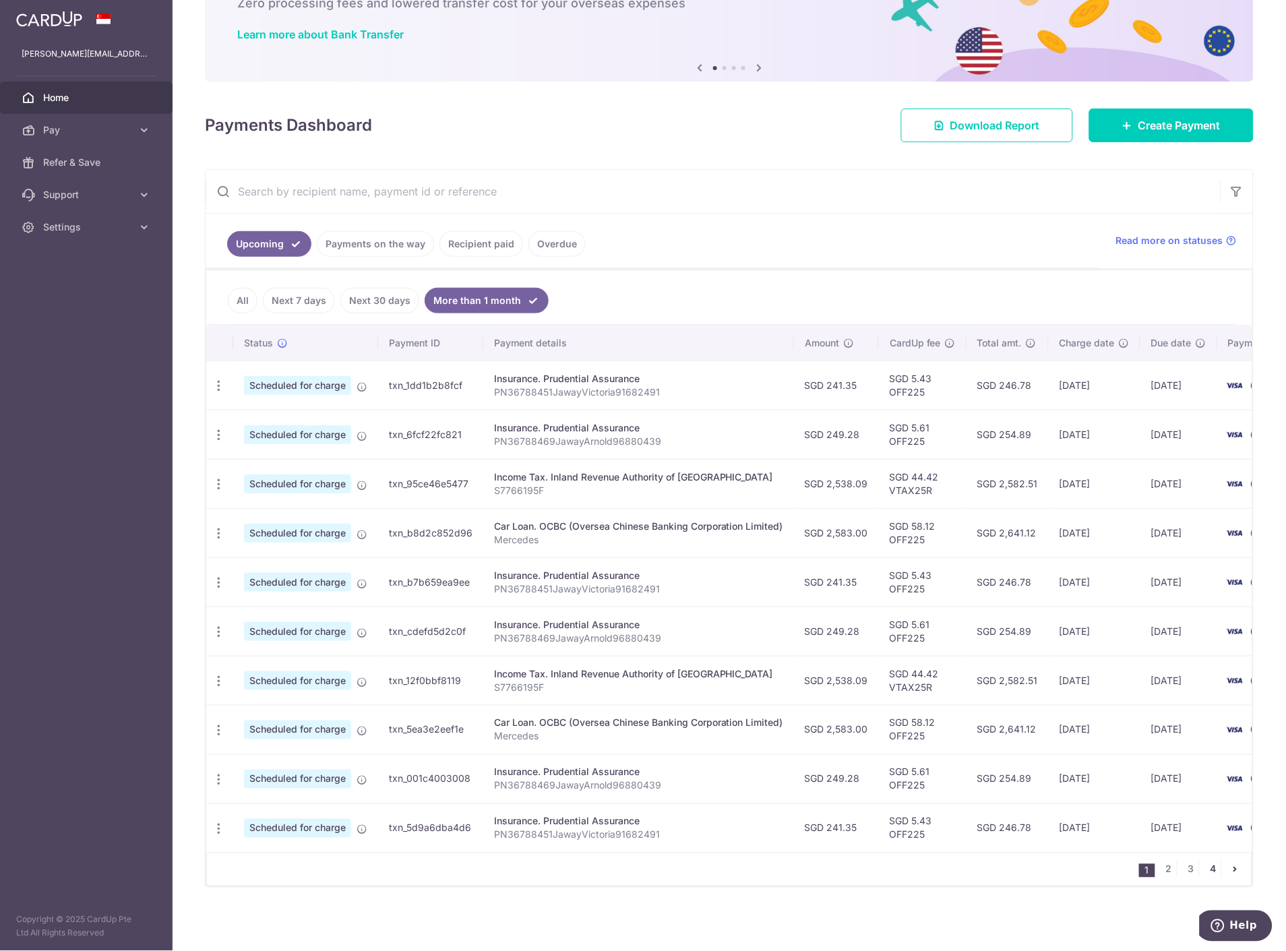
click at [1205, 871] on link "4" at bounding box center [1213, 869] width 16 height 16
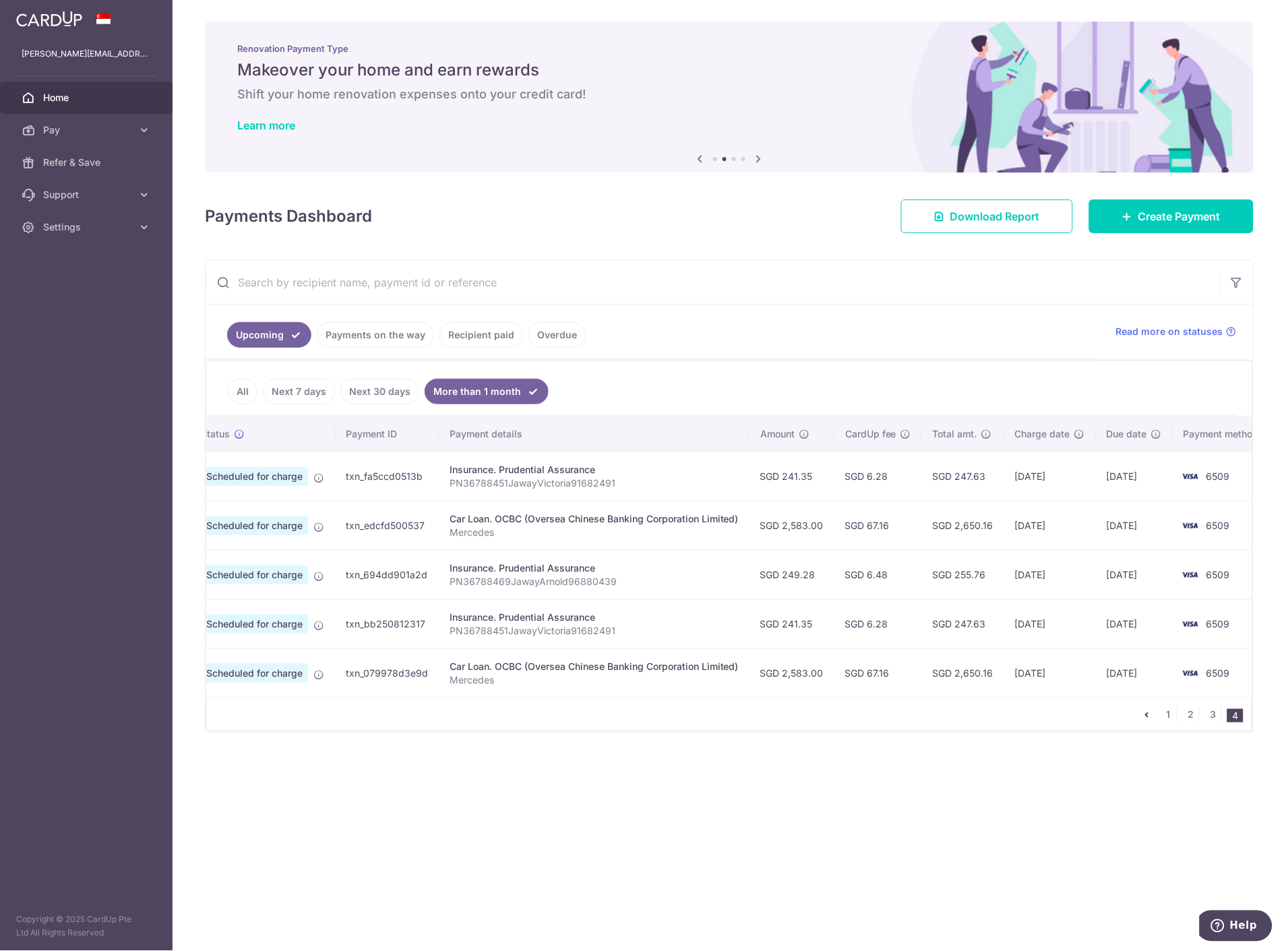
scroll to position [0, 58]
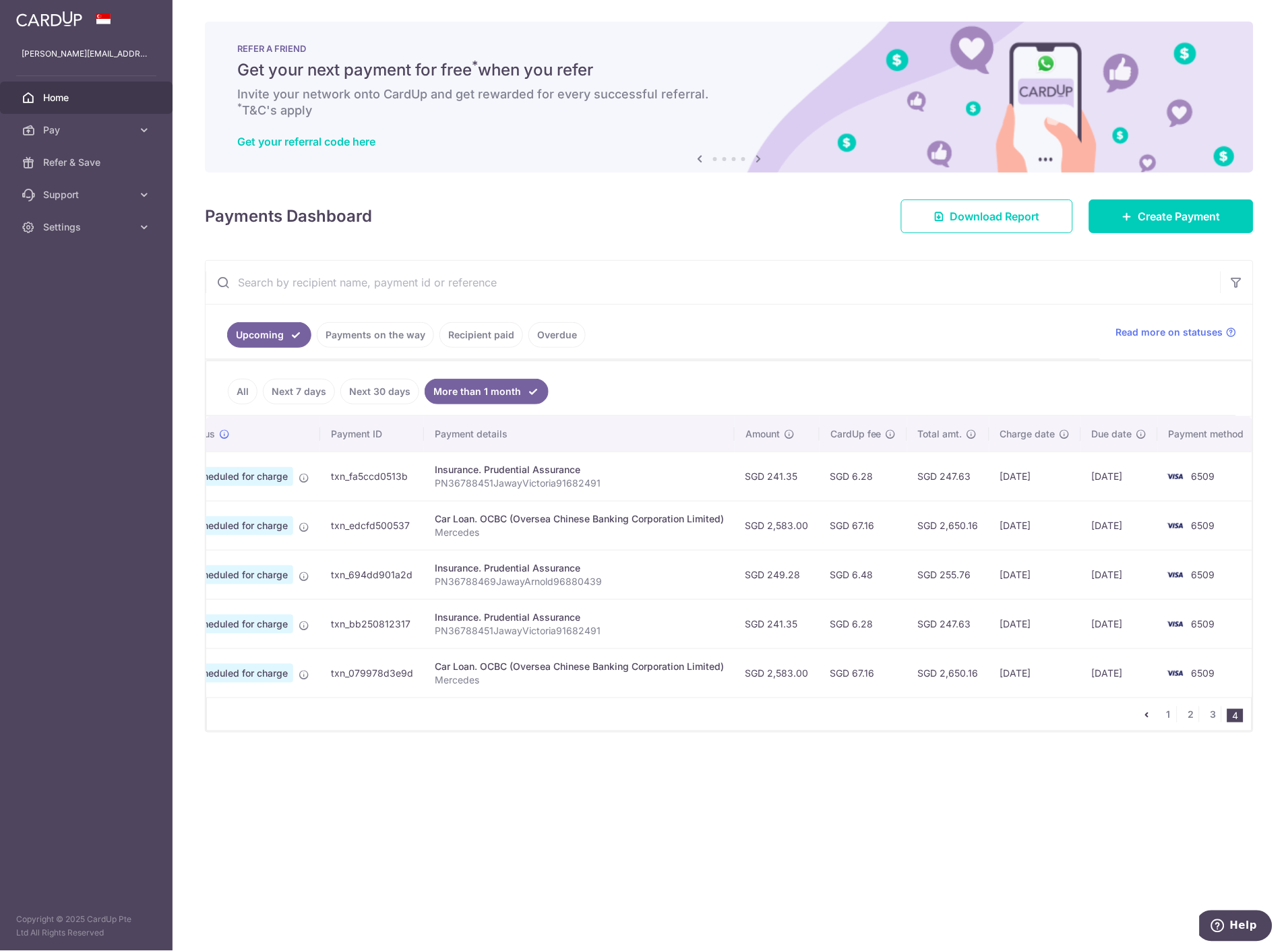
click at [56, 94] on span "Home" at bounding box center [87, 97] width 89 height 13
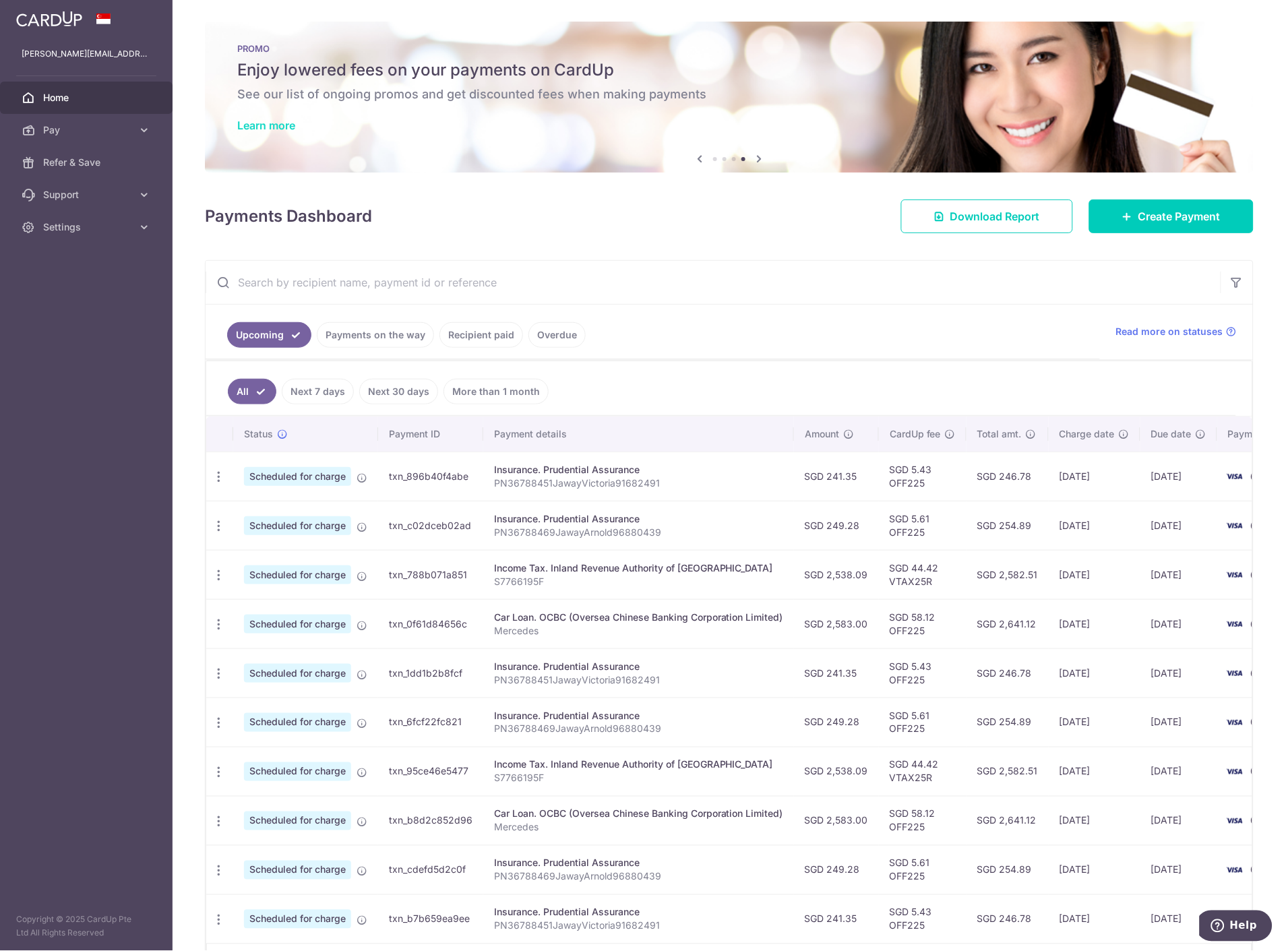
click at [277, 119] on link "Learn more" at bounding box center [266, 125] width 58 height 13
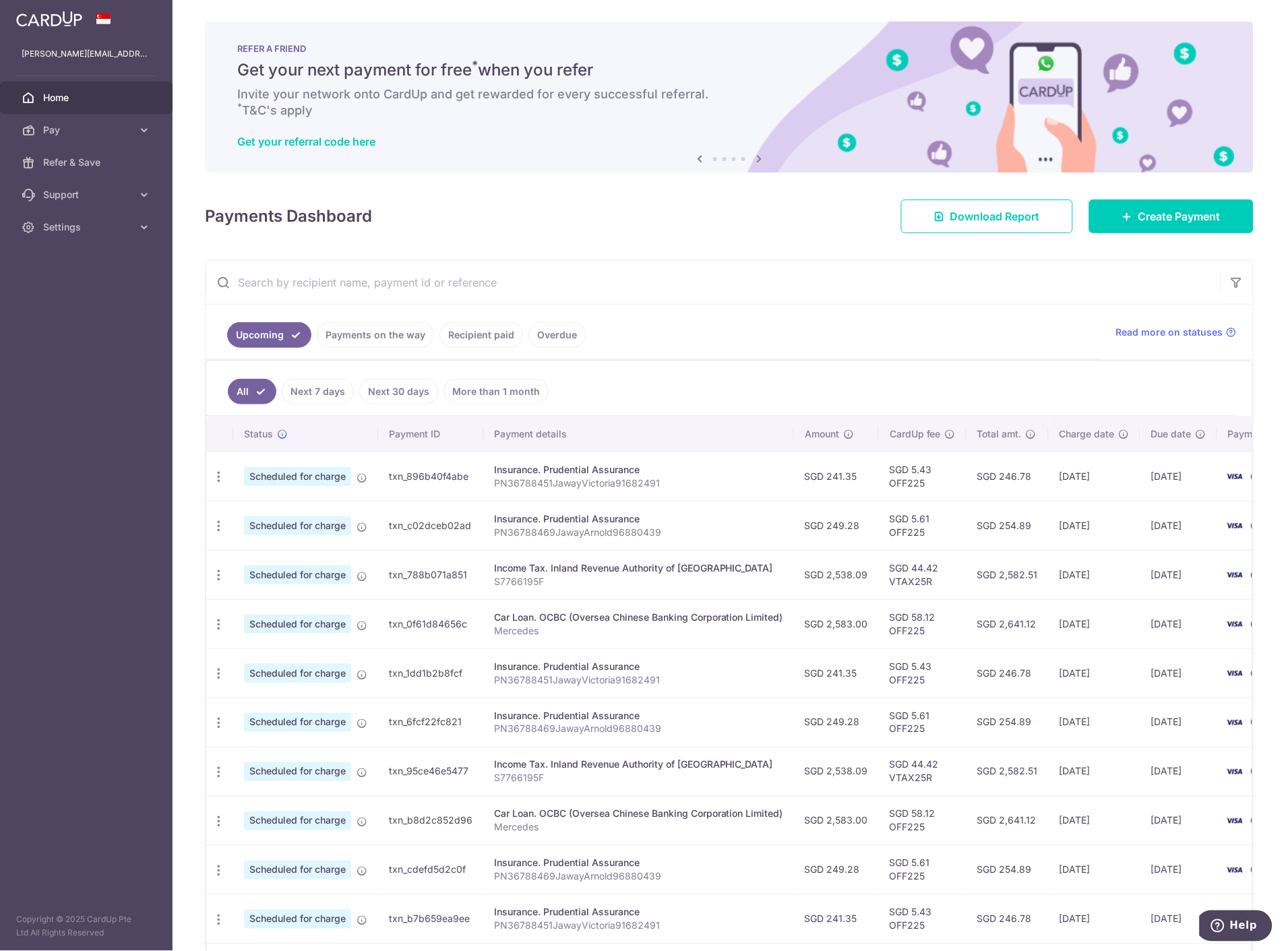
click at [354, 334] on link "Payments on the way" at bounding box center [375, 335] width 117 height 26
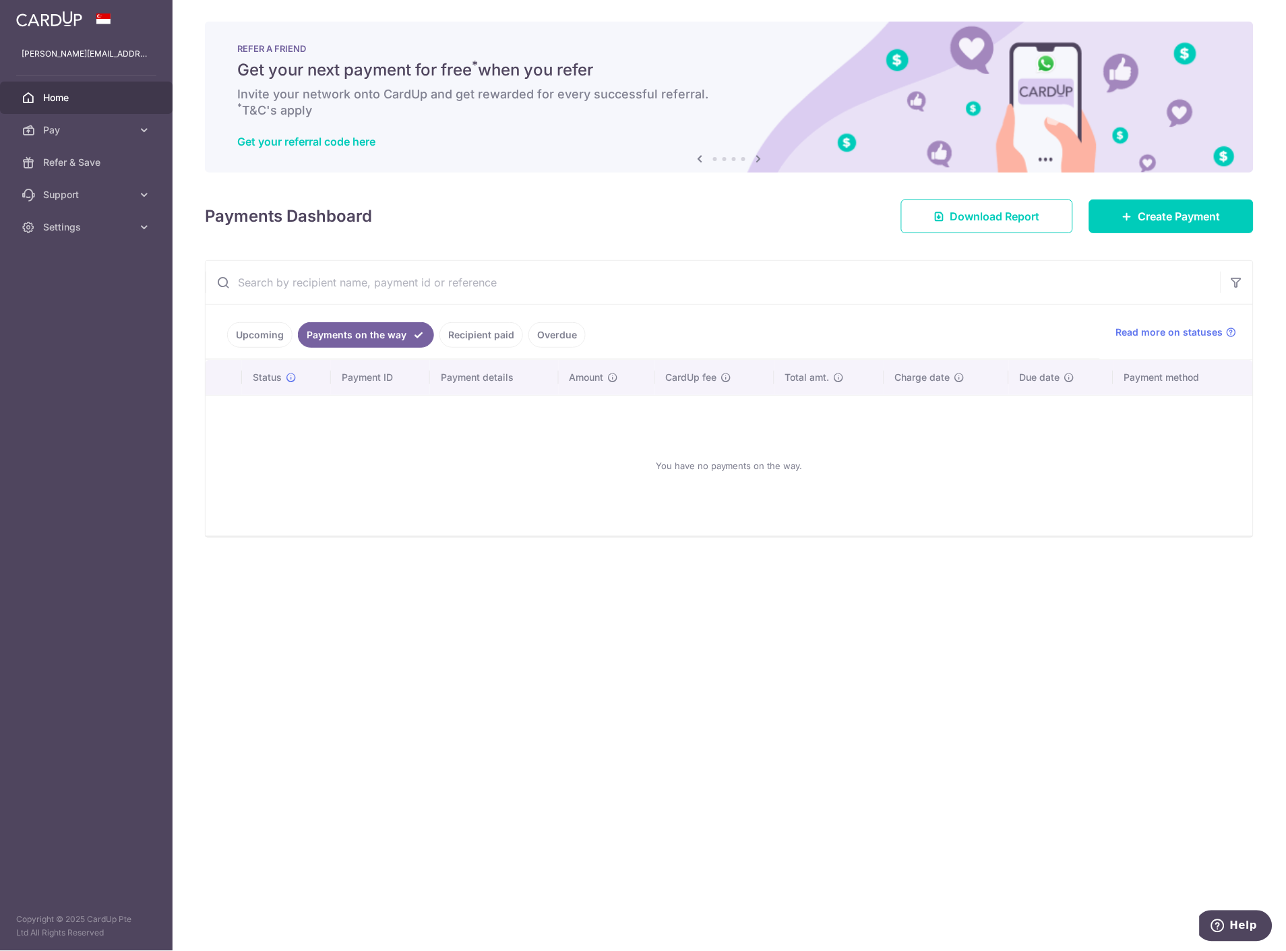
click at [241, 340] on link "Upcoming" at bounding box center [259, 335] width 65 height 26
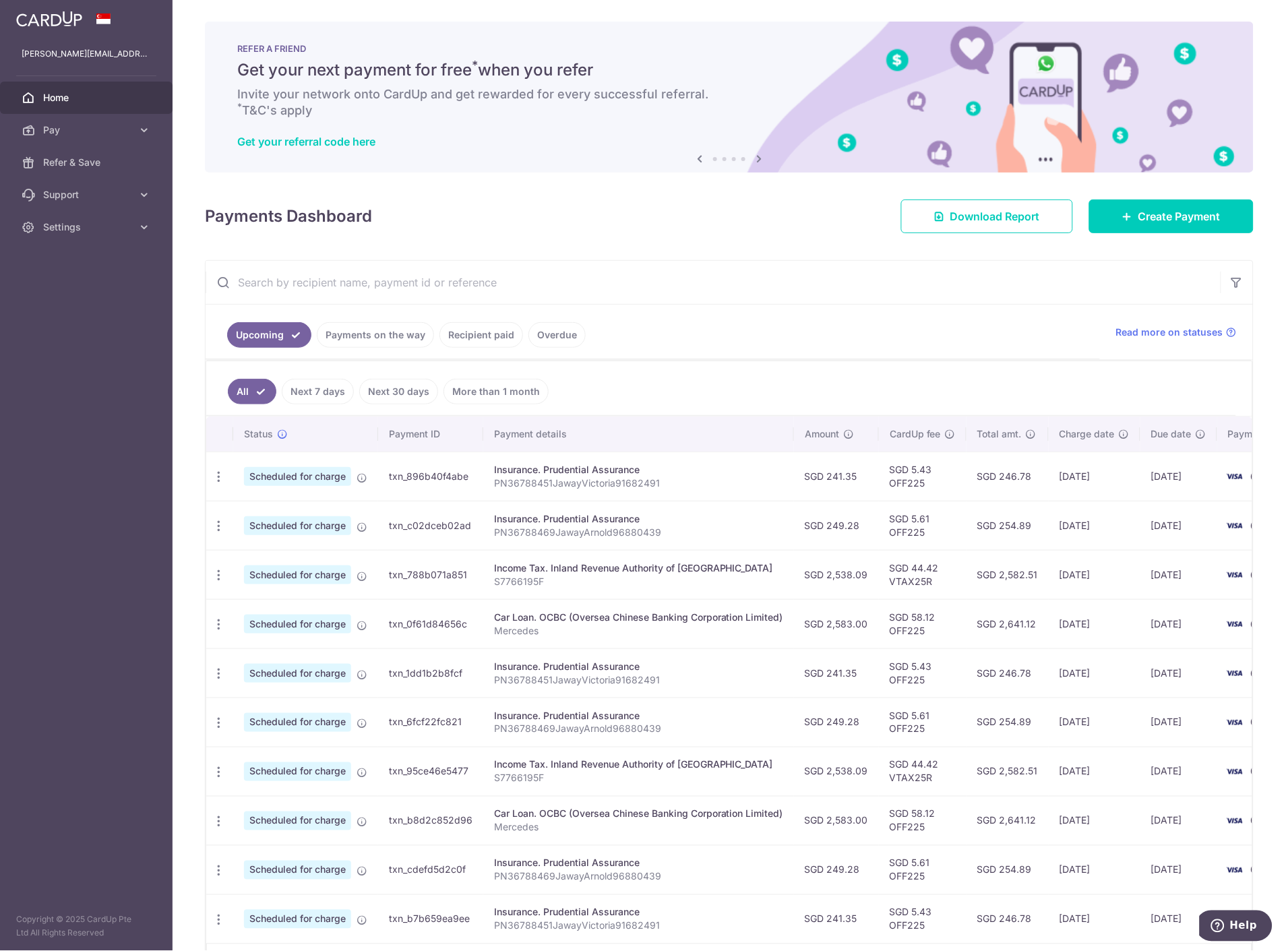
click at [317, 400] on link "Next 7 days" at bounding box center [318, 392] width 72 height 26
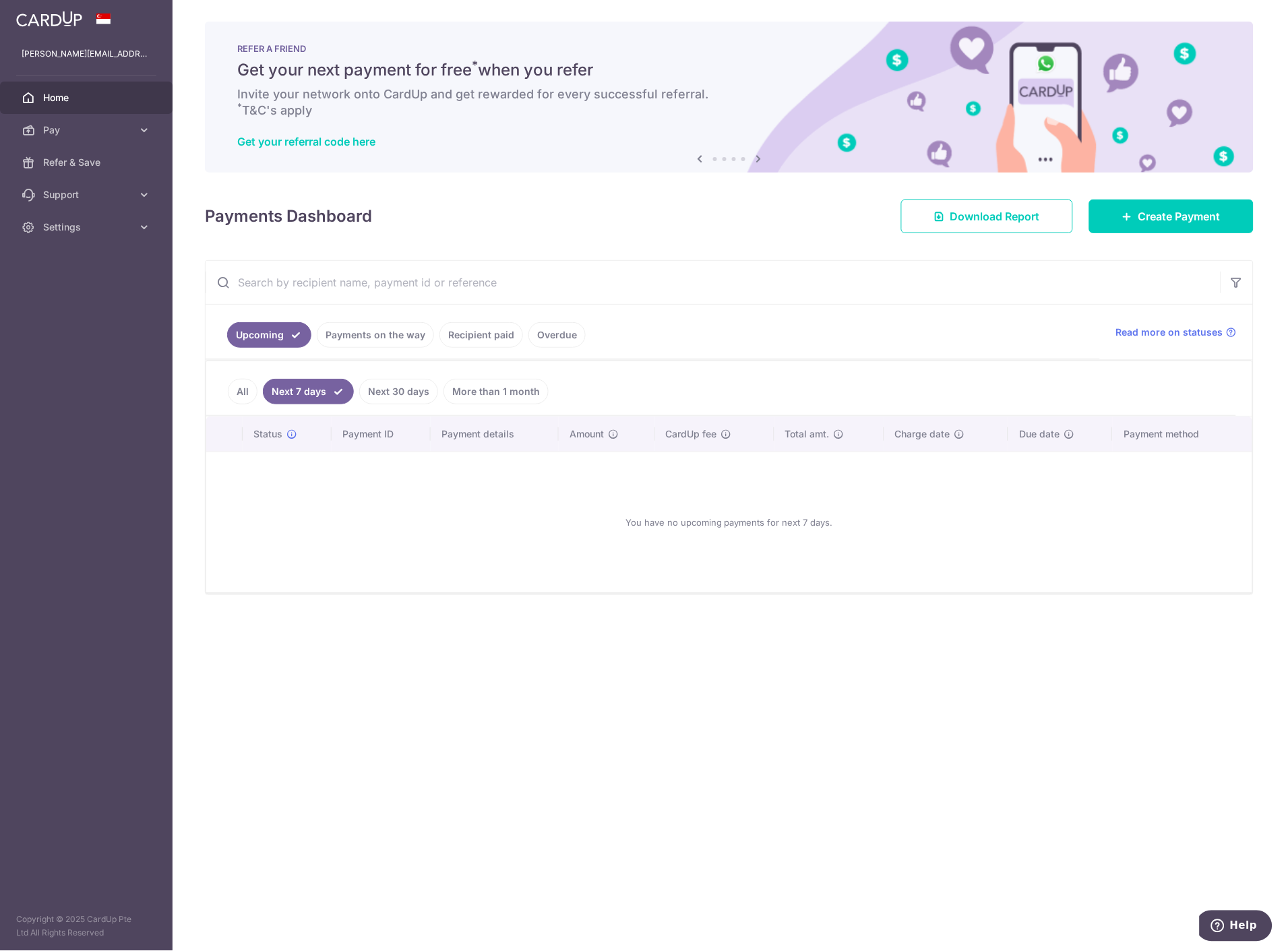
click at [374, 393] on link "Next 30 days" at bounding box center [398, 392] width 79 height 26
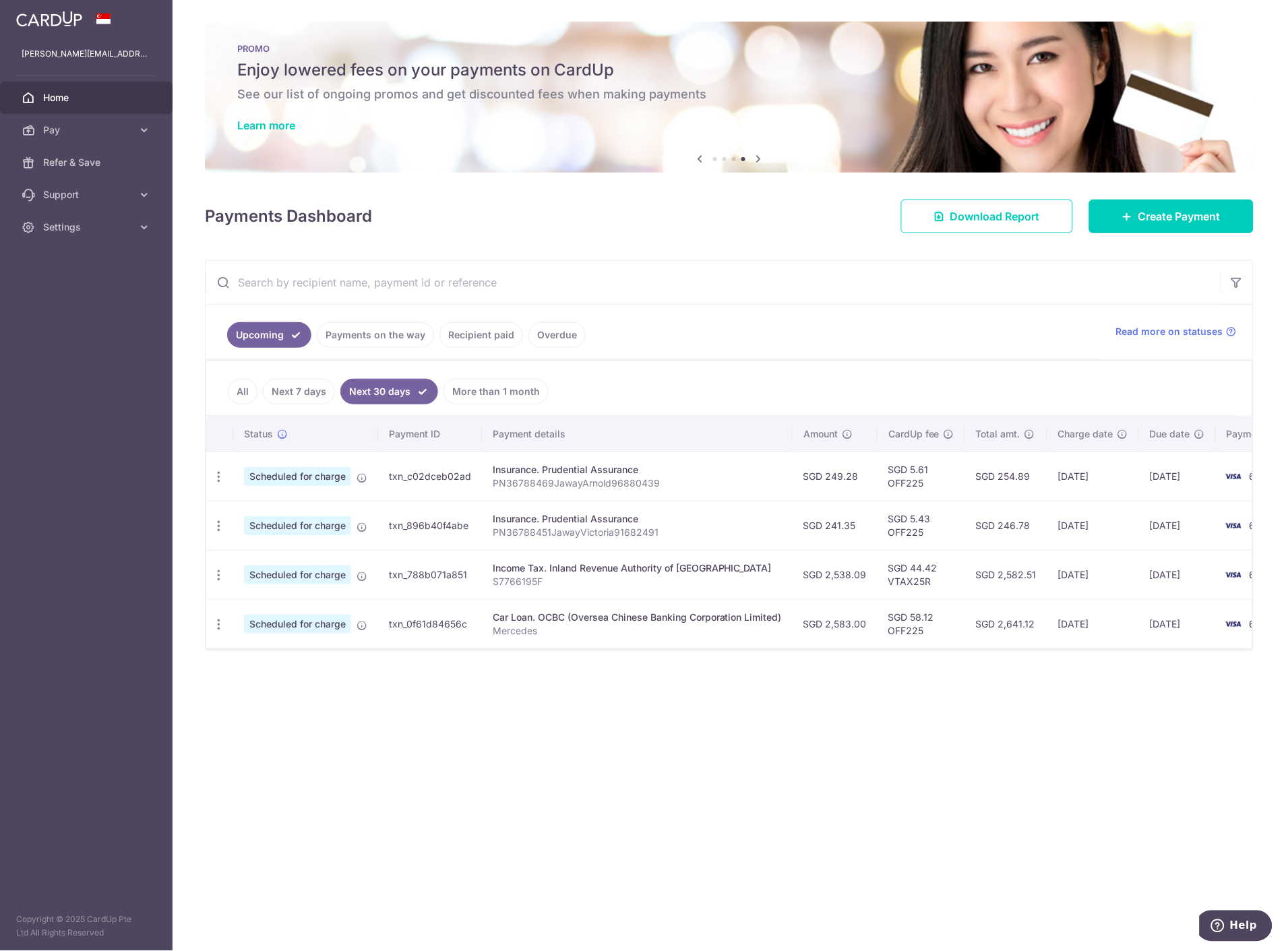
click at [805, 818] on div "× Pause Schedule Pause all future payments in this series Pause just this one p…" at bounding box center [729, 475] width 1113 height 951
click at [65, 232] on span "Settings" at bounding box center [87, 226] width 89 height 13
click at [66, 295] on span "Logout" at bounding box center [87, 291] width 89 height 13
